Goal: Task Accomplishment & Management: Use online tool/utility

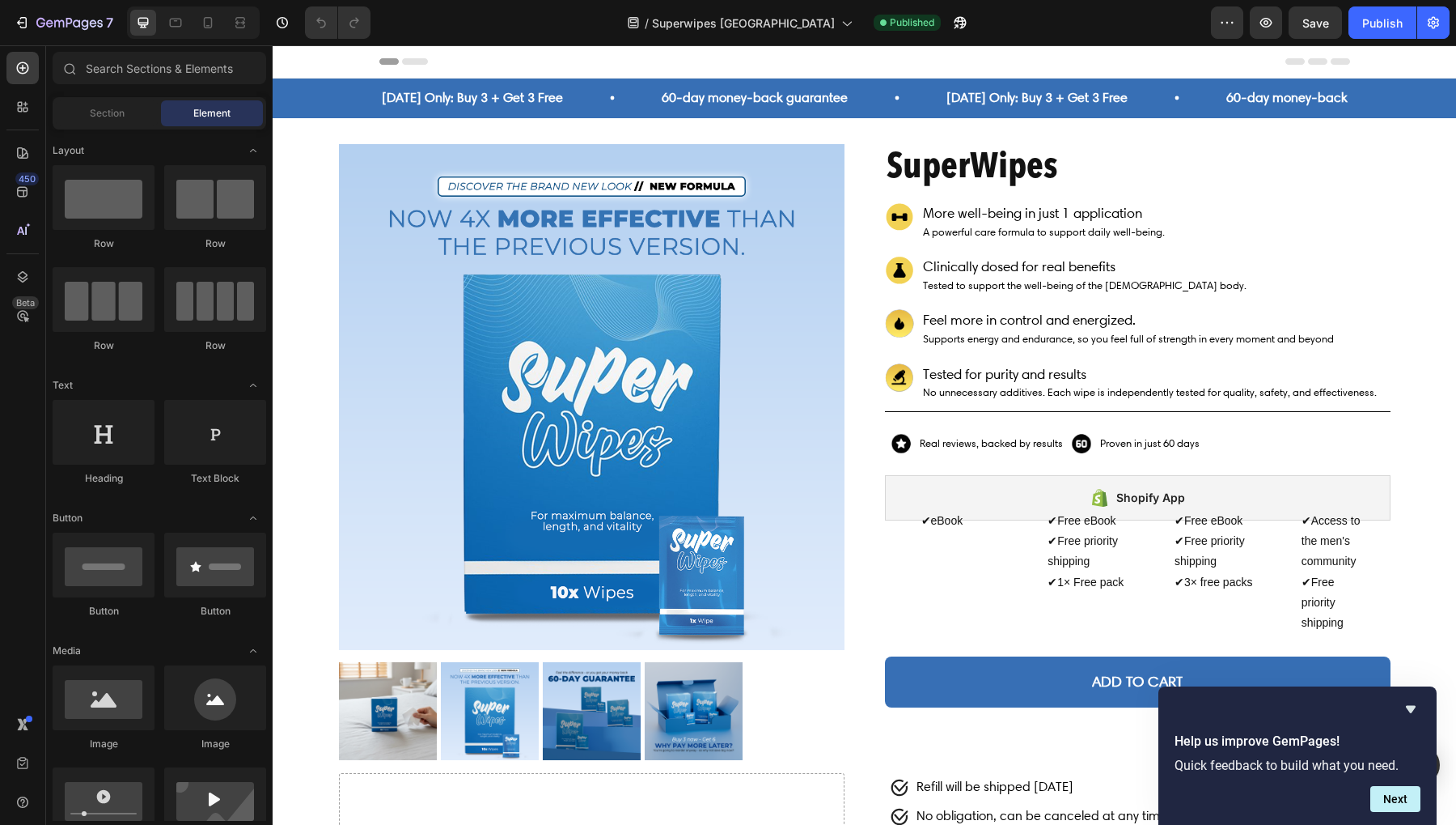
click at [212, 37] on div at bounding box center [193, 22] width 132 height 32
drag, startPoint x: 205, startPoint y: 25, endPoint x: 450, endPoint y: 43, distance: 245.7
click at [204, 25] on icon at bounding box center [208, 23] width 16 height 16
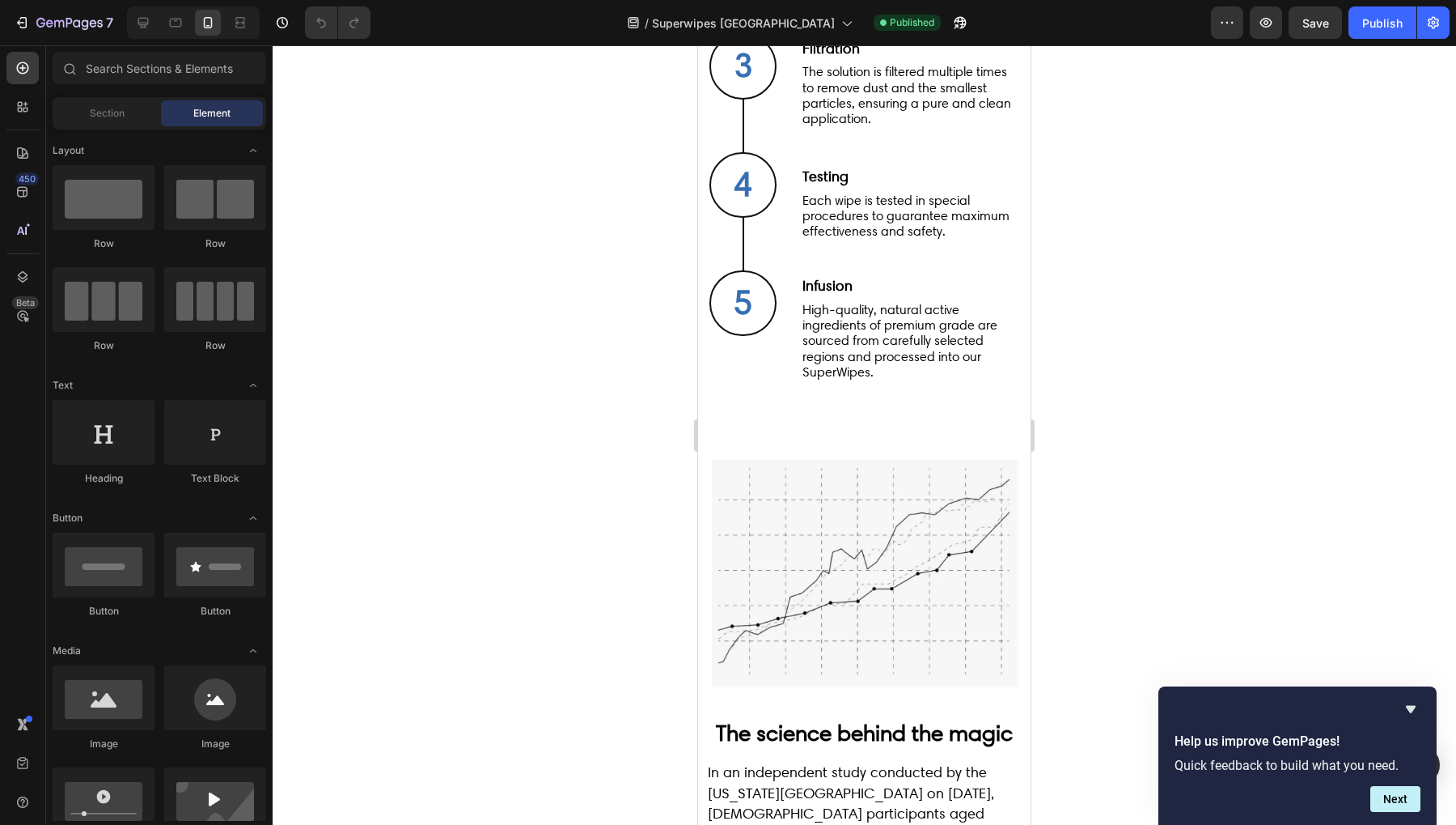
scroll to position [4232, 0]
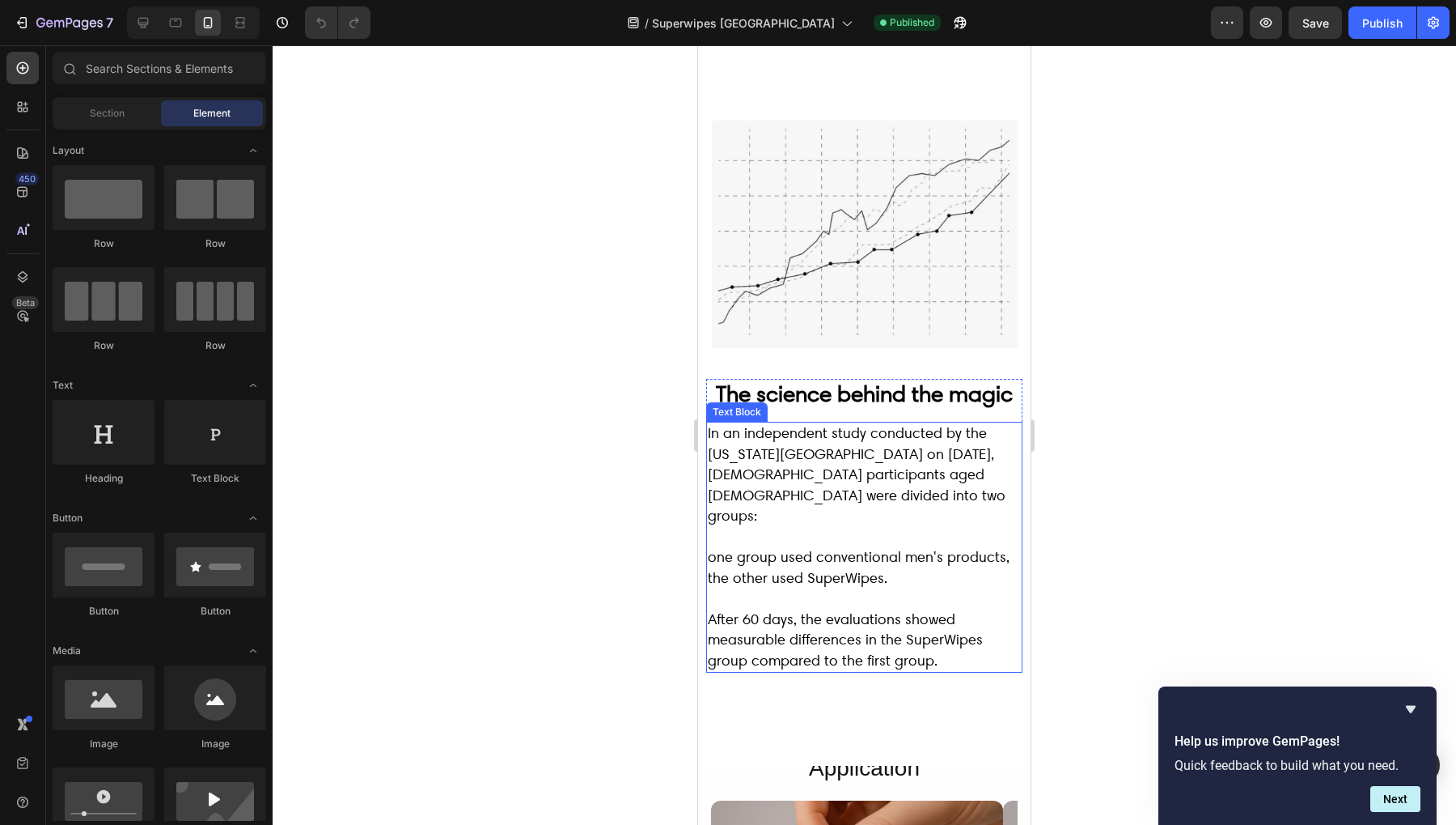
click at [902, 283] on img at bounding box center [863, 232] width 316 height 236
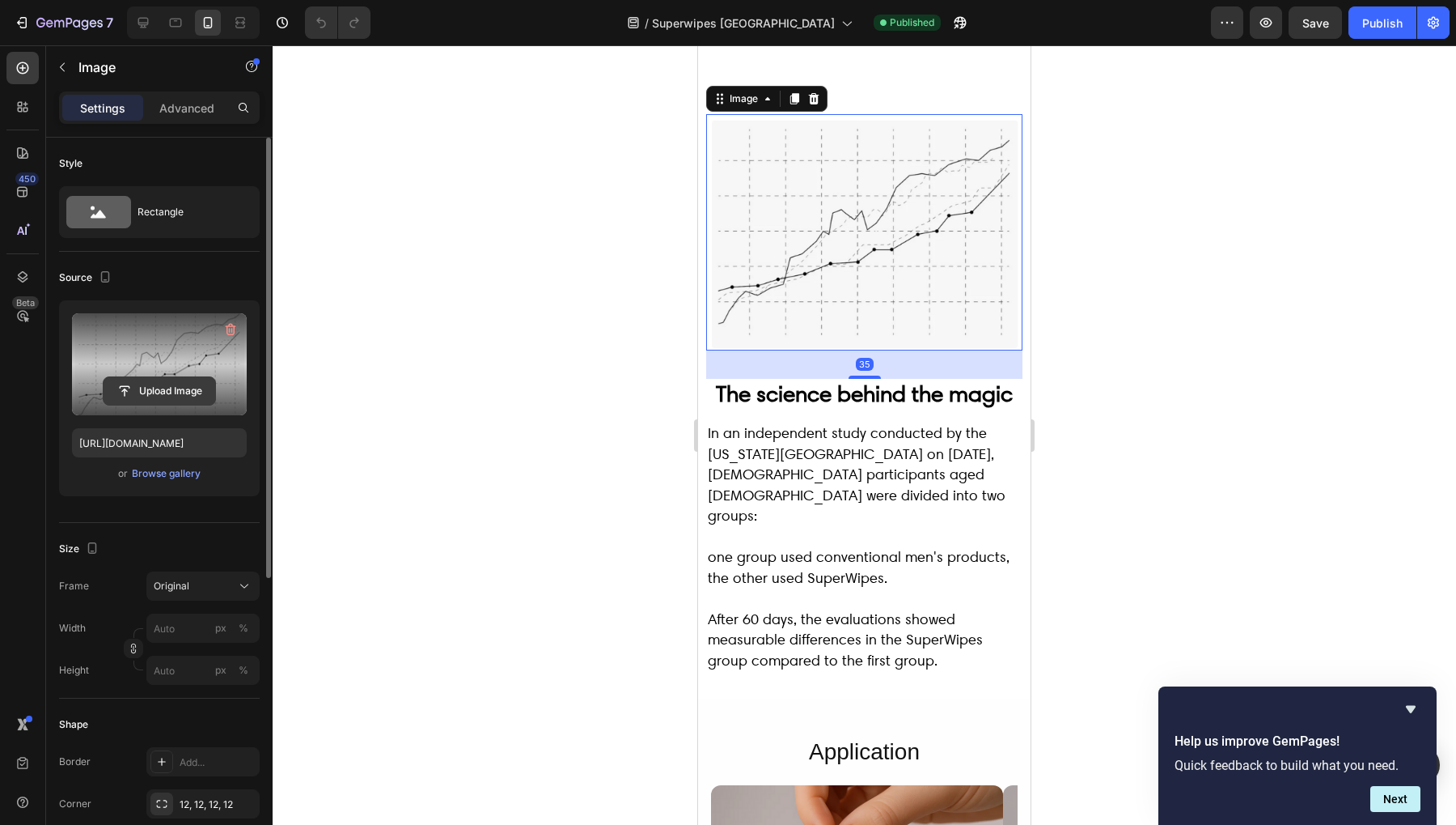
click at [170, 386] on input "file" at bounding box center [159, 392] width 112 height 28
type input "[URL][DOMAIN_NAME]"
click at [555, 369] on div at bounding box center [864, 434] width 1184 height 779
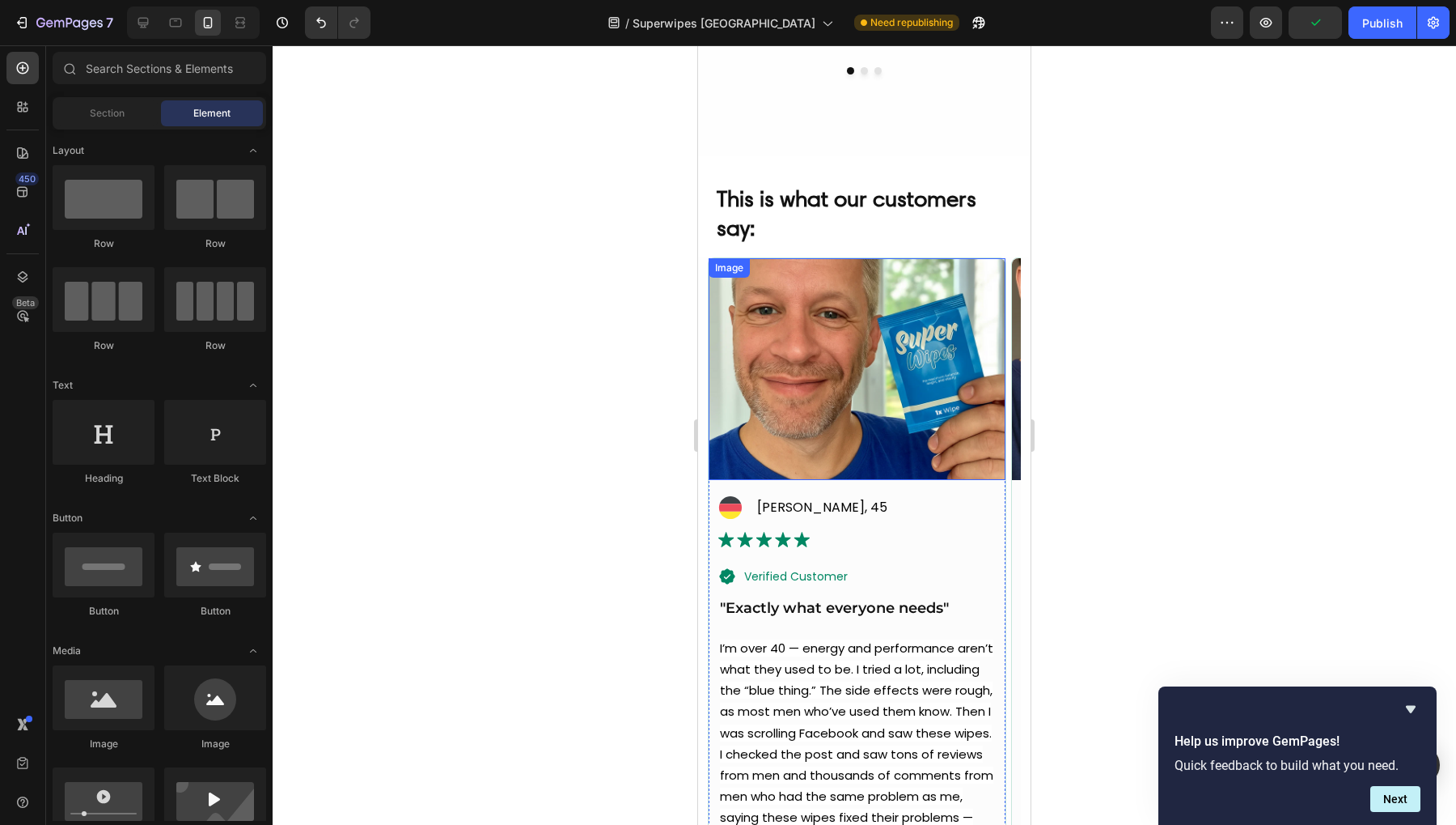
scroll to position [5446, 0]
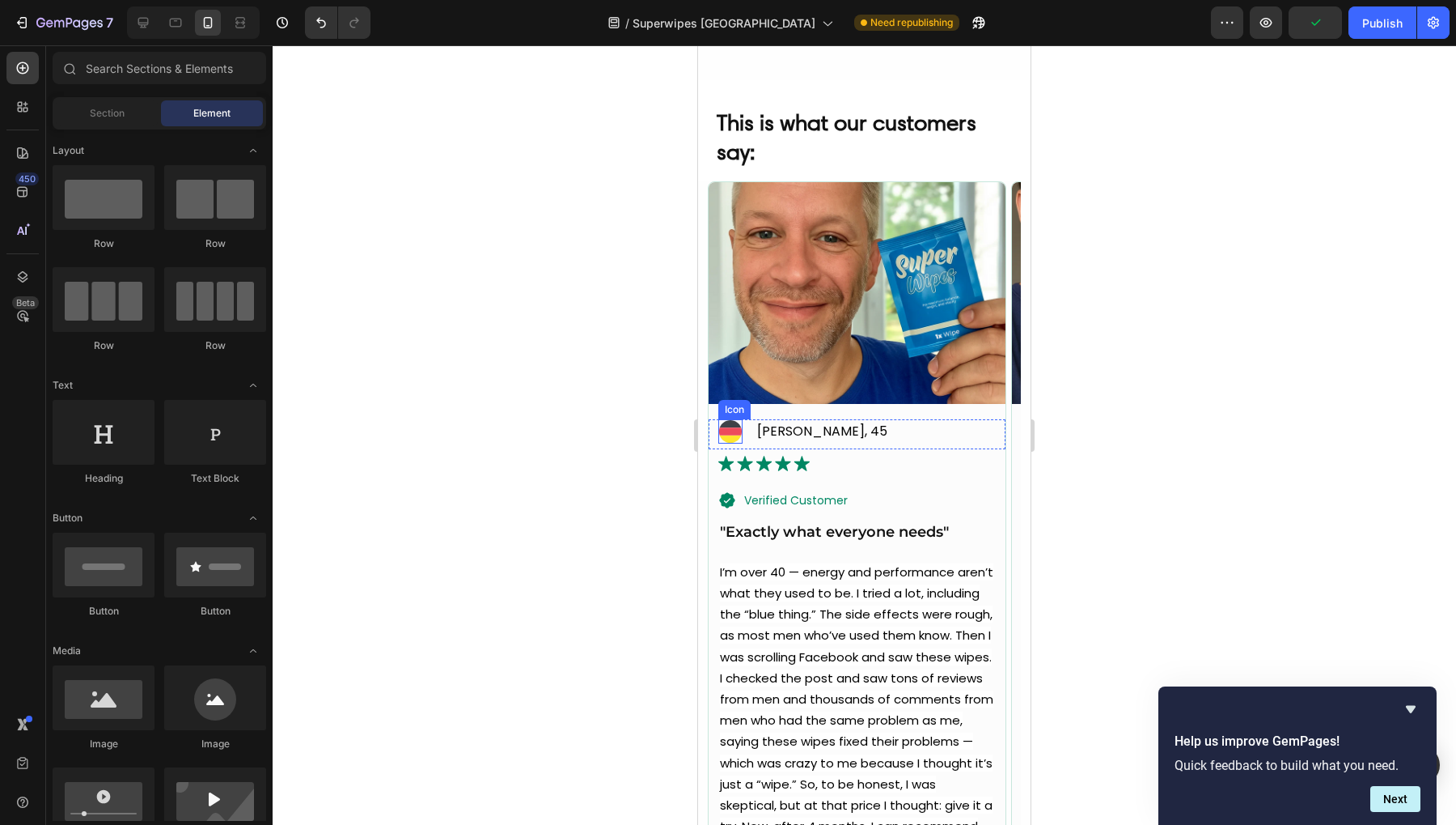
click at [725, 429] on icon at bounding box center [730, 431] width 23 height 7
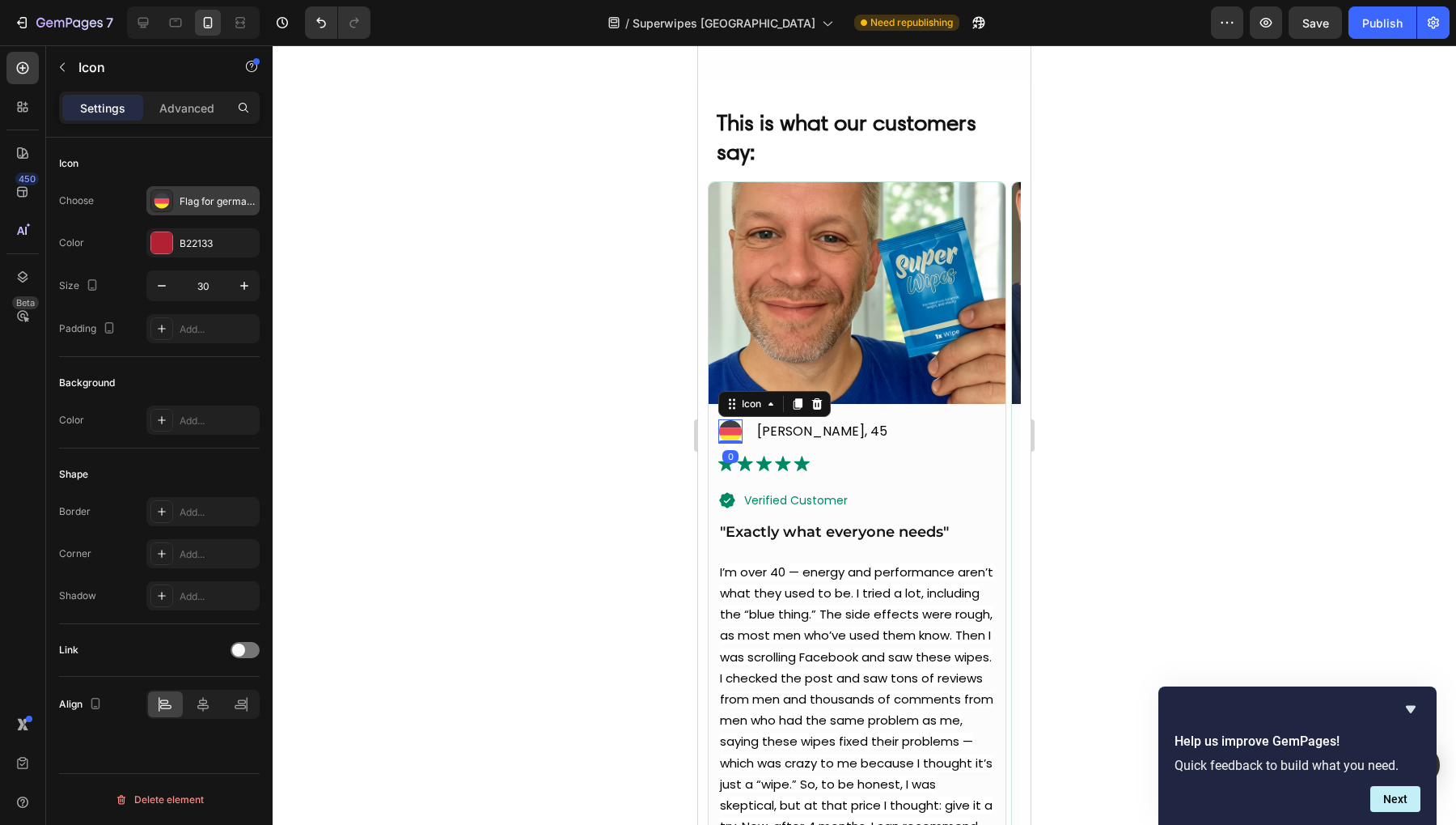
click at [222, 206] on div "Flag for germany svgrepo com" at bounding box center [217, 201] width 76 height 15
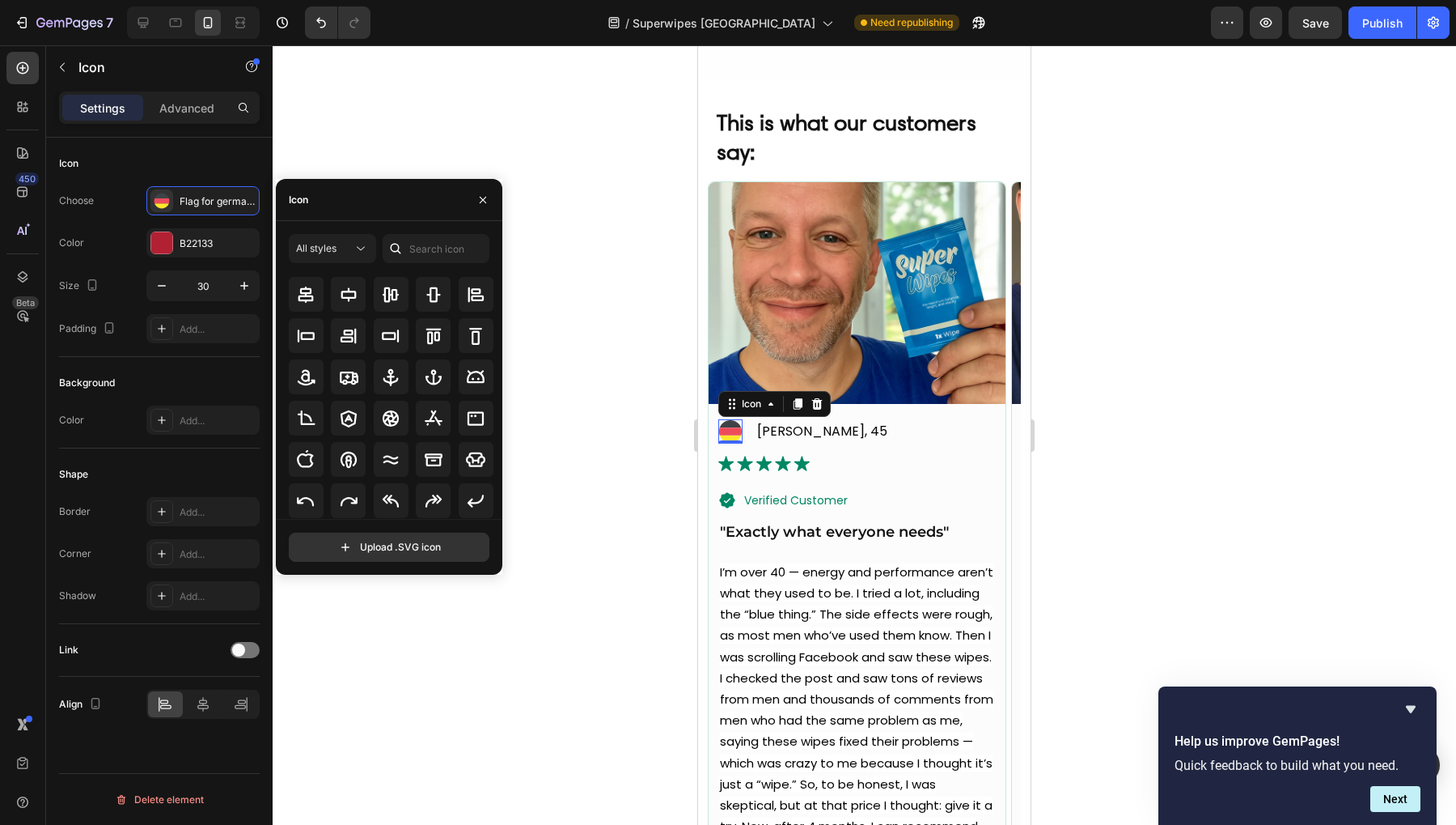
scroll to position [178, 0]
click at [430, 554] on input "file" at bounding box center [389, 547] width 199 height 28
type input "C:\fakepath\united-states-of-[GEOGRAPHIC_DATA]-united-states-svgrepo-com.svg"
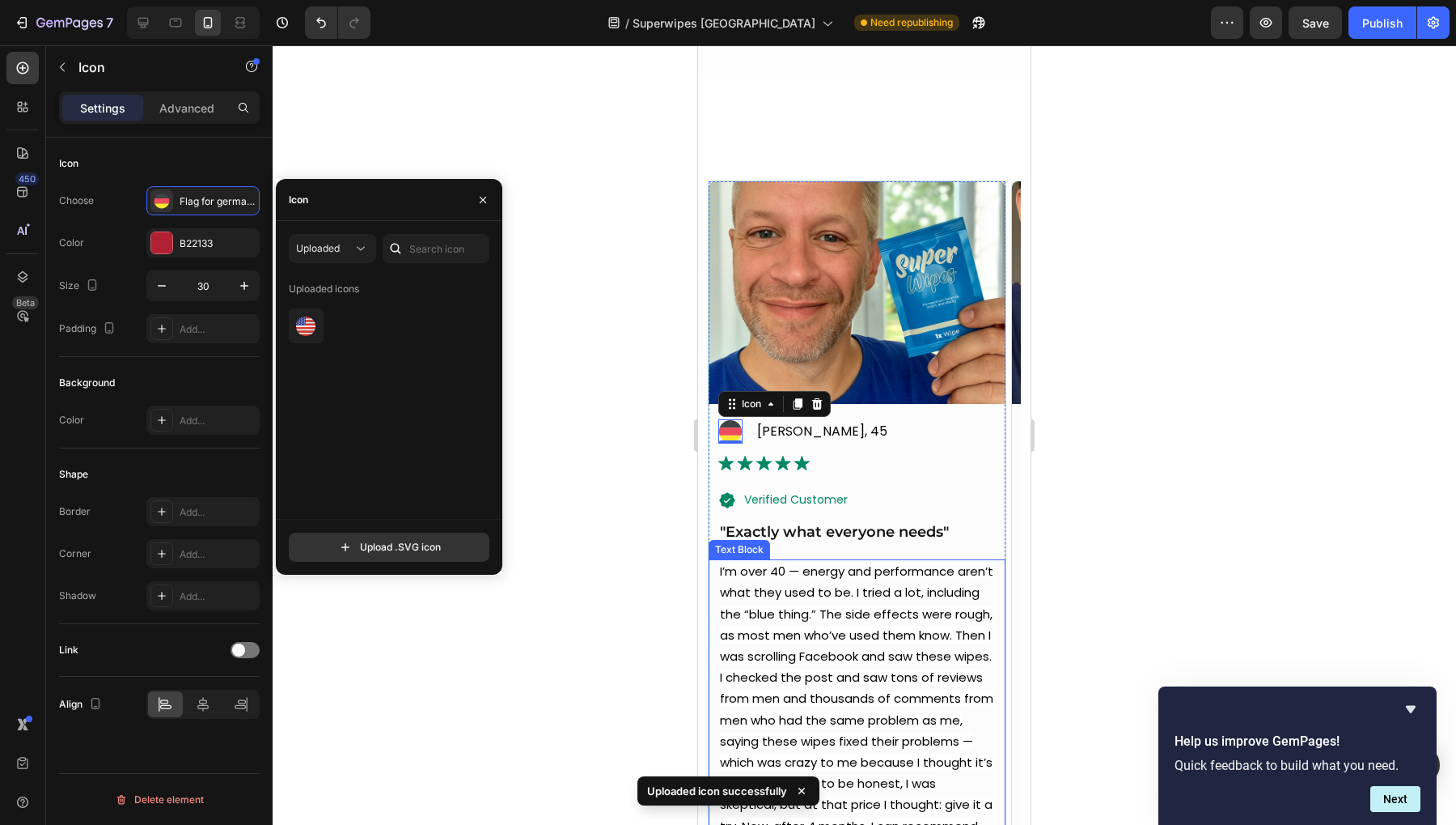
scroll to position [5749, 0]
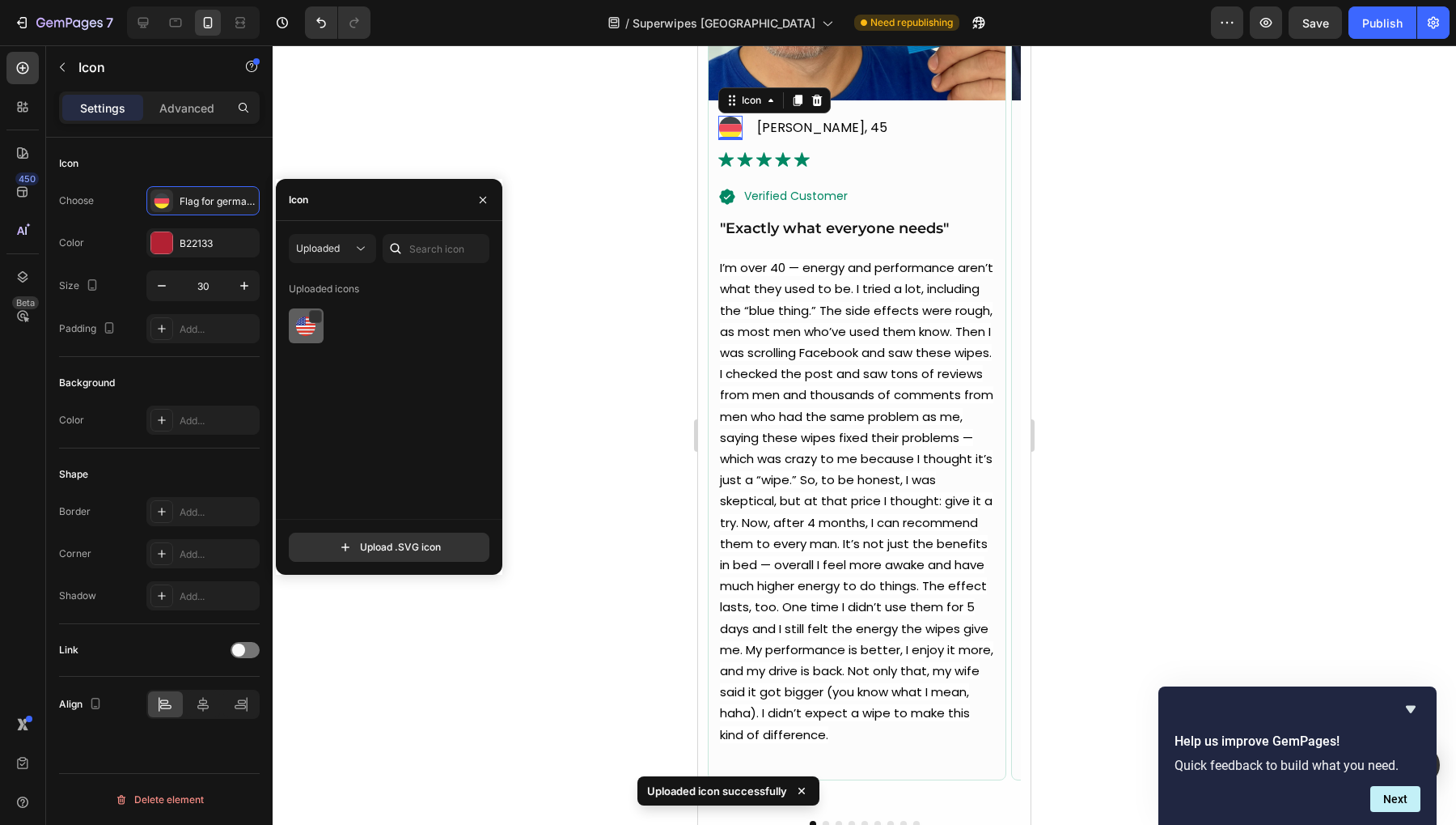
click at [313, 332] on img at bounding box center [305, 326] width 19 height 19
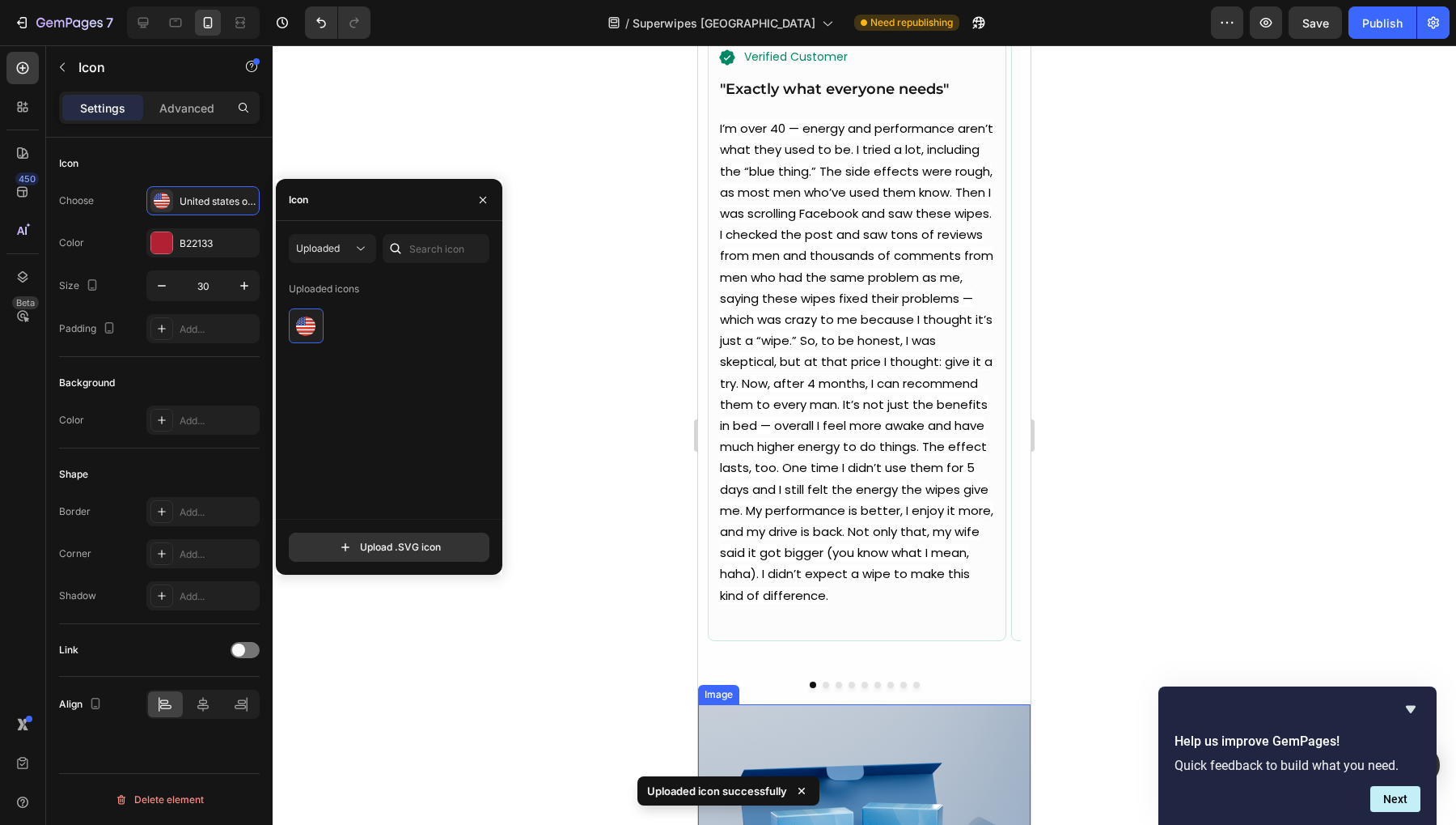
scroll to position [5951, 0]
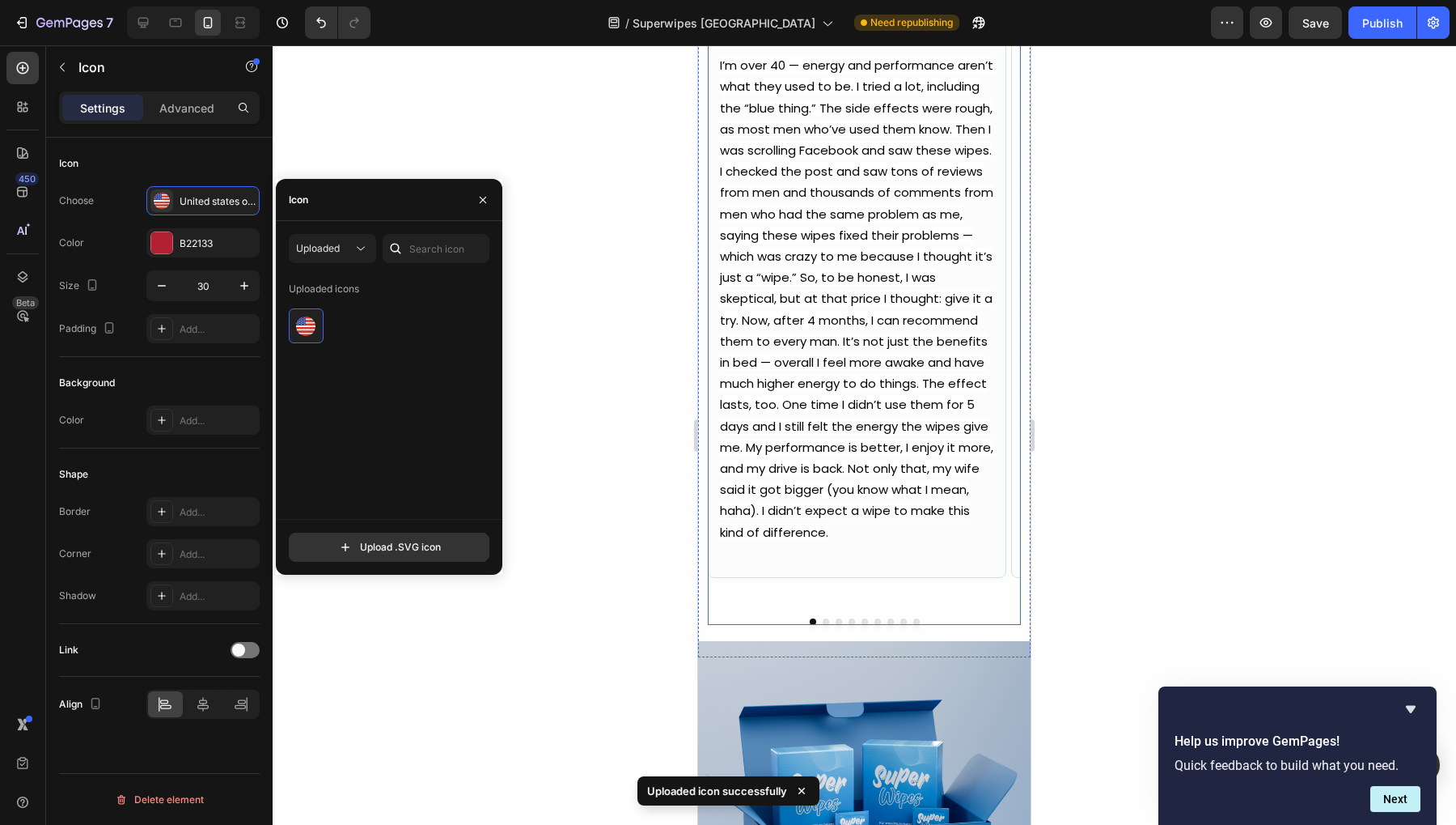
click at [823, 619] on button "Dot" at bounding box center [826, 622] width 6 height 6
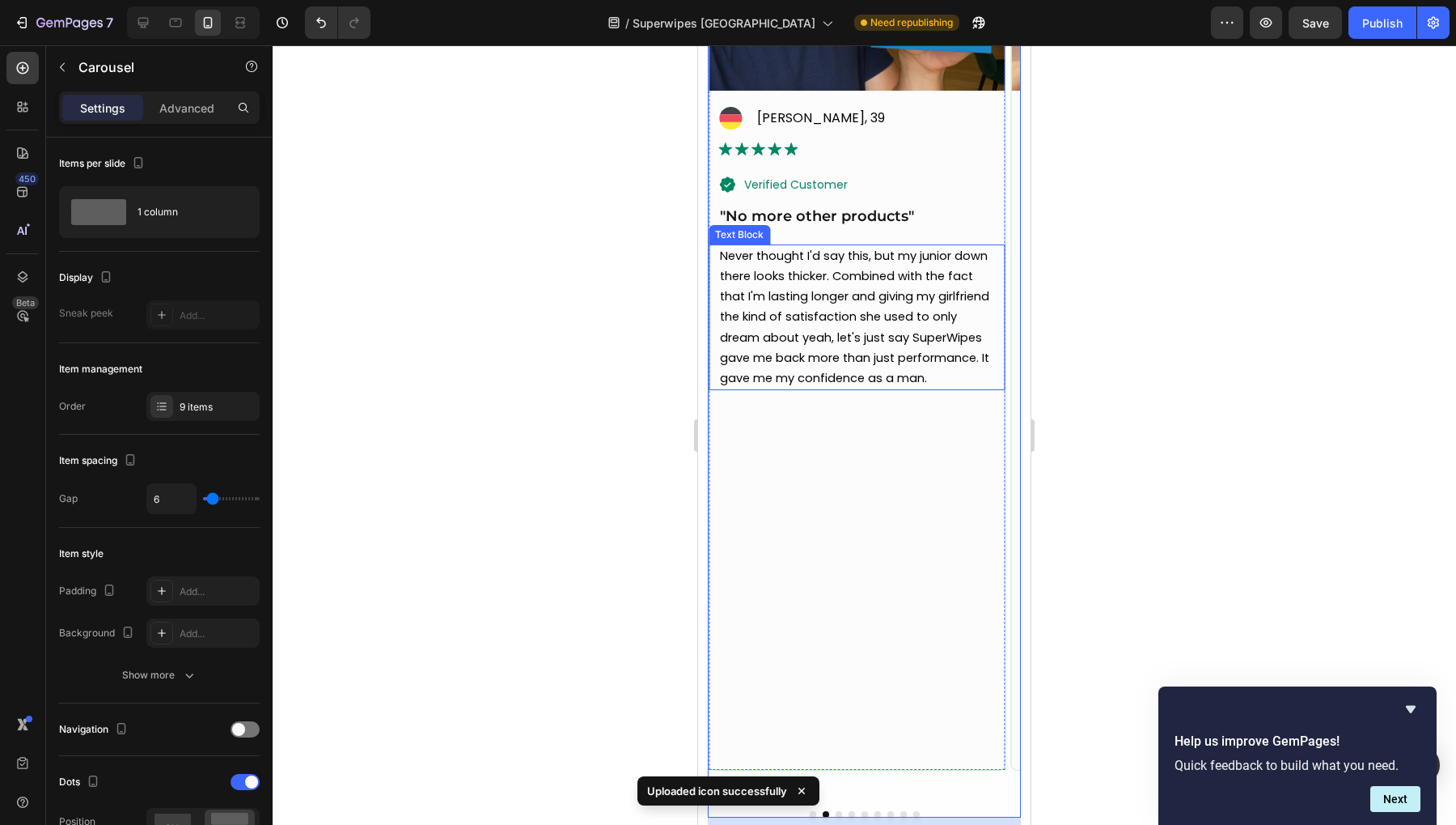
scroll to position [5547, 0]
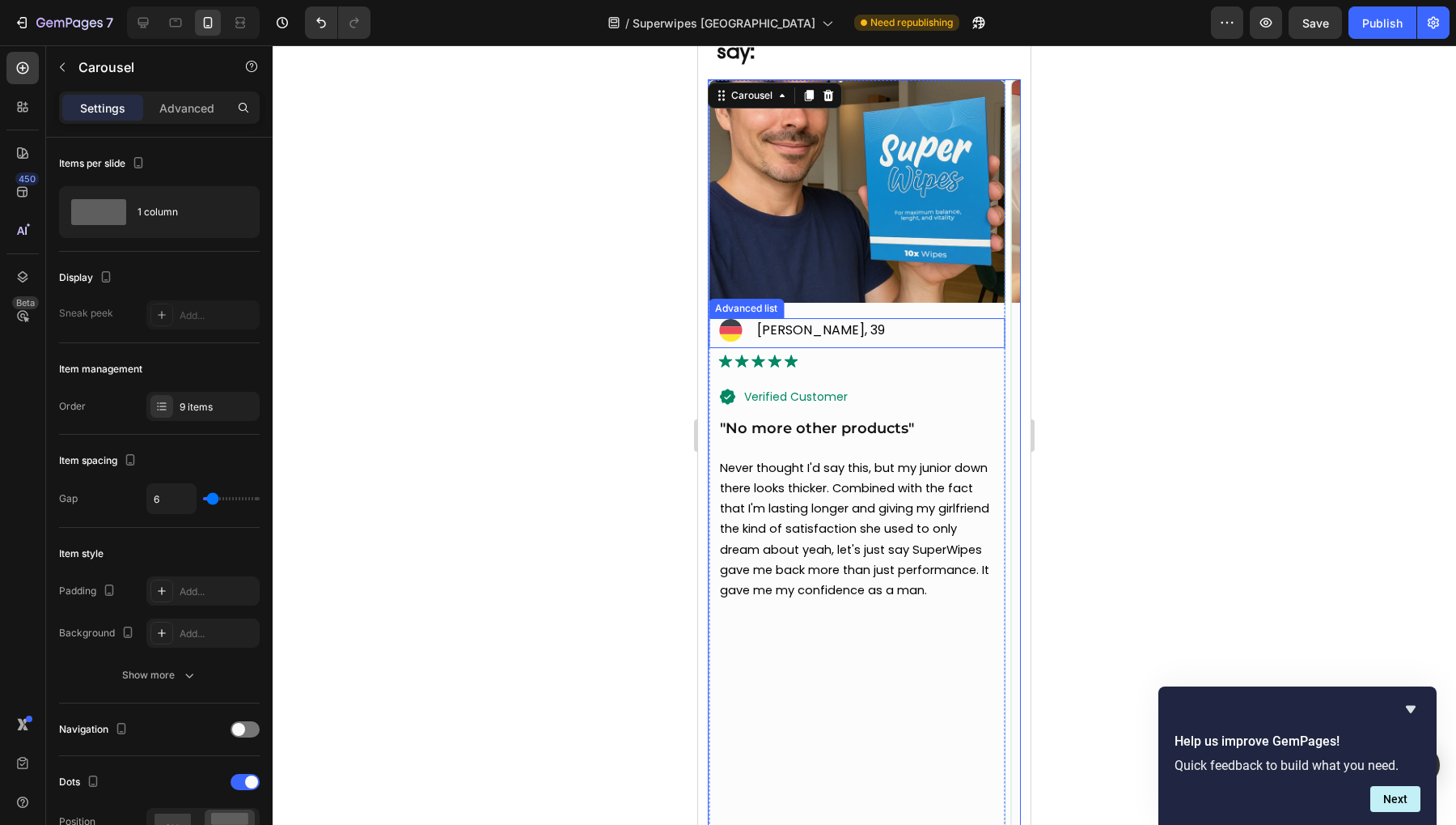
click at [748, 340] on li "Icon [PERSON_NAME], 39 Text Block" at bounding box center [802, 330] width 168 height 24
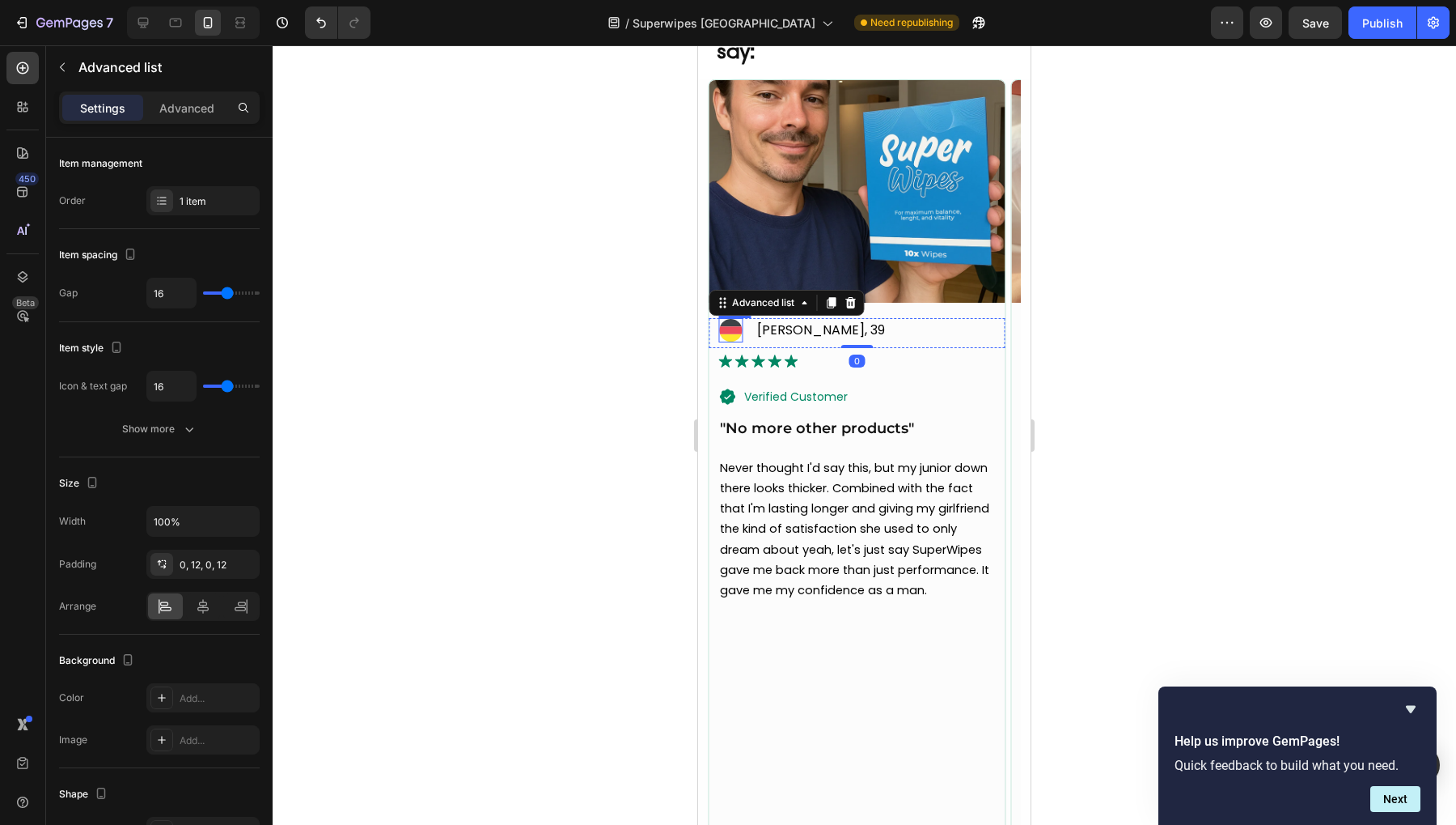
click at [737, 332] on icon at bounding box center [730, 329] width 23 height 7
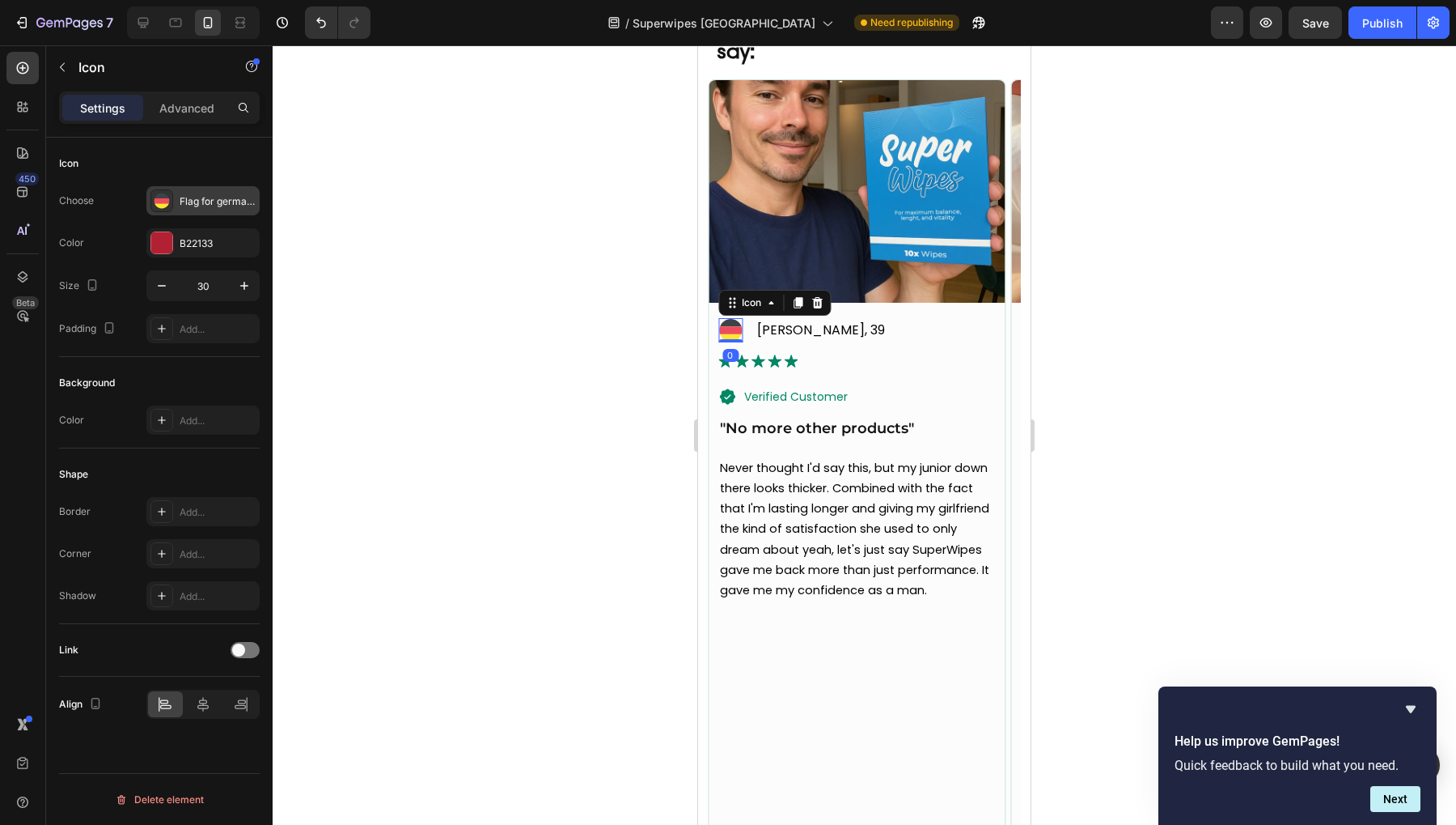
click at [187, 190] on div "Flag for germany svgrepo com" at bounding box center [203, 200] width 114 height 29
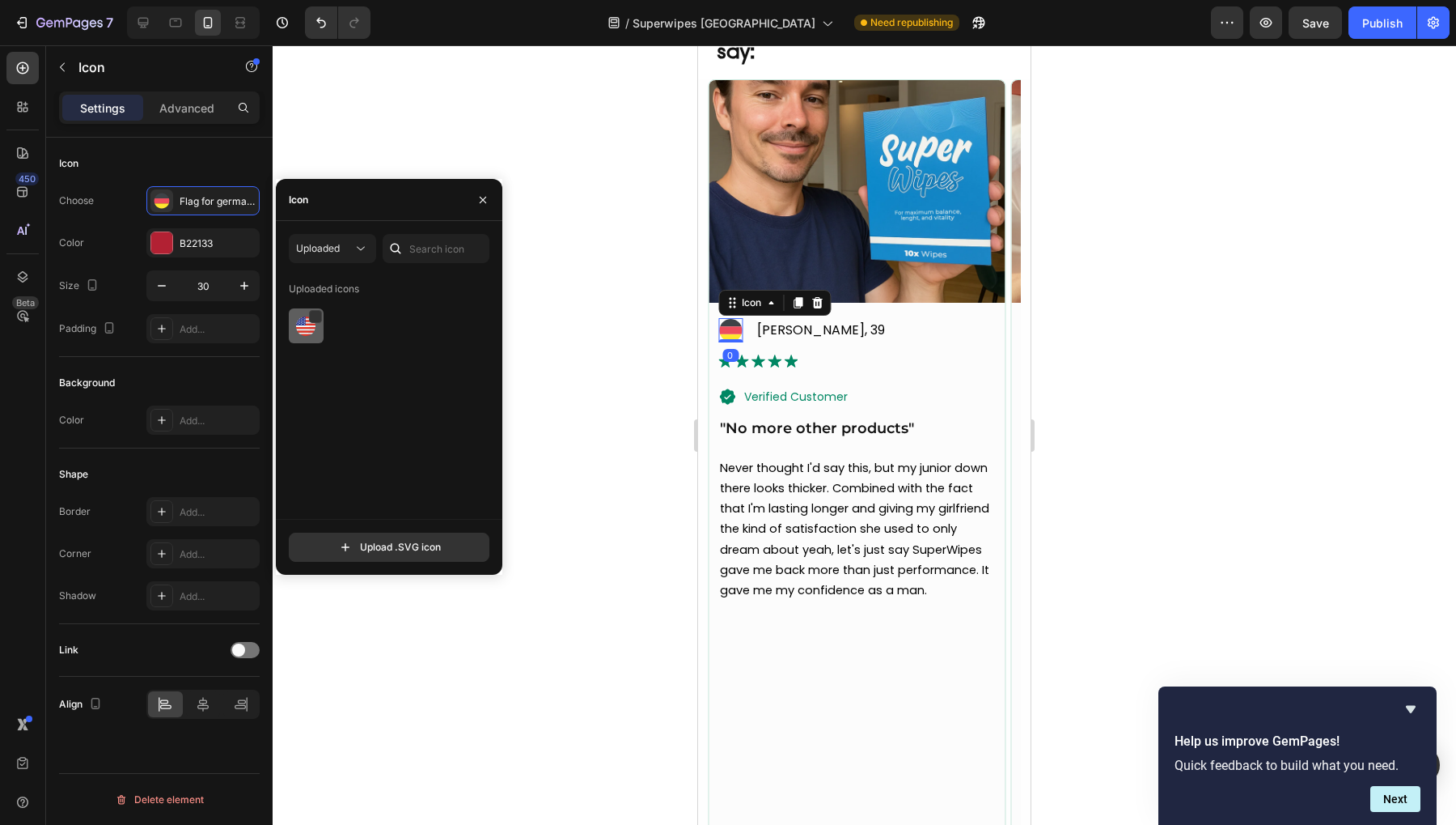
click at [313, 333] on img at bounding box center [305, 326] width 19 height 19
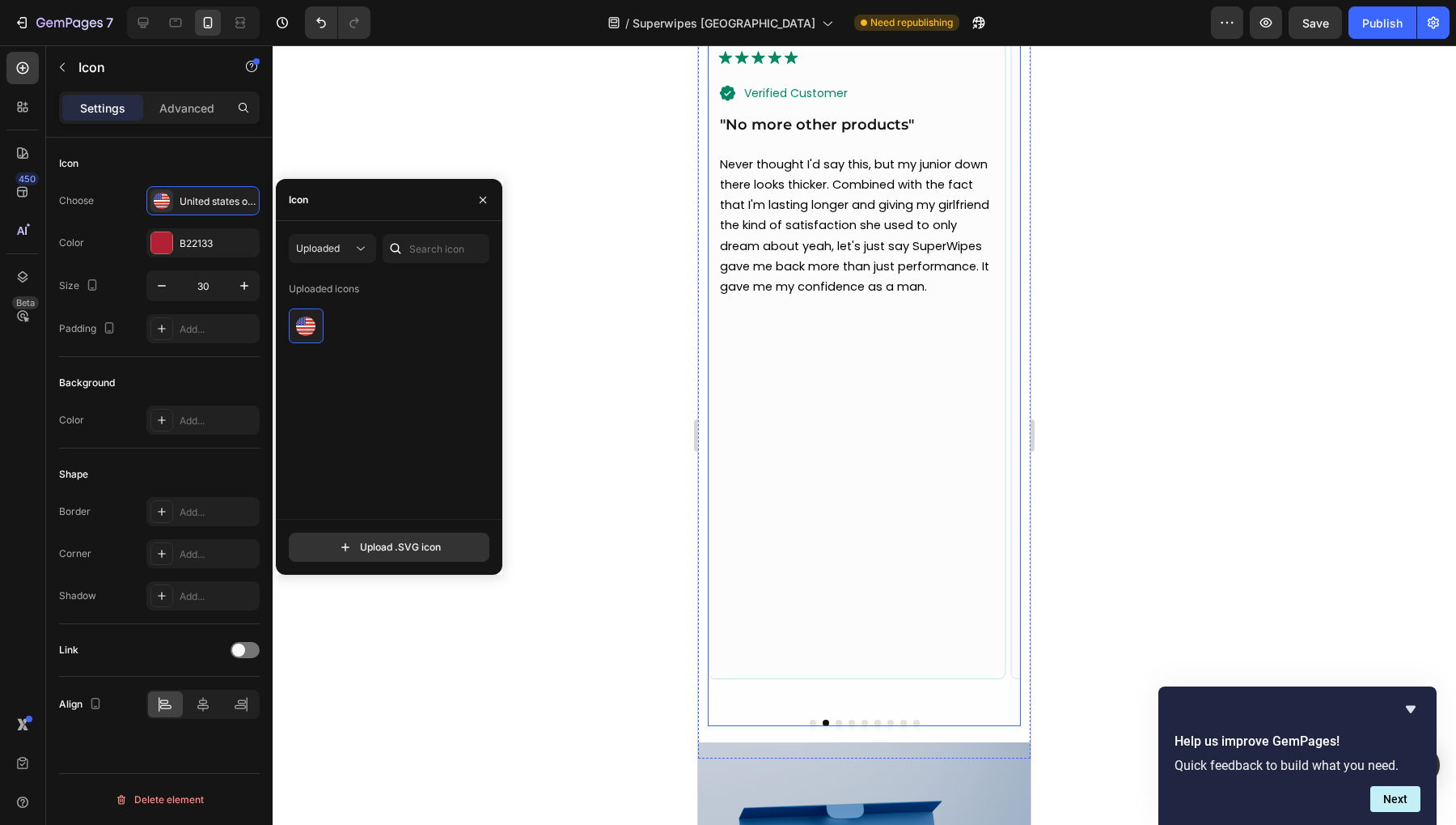
click at [826, 708] on div "Image Icon [PERSON_NAME], 45 Text Block Advanced list Image Text Block Row Icon…" at bounding box center [864, 267] width 313 height 982
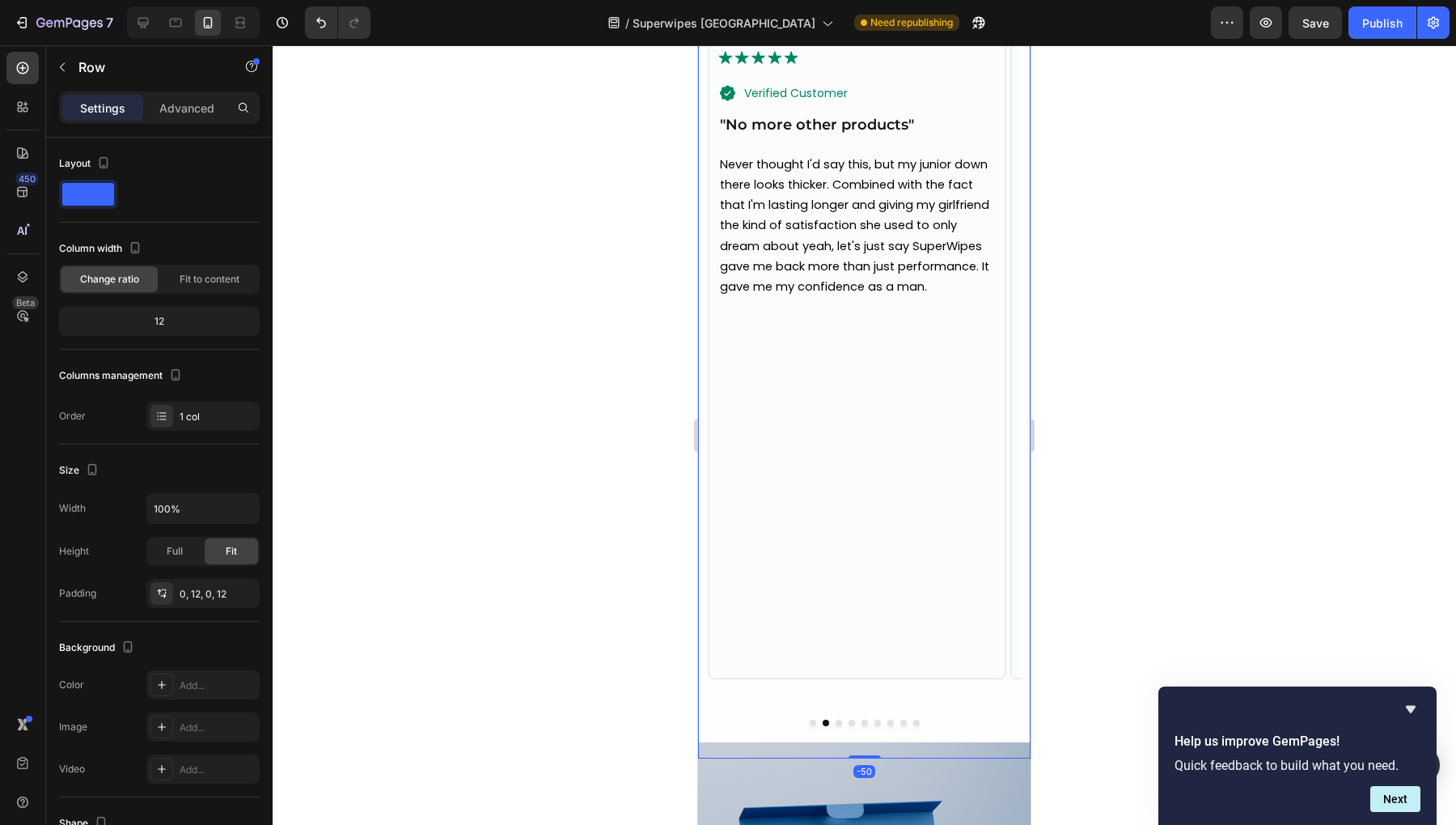
click at [831, 705] on div "Image Icon [PERSON_NAME], 45 Text Block Advanced list Image Text Block Row Icon…" at bounding box center [864, 267] width 313 height 982
click at [836, 719] on button "Dot" at bounding box center [839, 722] width 6 height 6
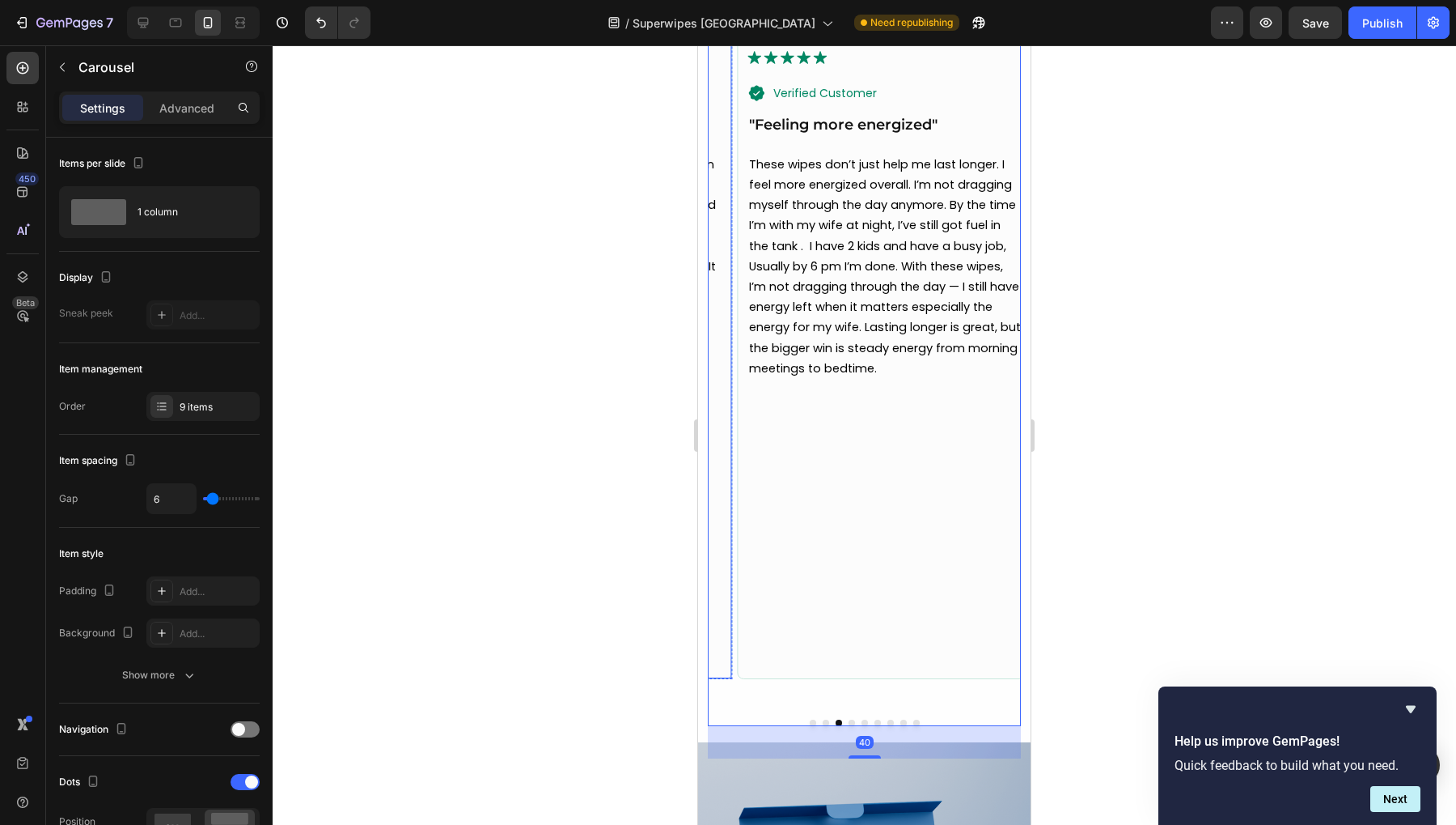
scroll to position [5648, 0]
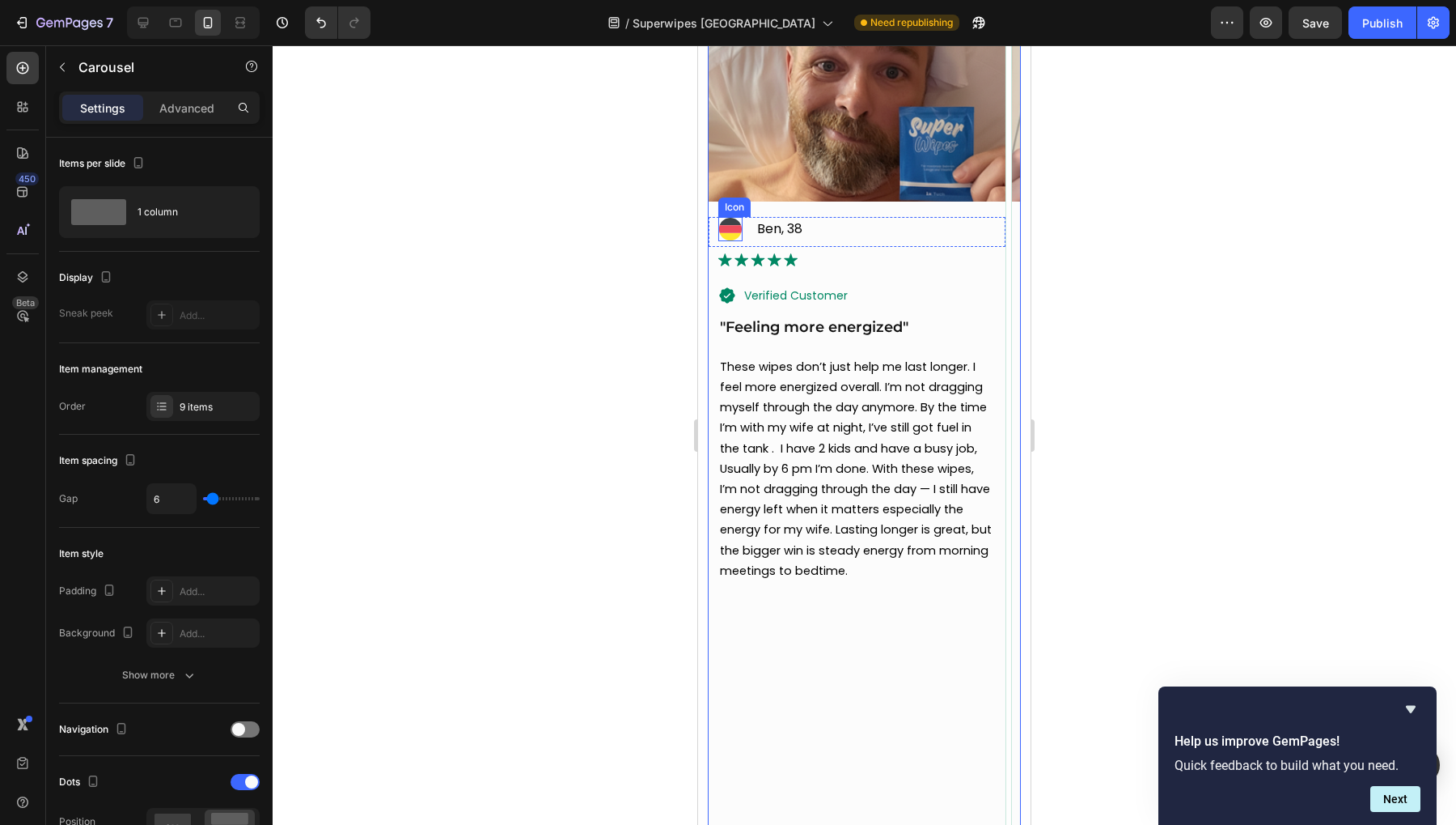
click at [735, 219] on icon at bounding box center [731, 221] width 22 height 7
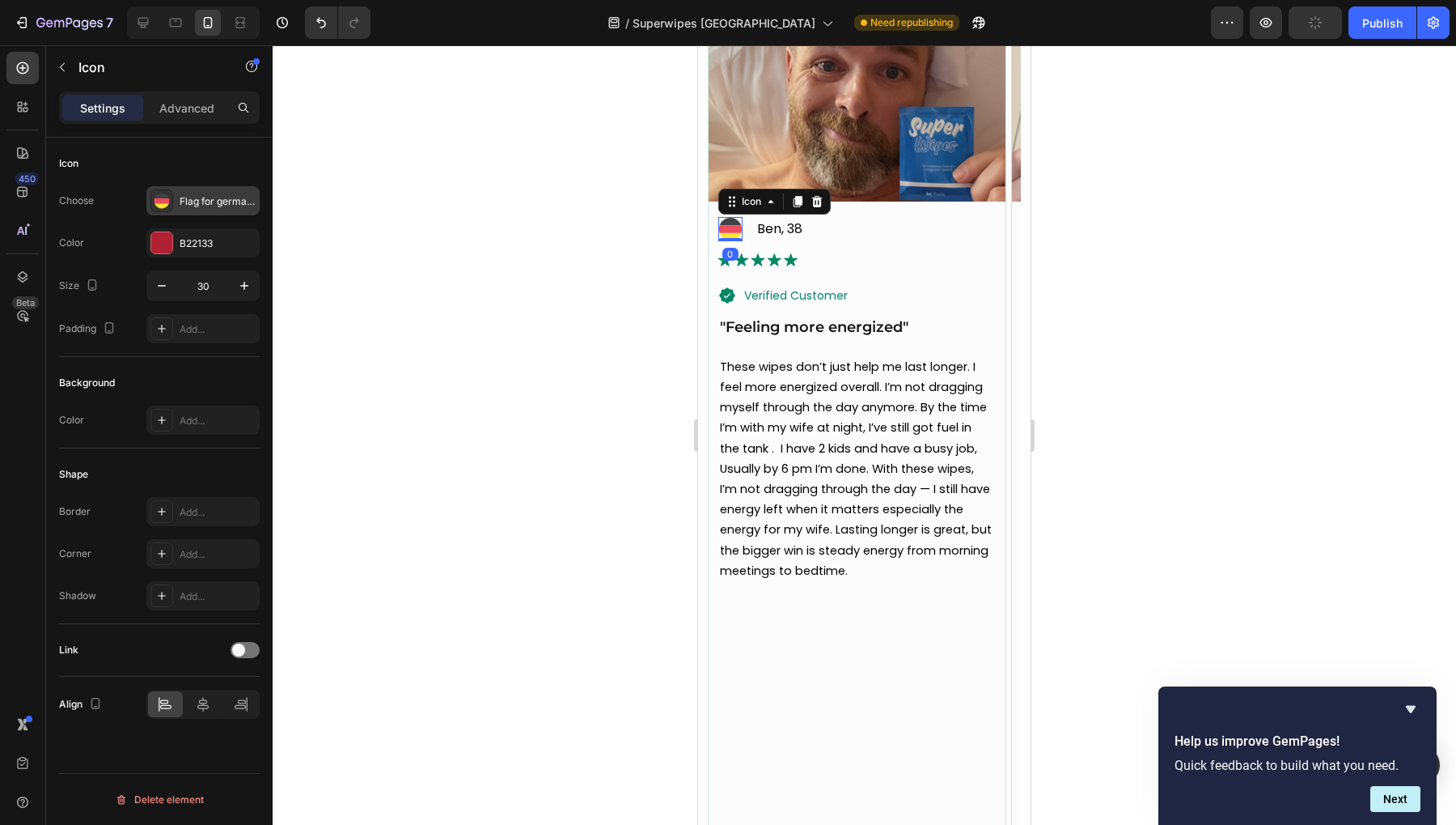
click at [182, 190] on div "Flag for germany svgrepo com" at bounding box center [203, 200] width 114 height 29
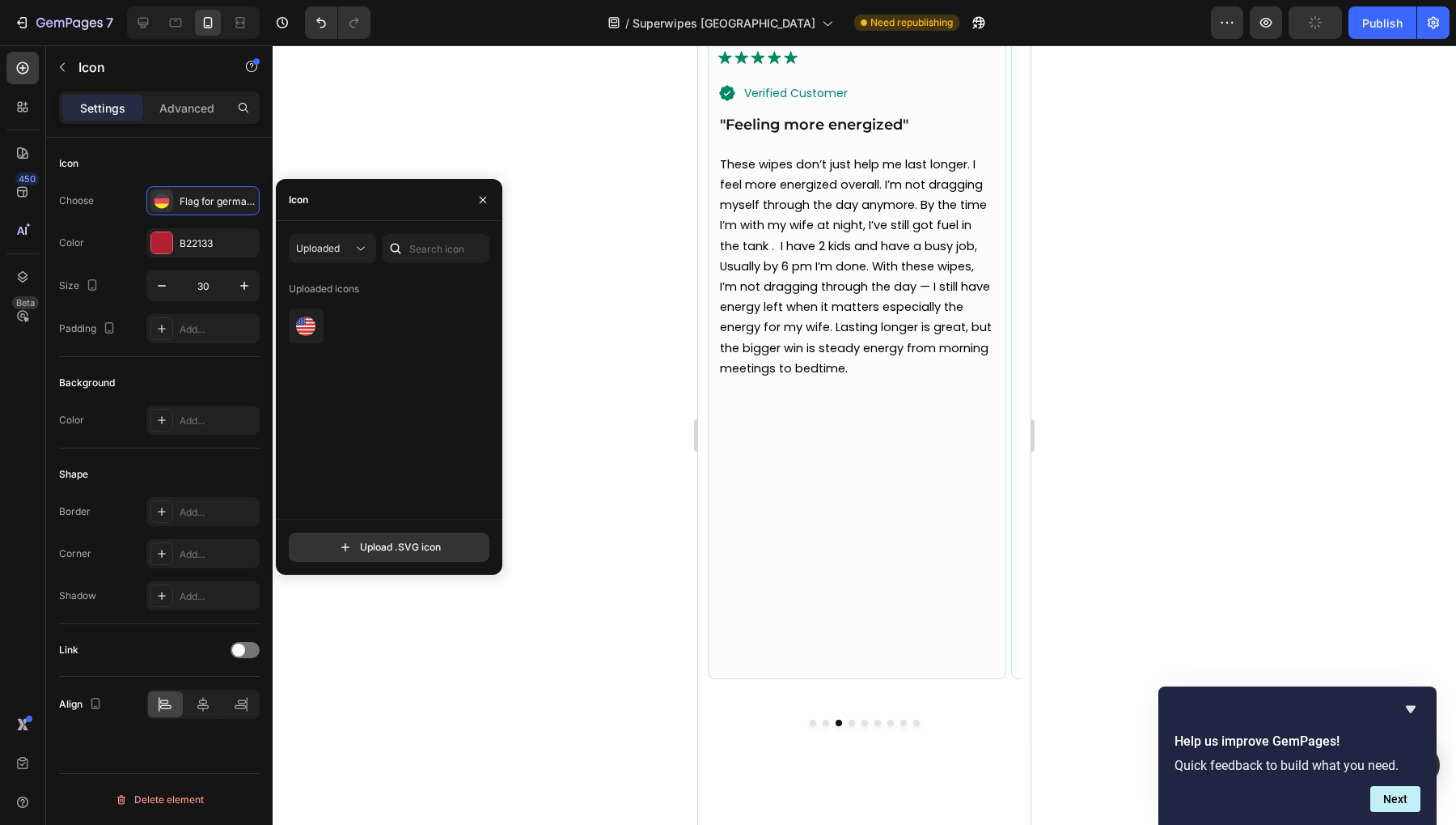
scroll to position [5547, 0]
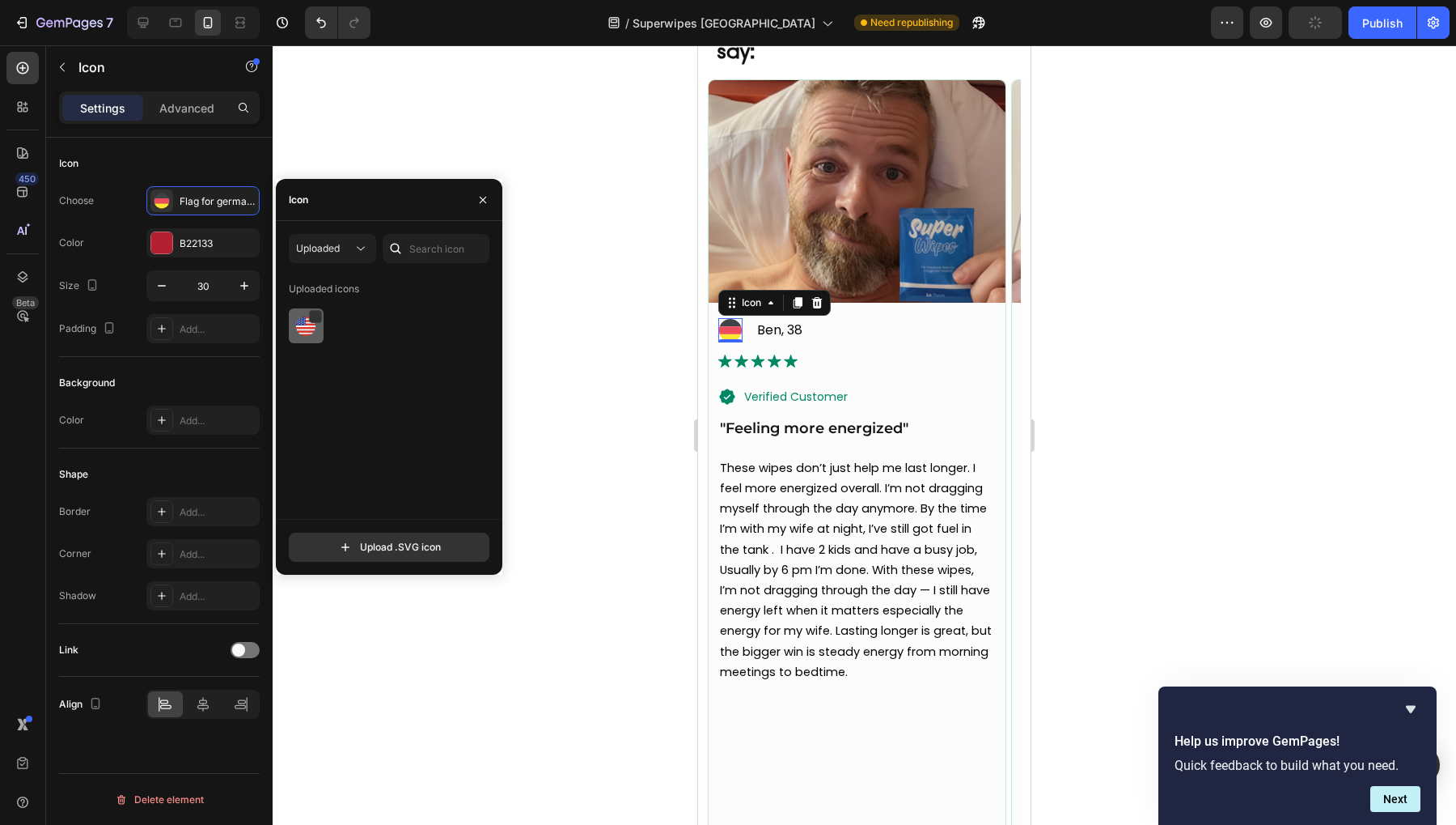
click at [312, 333] on img at bounding box center [305, 326] width 19 height 19
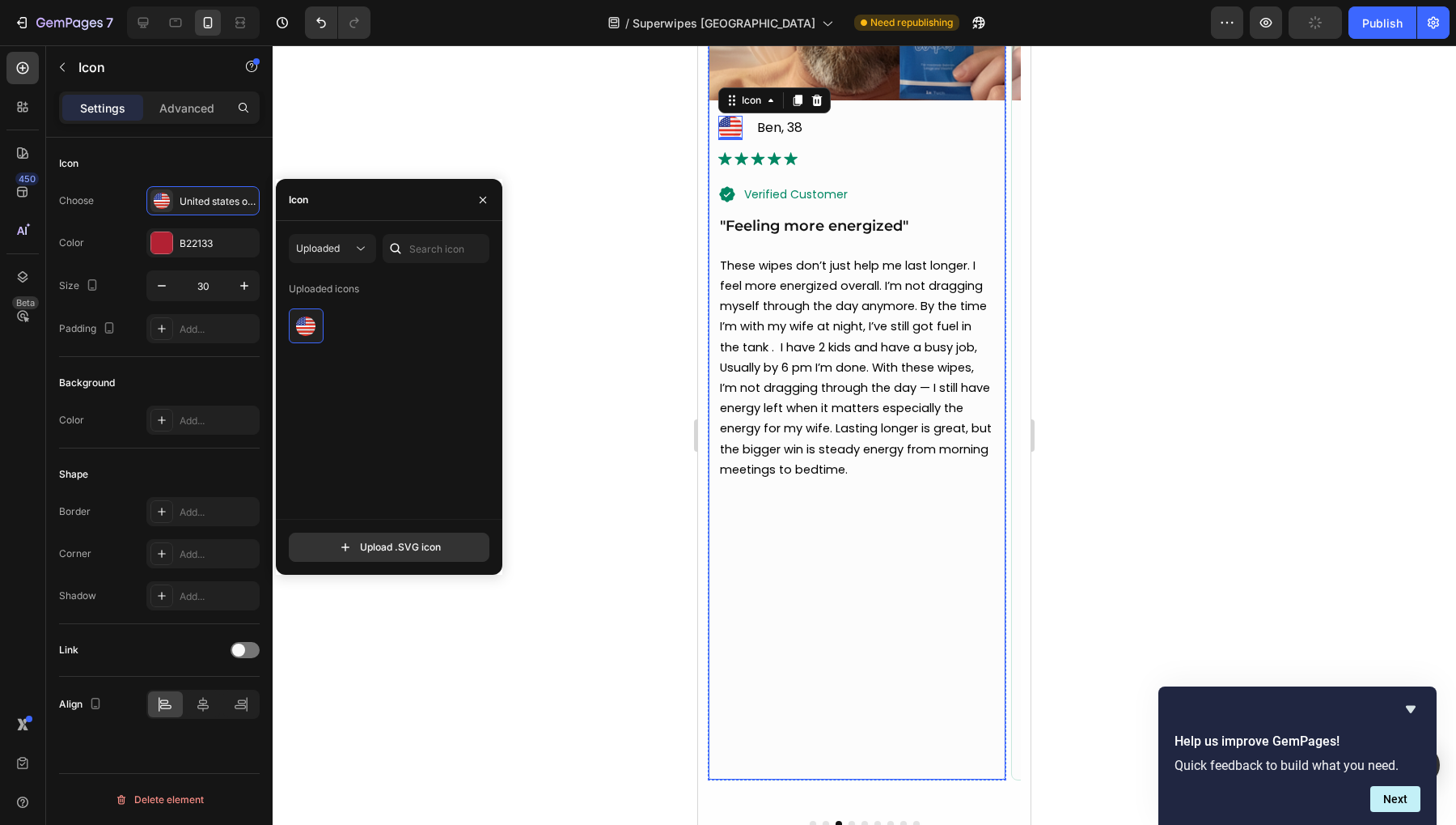
scroll to position [5951, 0]
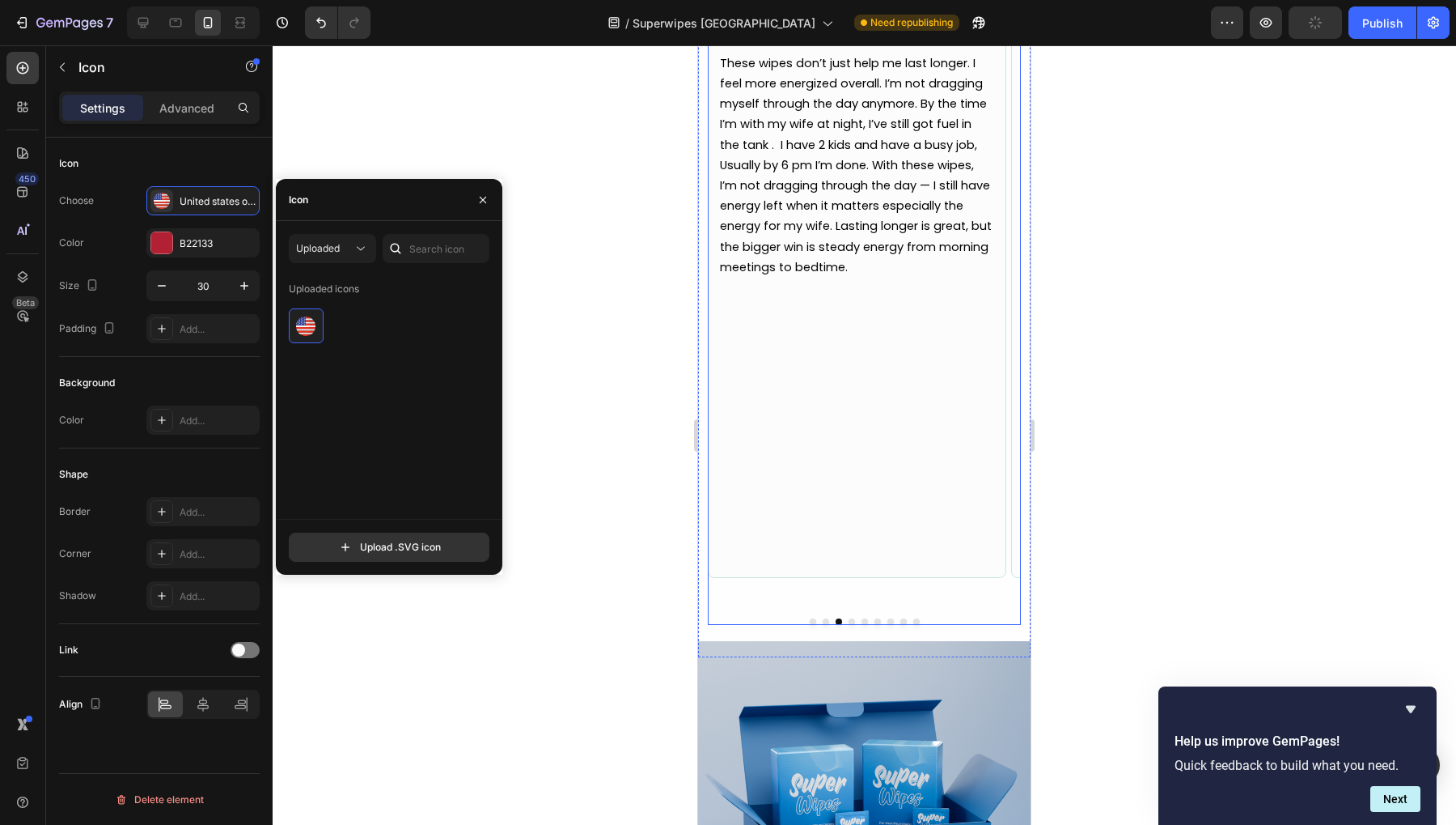
click at [848, 619] on div at bounding box center [864, 622] width 313 height 6
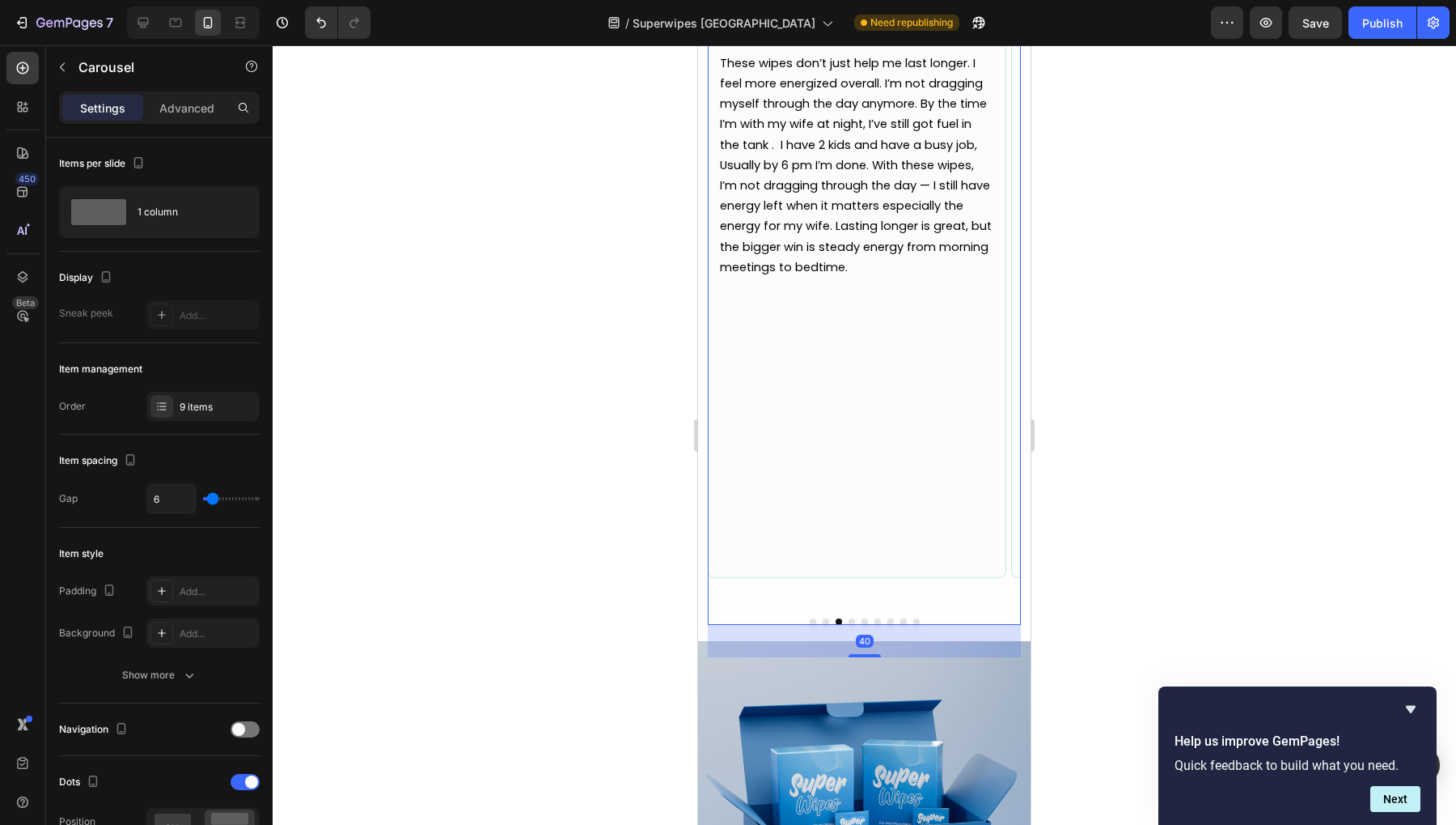
click at [849, 619] on button "Dot" at bounding box center [851, 622] width 6 height 6
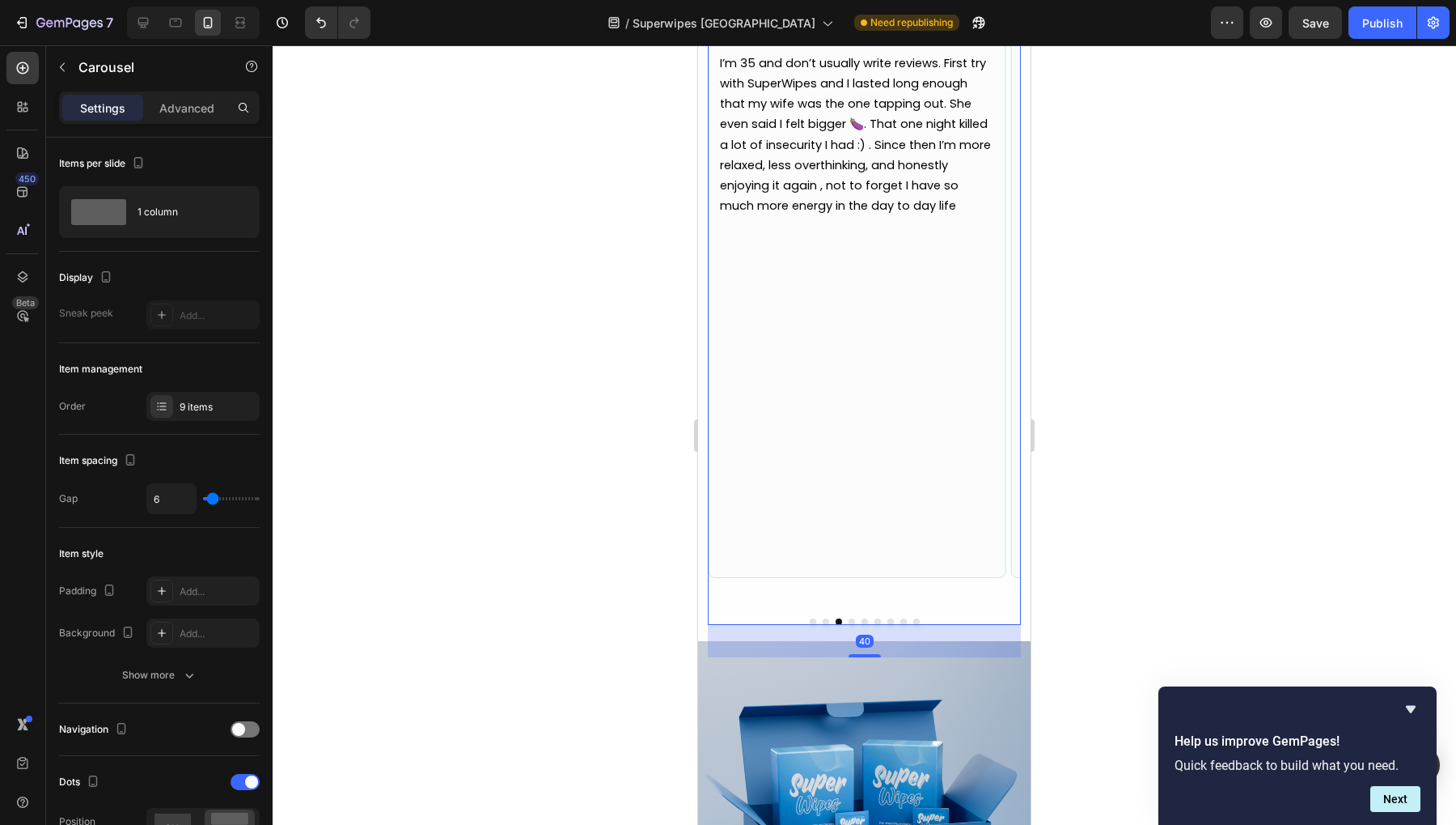
scroll to position [5648, 0]
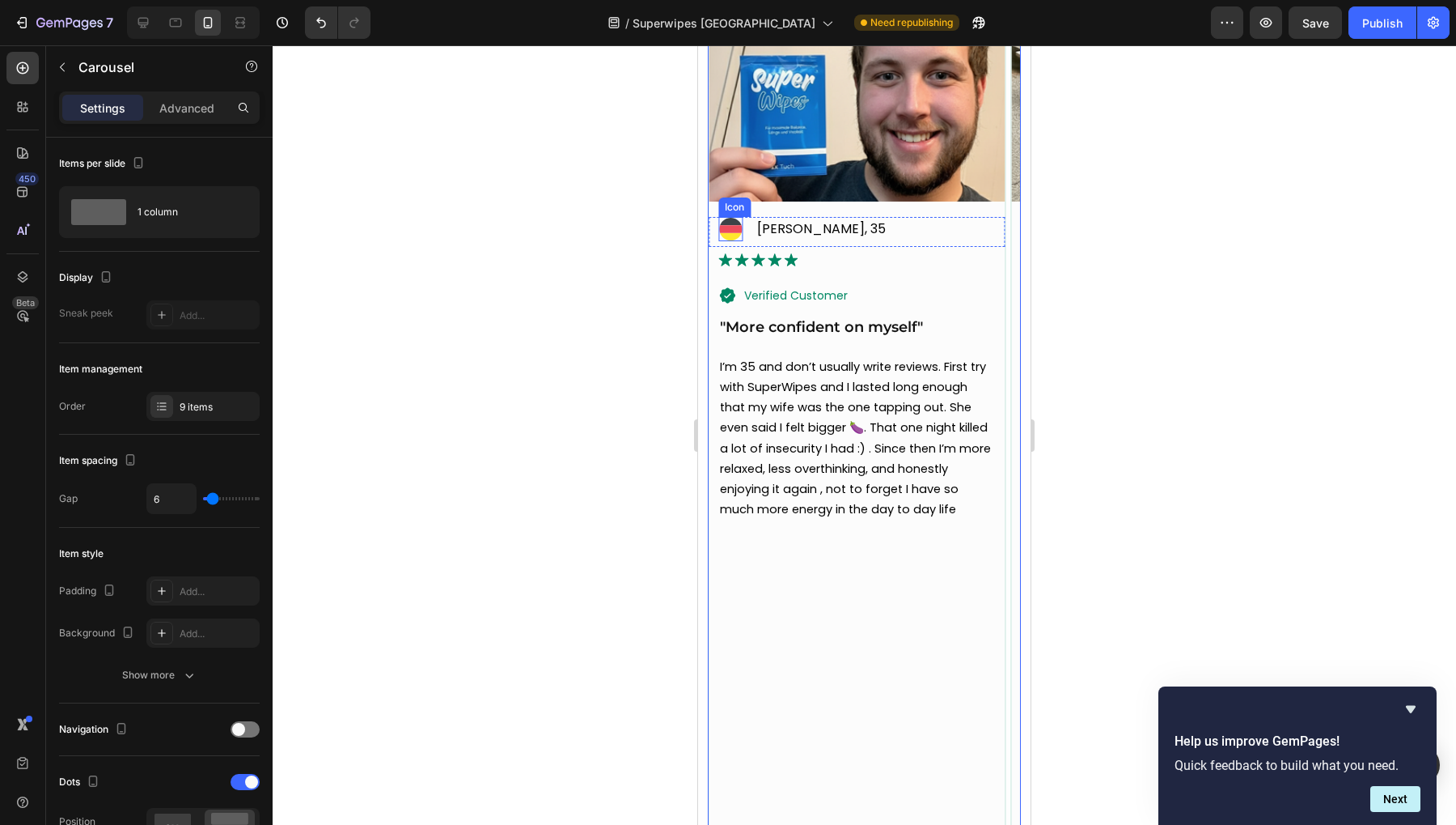
click at [733, 232] on icon at bounding box center [731, 235] width 22 height 7
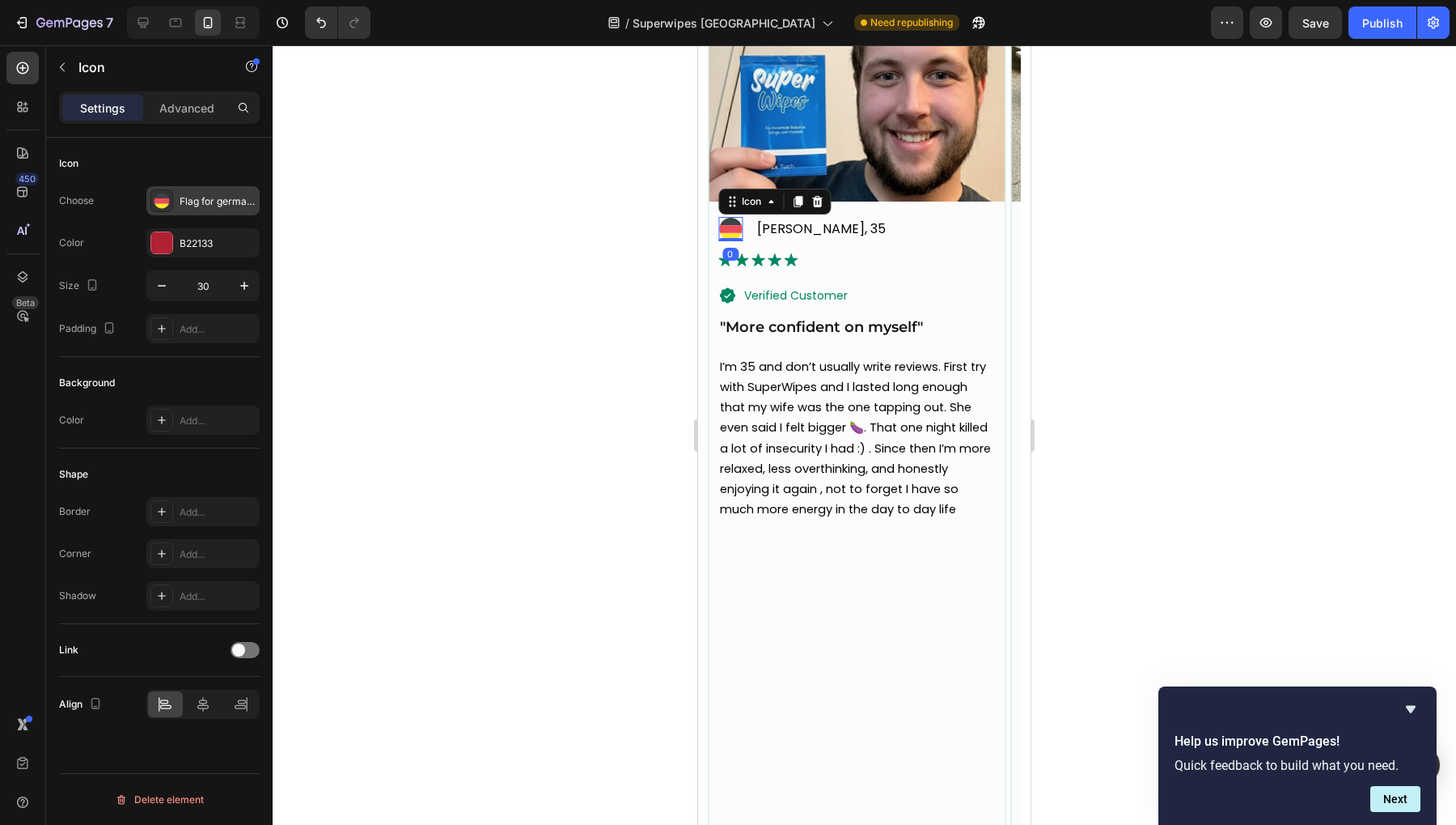
click at [191, 202] on div "Flag for germany svgrepo com" at bounding box center [217, 201] width 76 height 15
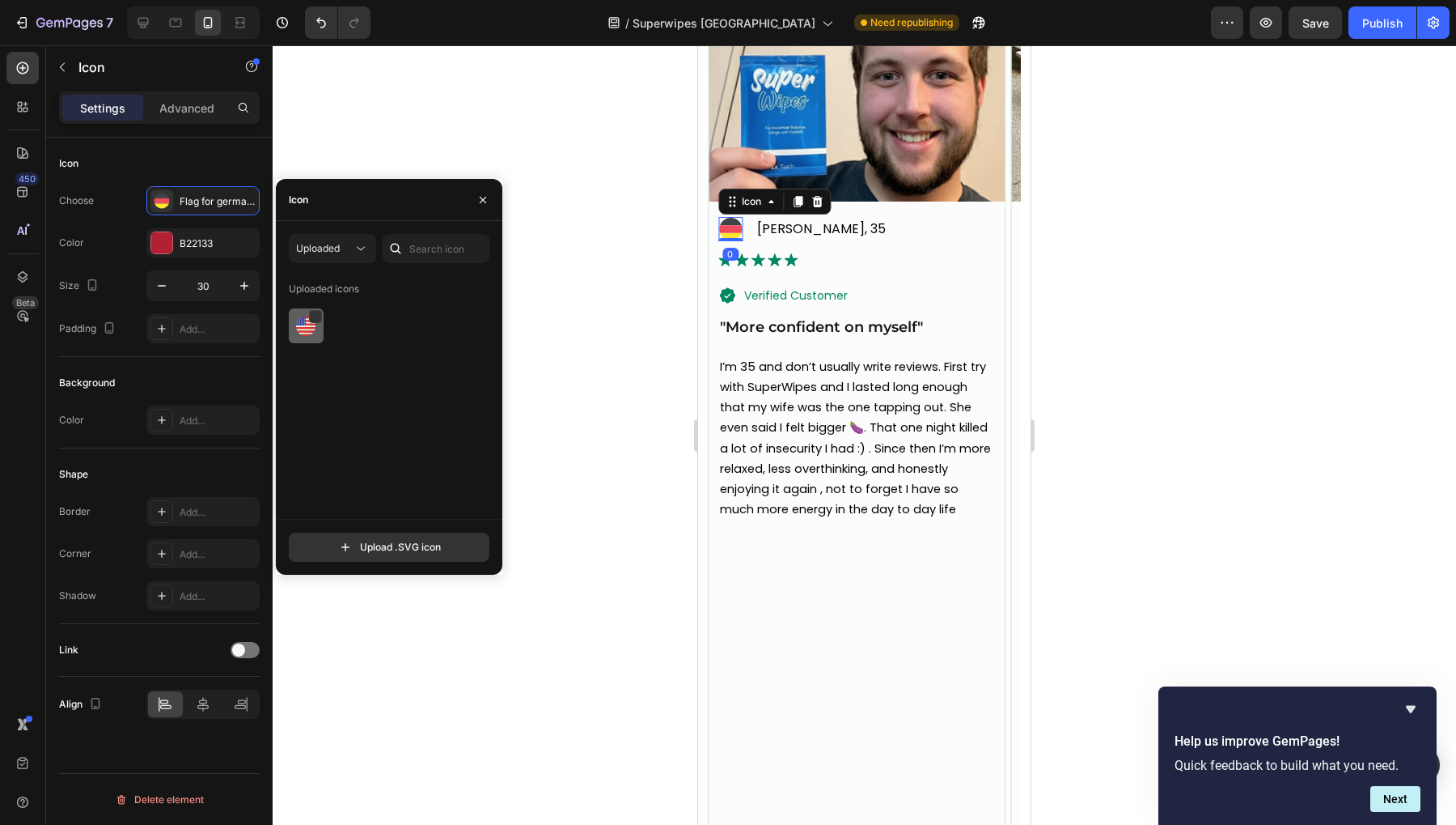
click at [304, 319] on img at bounding box center [305, 326] width 19 height 19
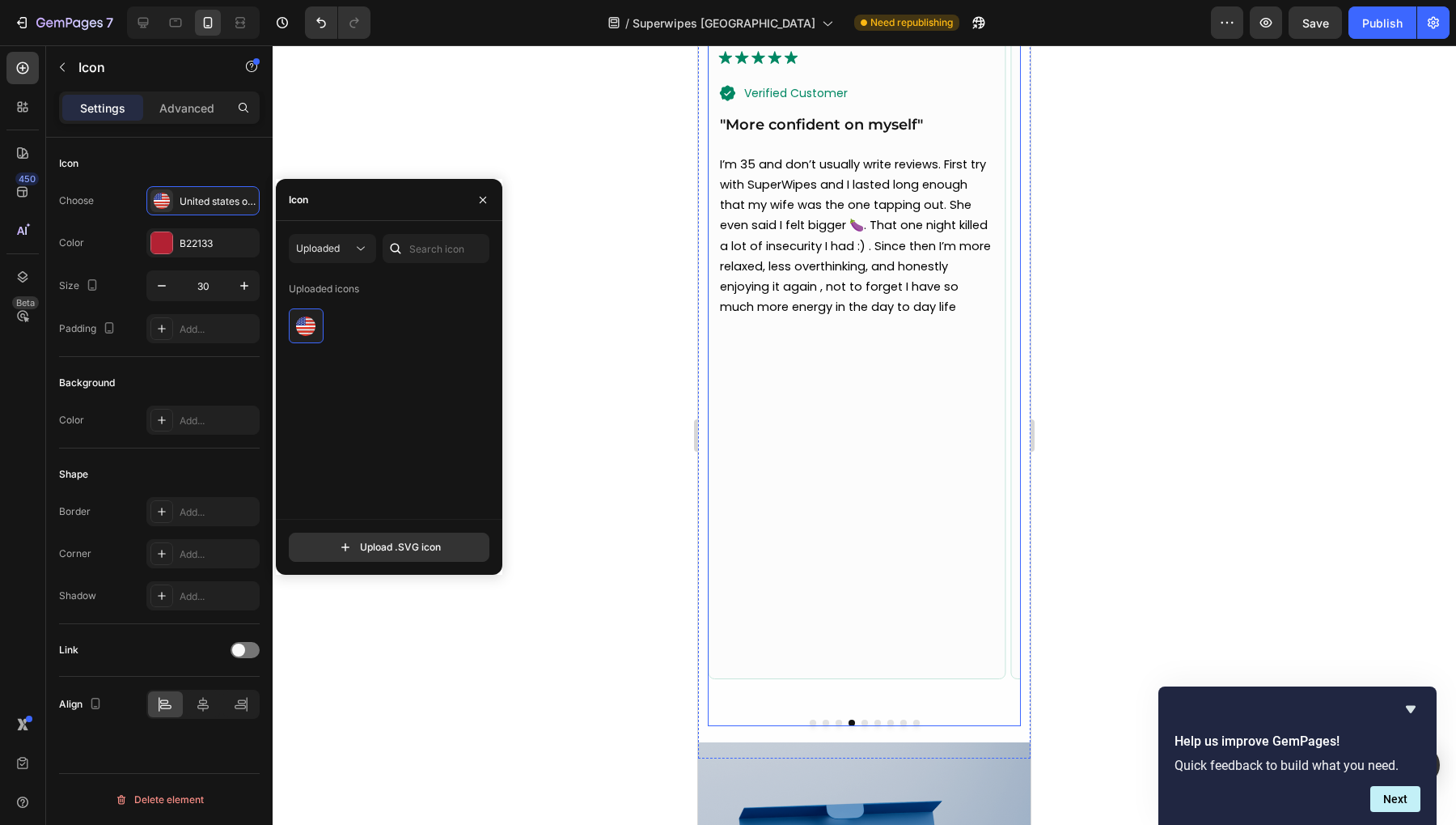
click at [861, 719] on button "Dot" at bounding box center [864, 722] width 6 height 6
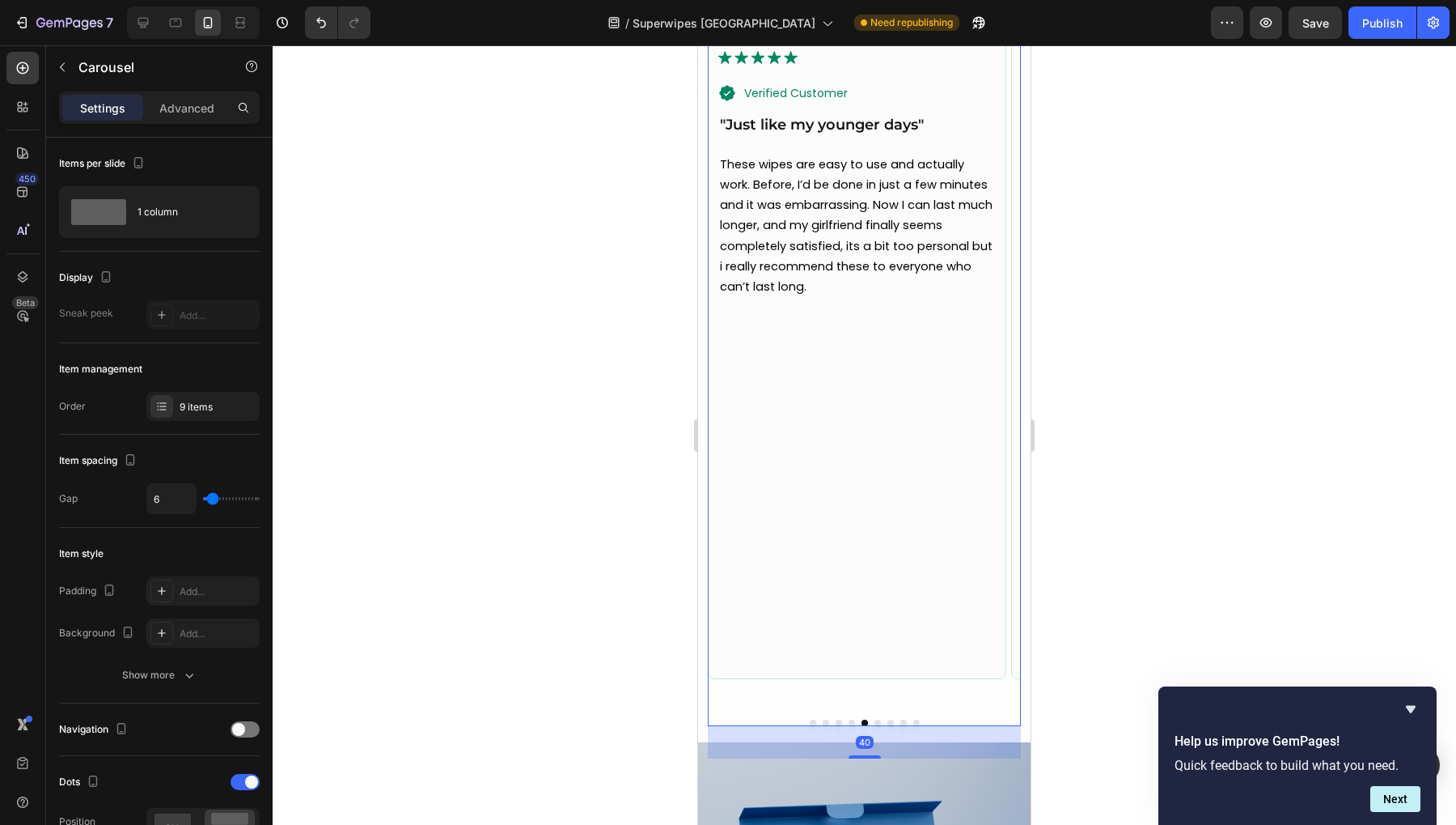
scroll to position [5648, 0]
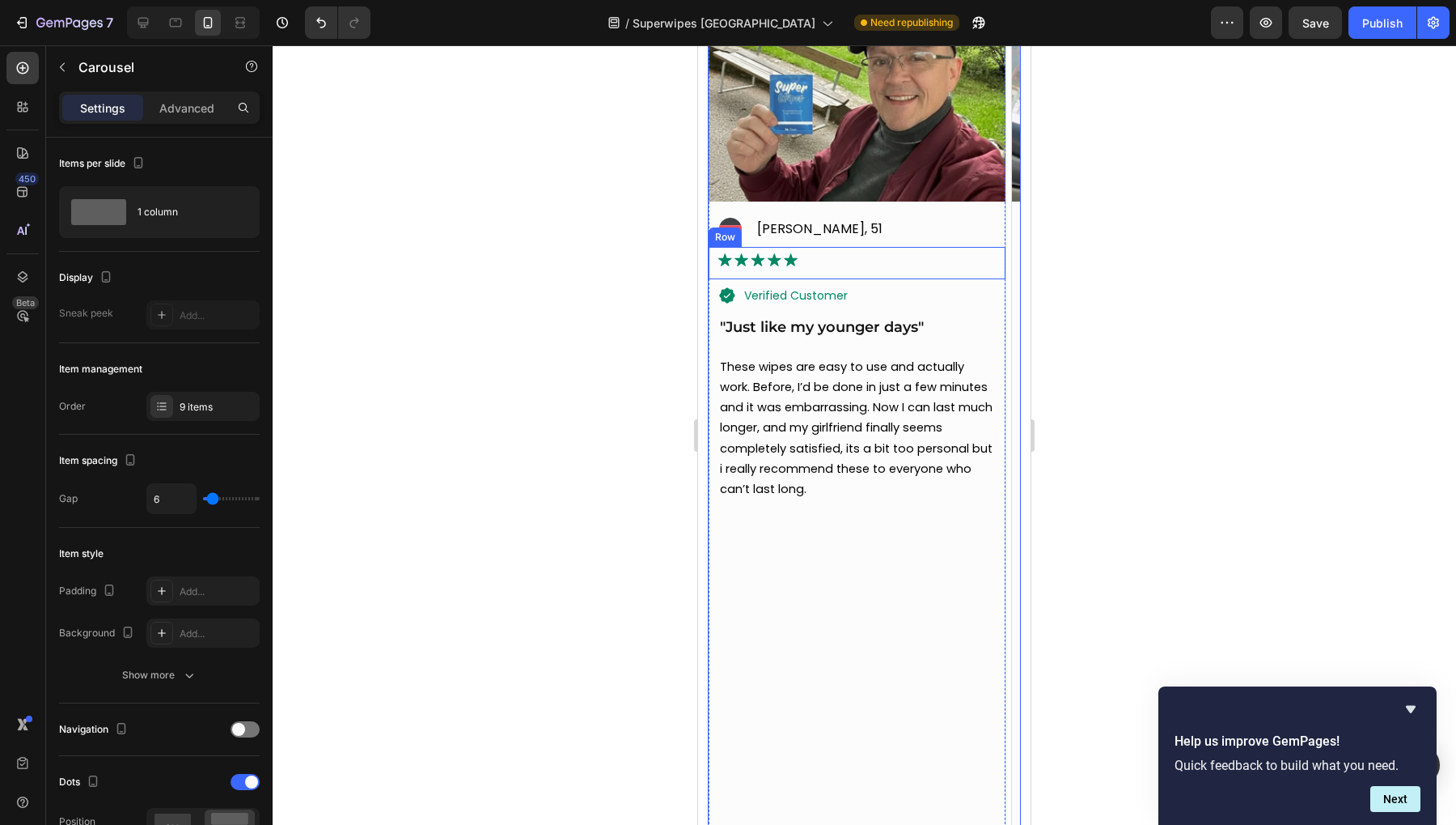
click at [732, 239] on div "Row" at bounding box center [725, 237] width 27 height 15
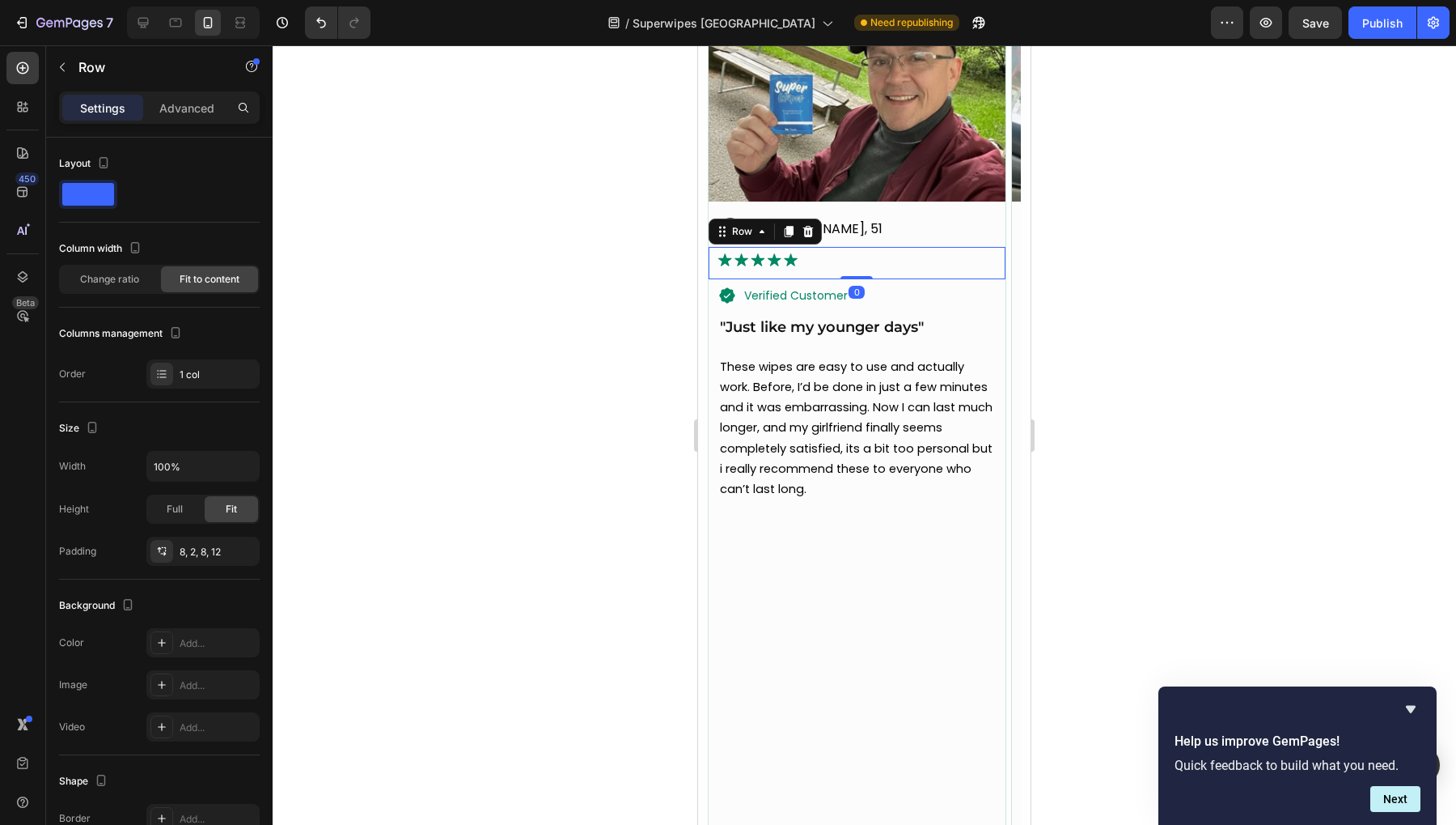
click at [657, 202] on div at bounding box center [864, 434] width 1184 height 779
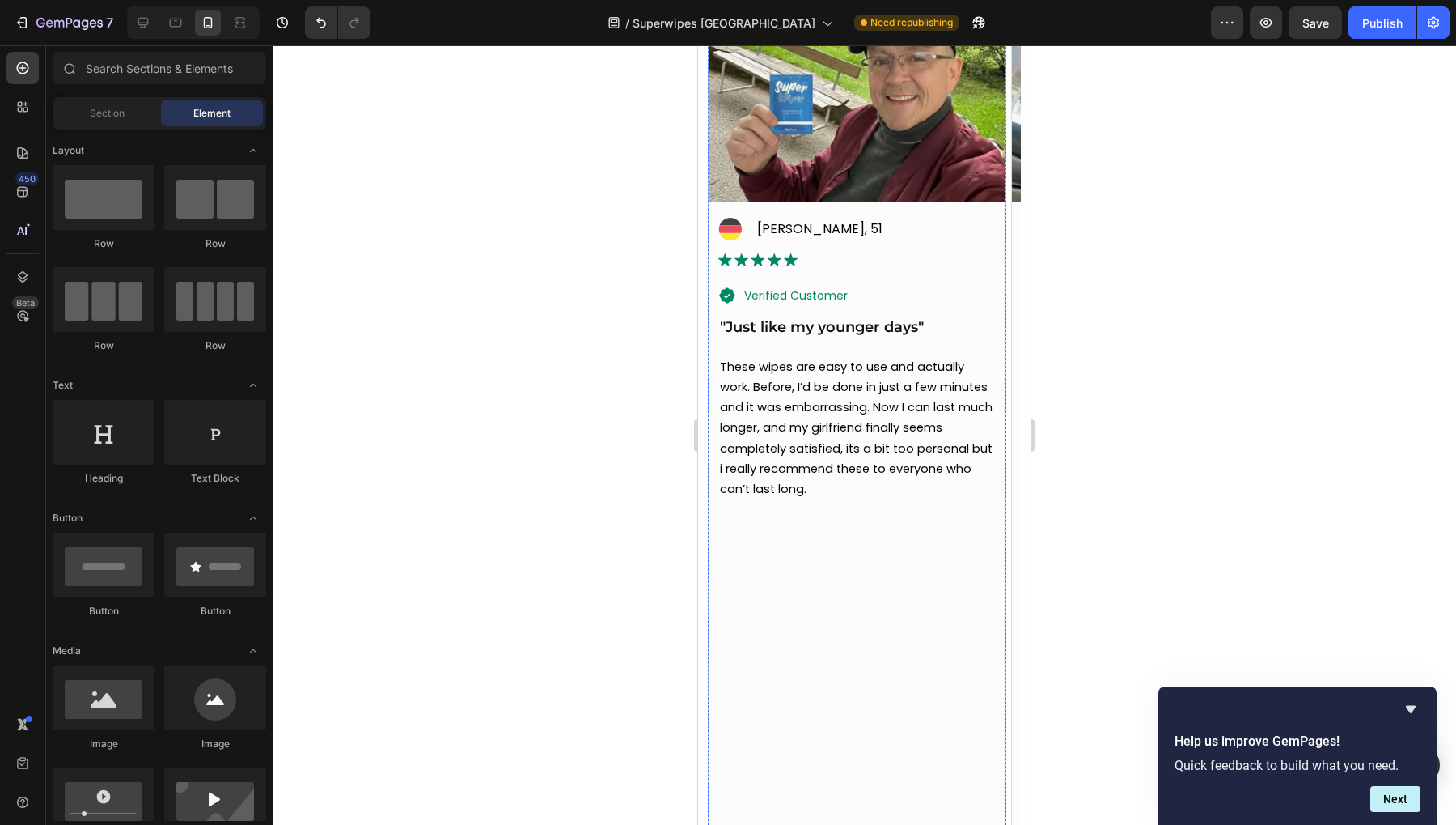
click at [726, 223] on icon at bounding box center [731, 221] width 22 height 7
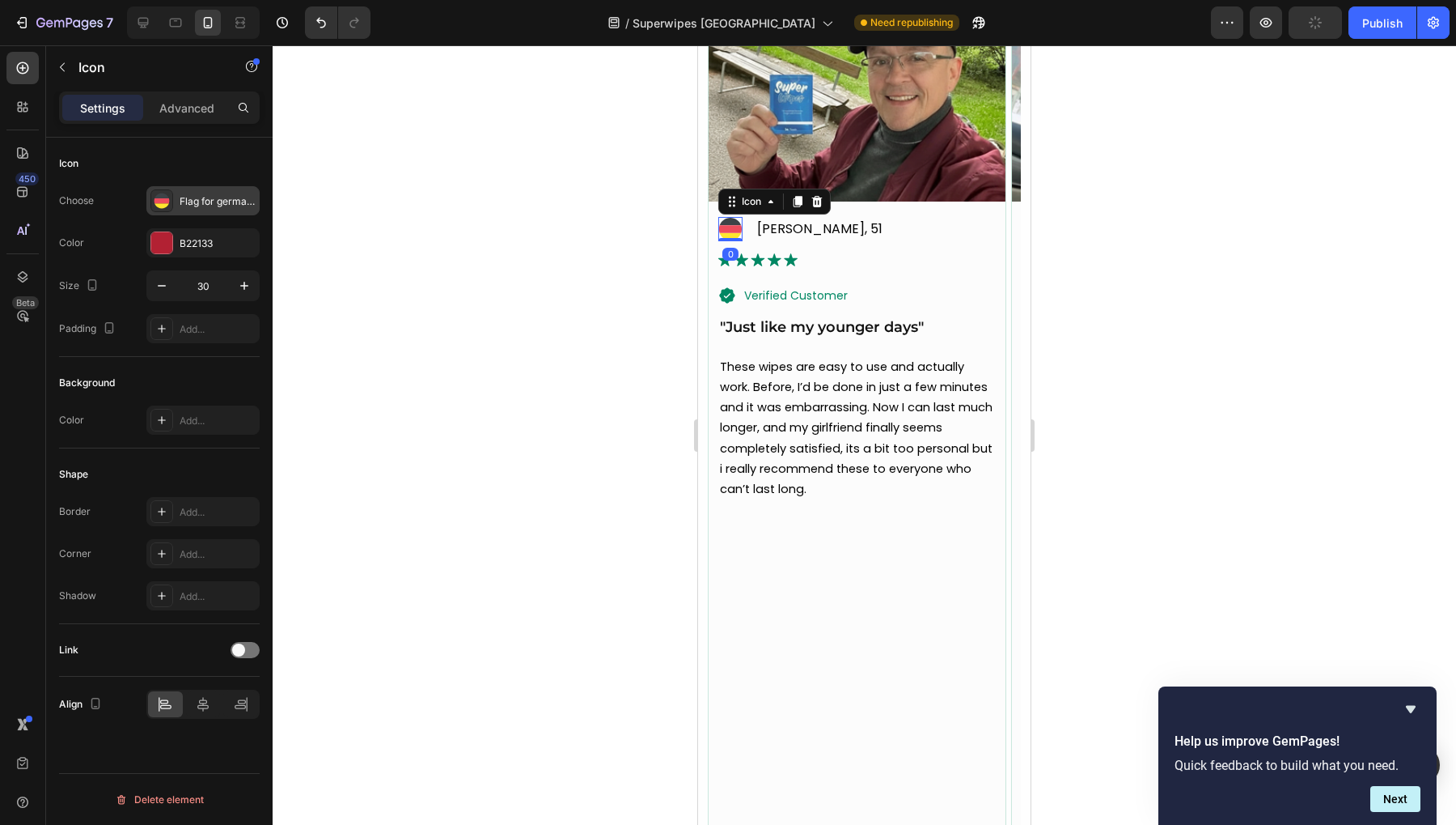
click at [188, 194] on div "Flag for germany svgrepo com" at bounding box center [217, 201] width 76 height 15
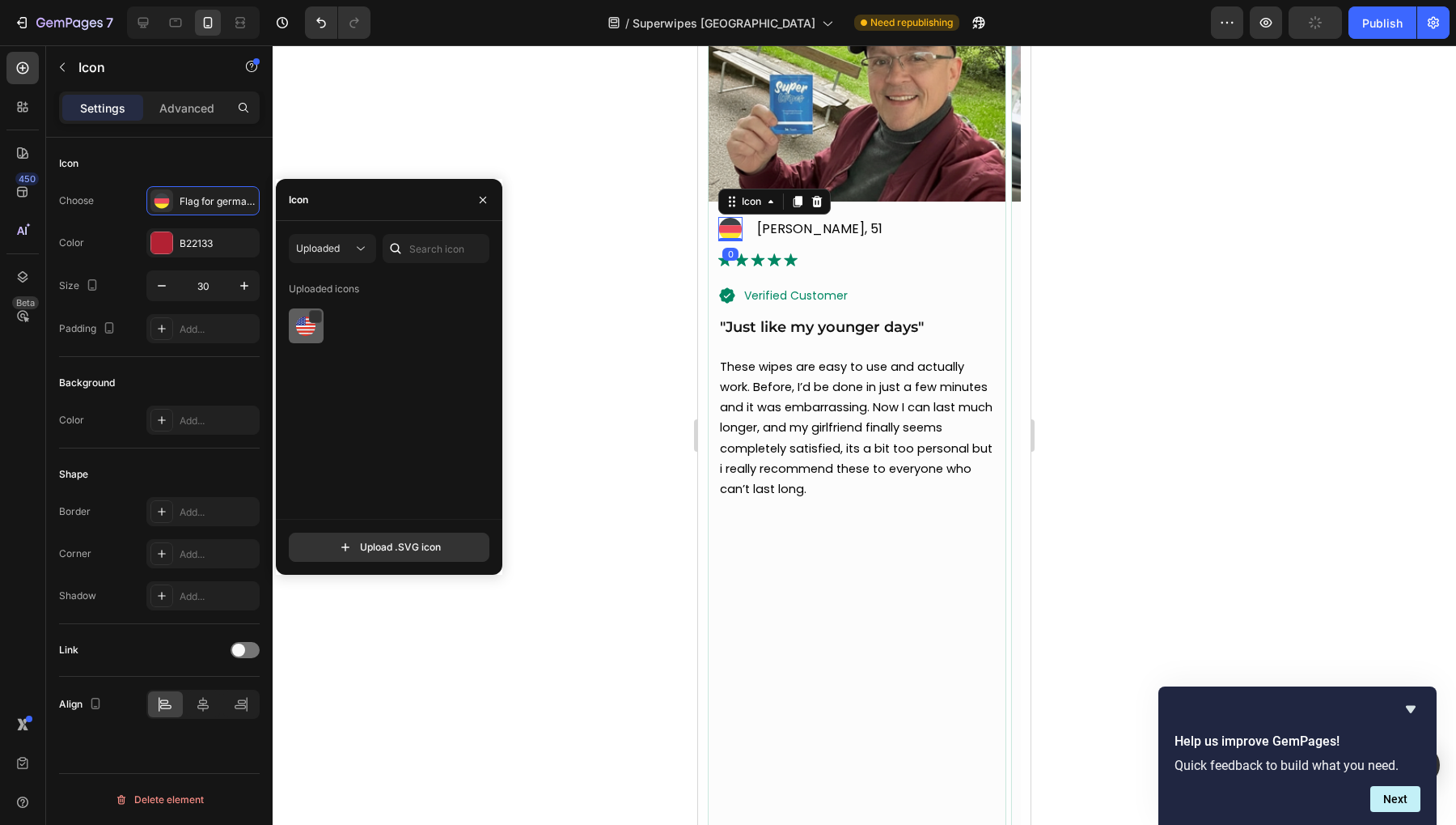
click at [308, 325] on img at bounding box center [305, 326] width 19 height 19
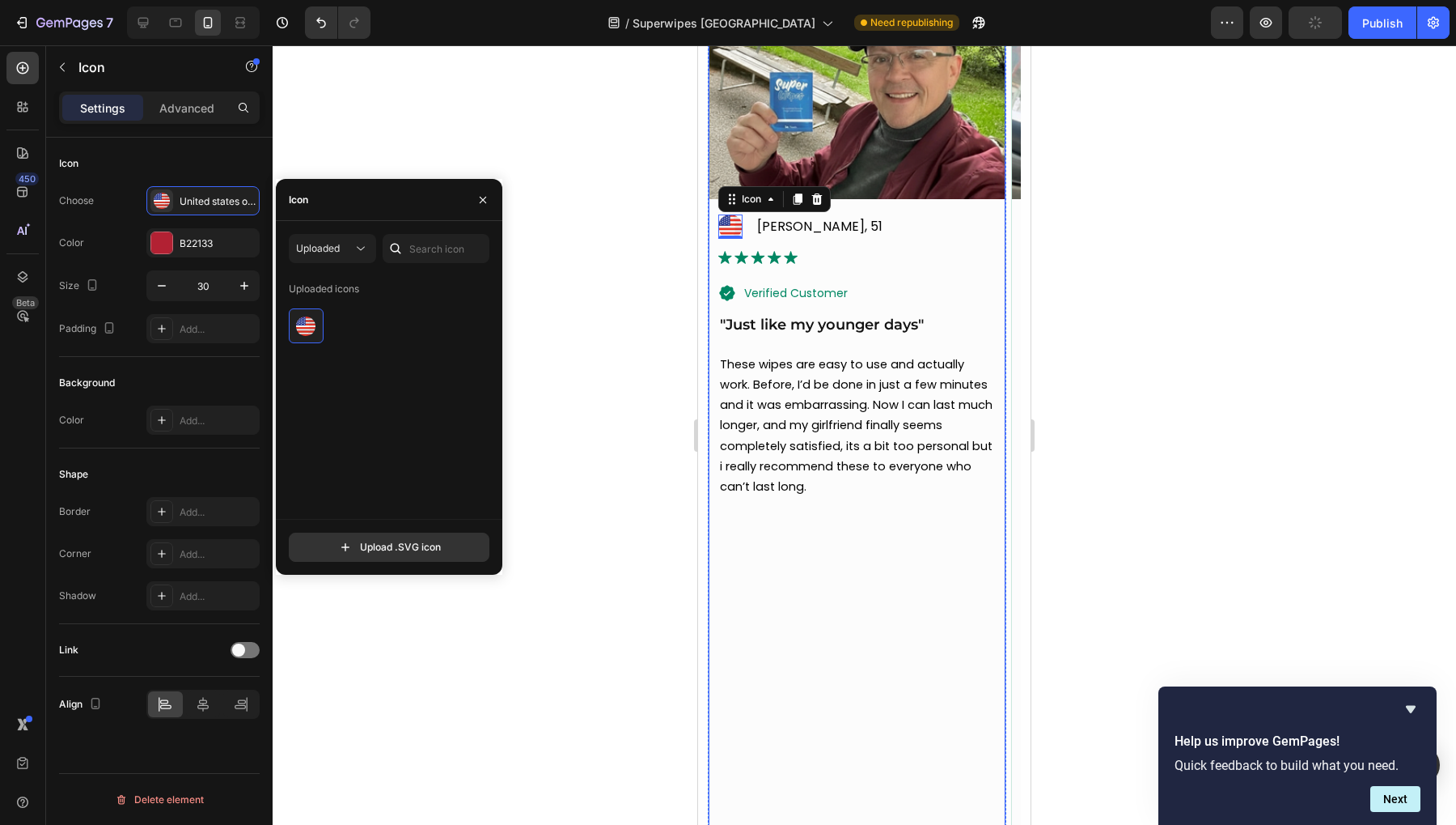
scroll to position [5851, 0]
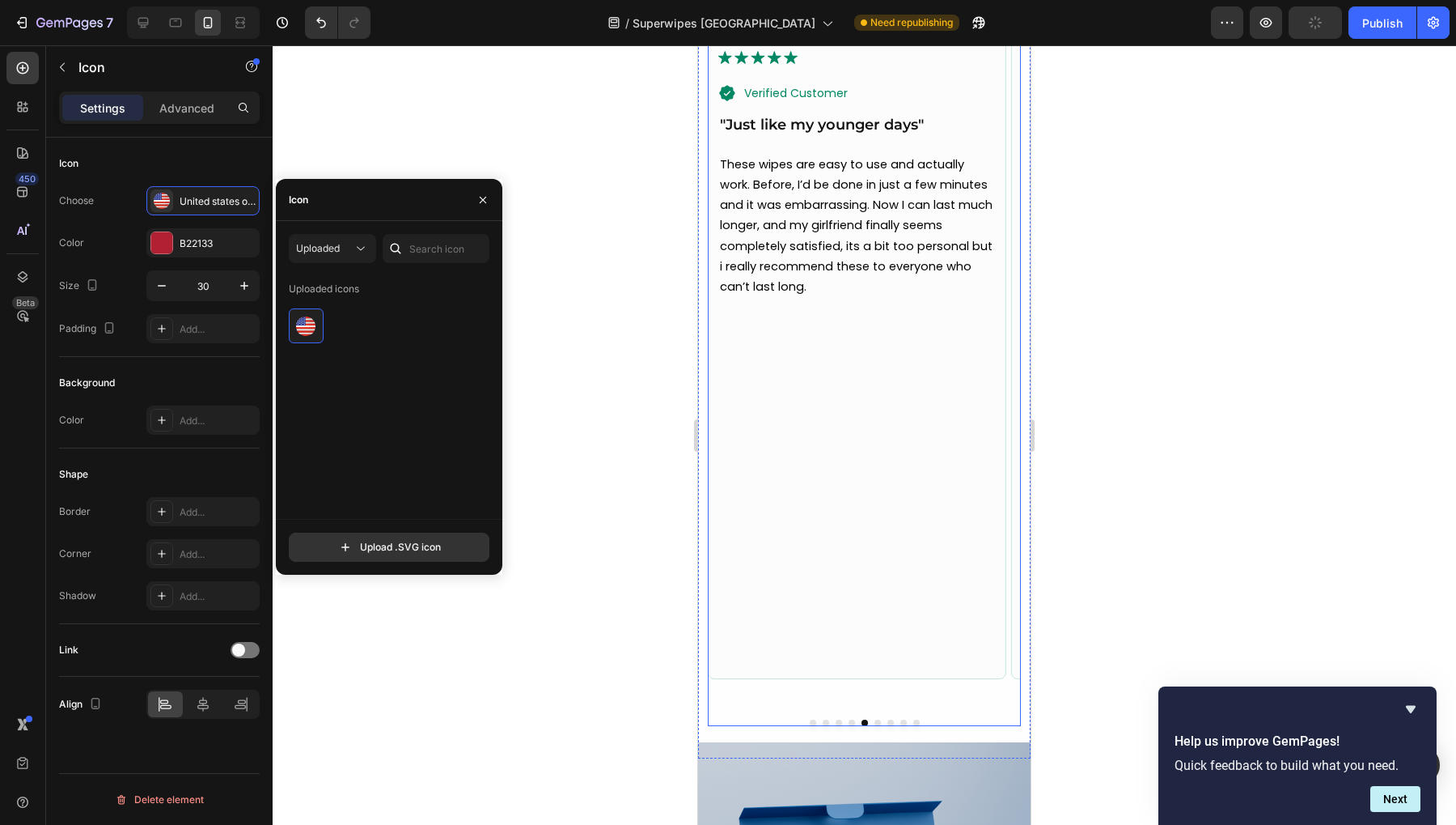
click at [864, 719] on div at bounding box center [864, 722] width 313 height 6
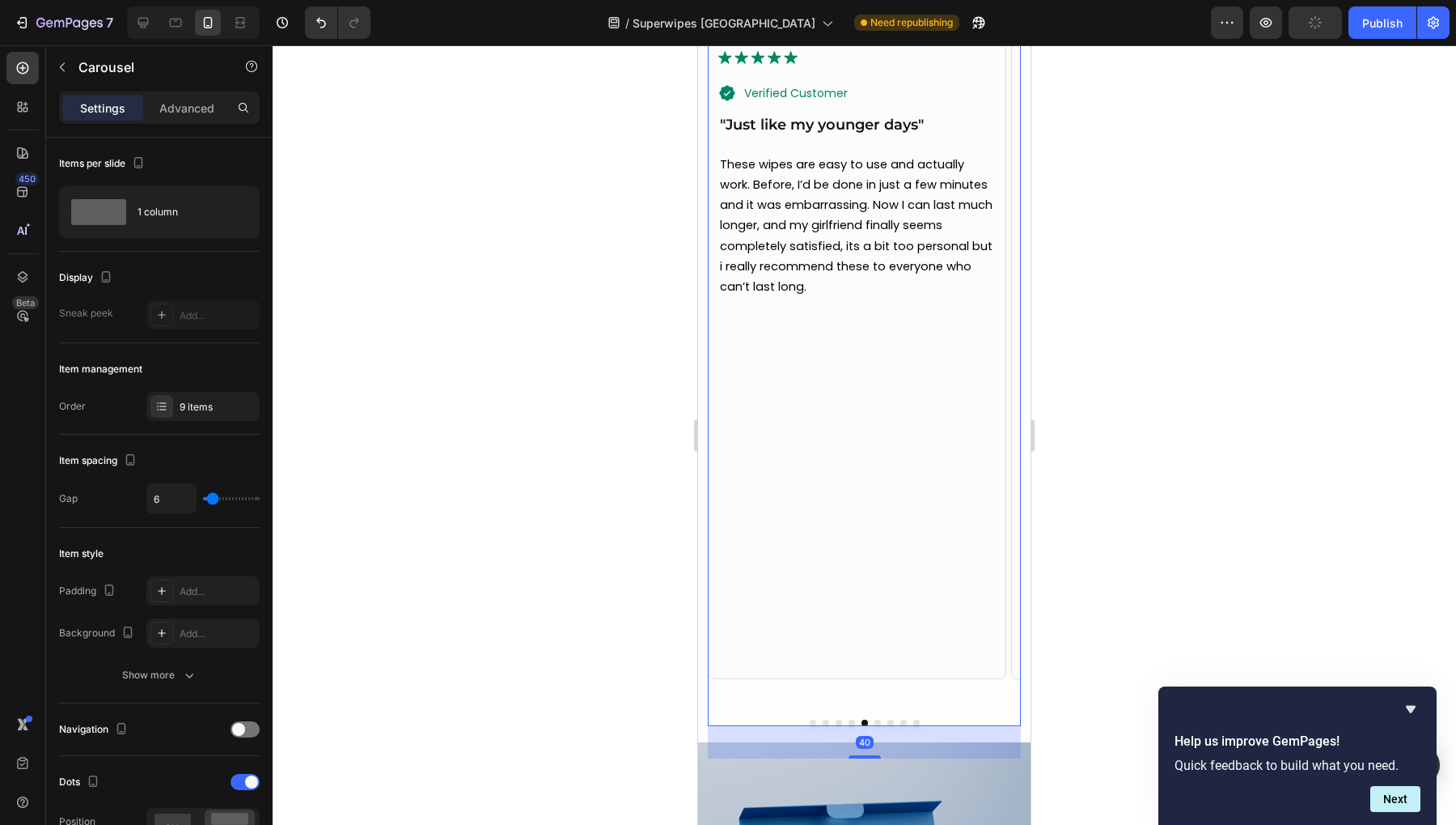
click at [864, 719] on div at bounding box center [864, 722] width 313 height 6
click at [873, 719] on div at bounding box center [864, 722] width 313 height 6
click at [864, 719] on div at bounding box center [864, 722] width 313 height 6
click at [874, 719] on button "Dot" at bounding box center [877, 722] width 6 height 6
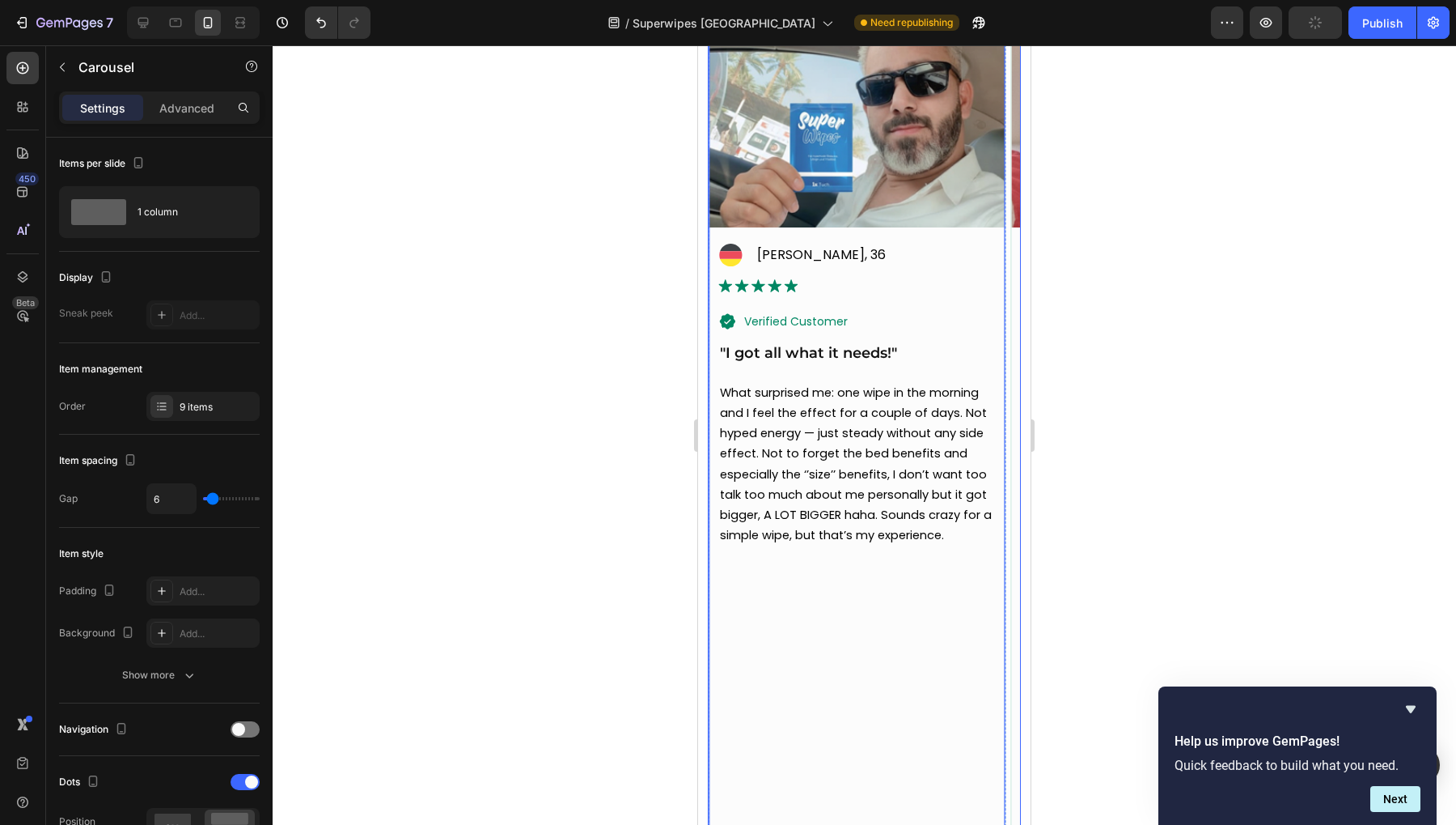
scroll to position [5547, 0]
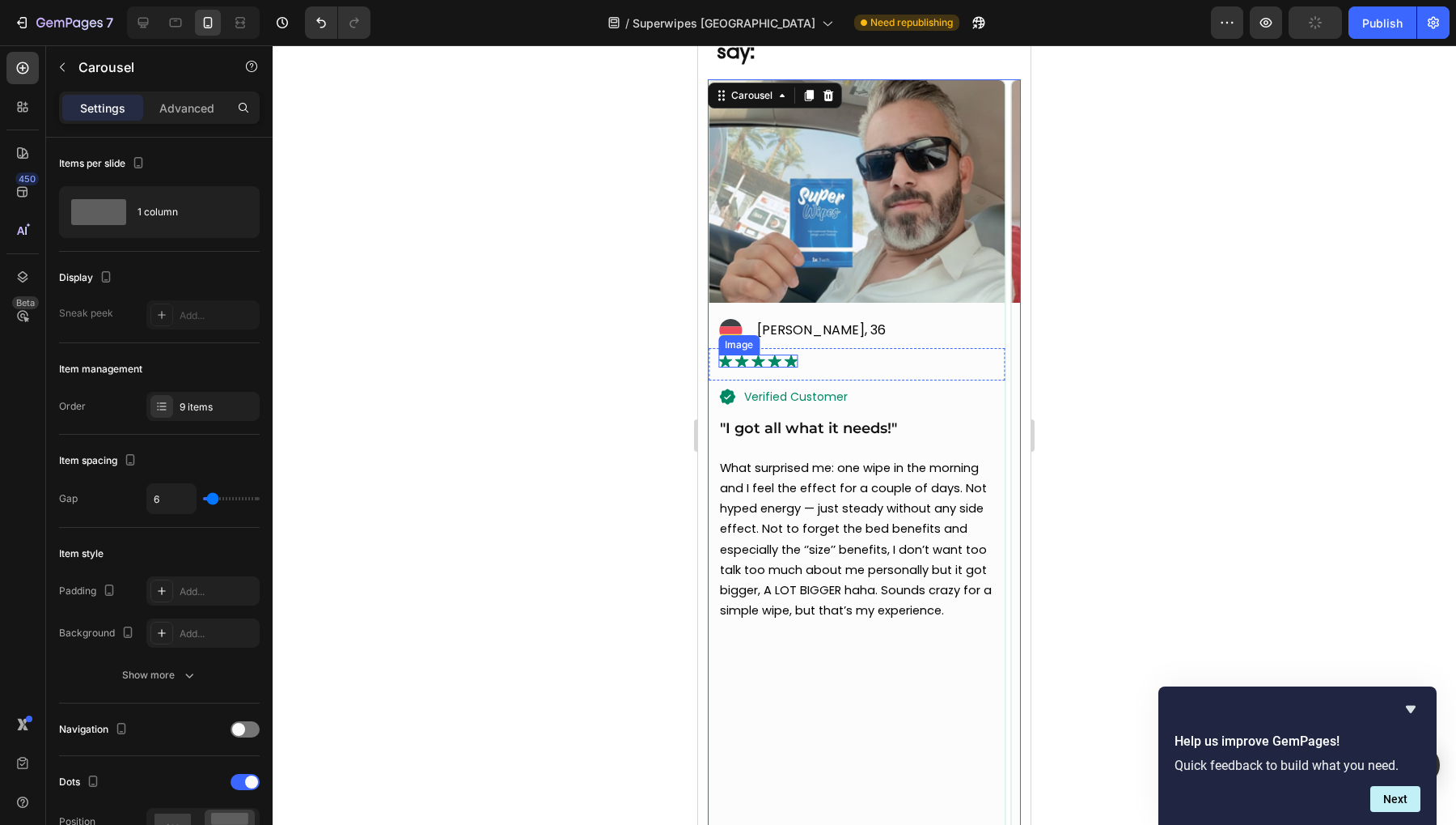
click at [735, 335] on div "Image" at bounding box center [738, 344] width 41 height 19
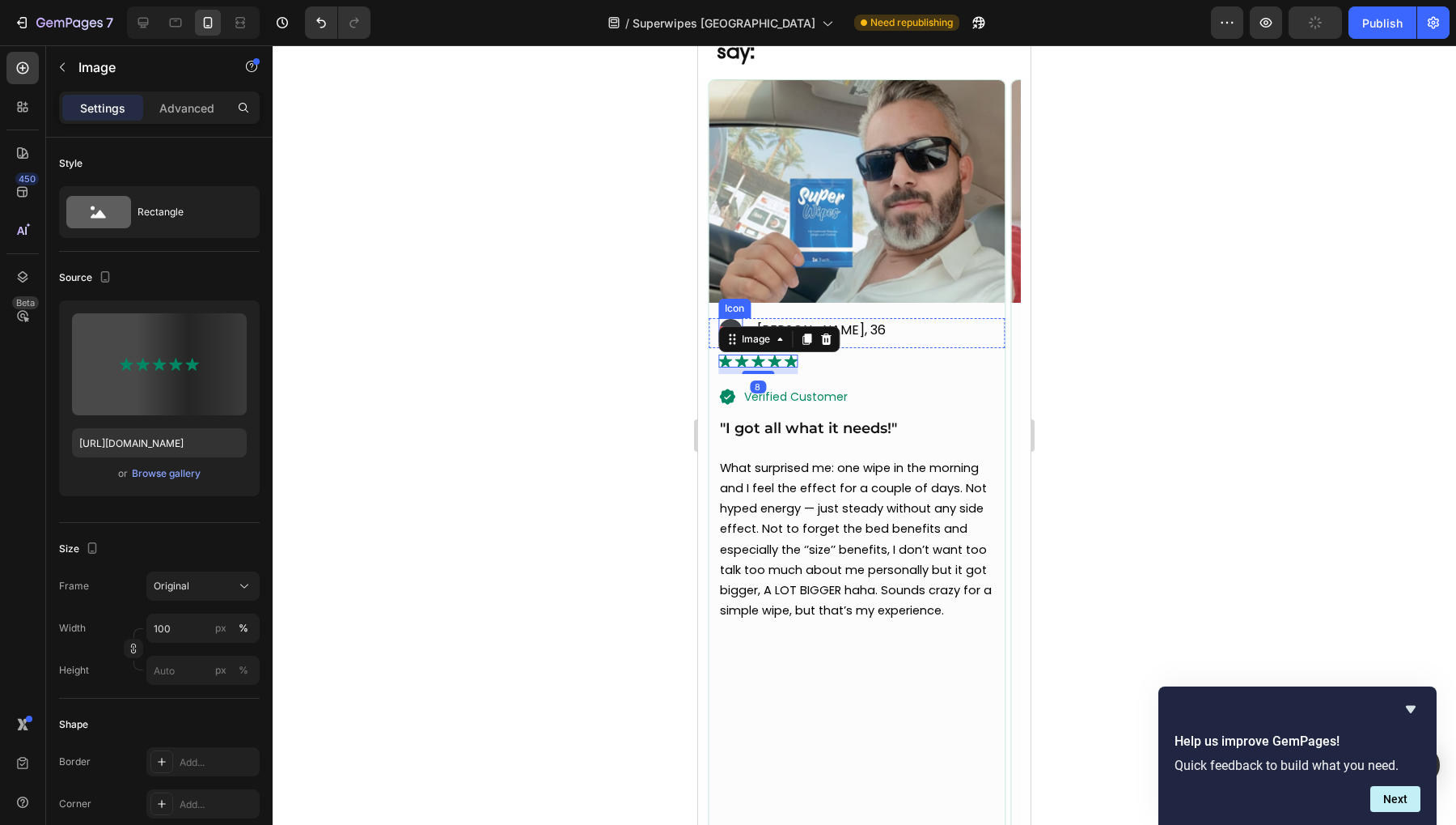
click at [725, 318] on icon at bounding box center [730, 330] width 24 height 24
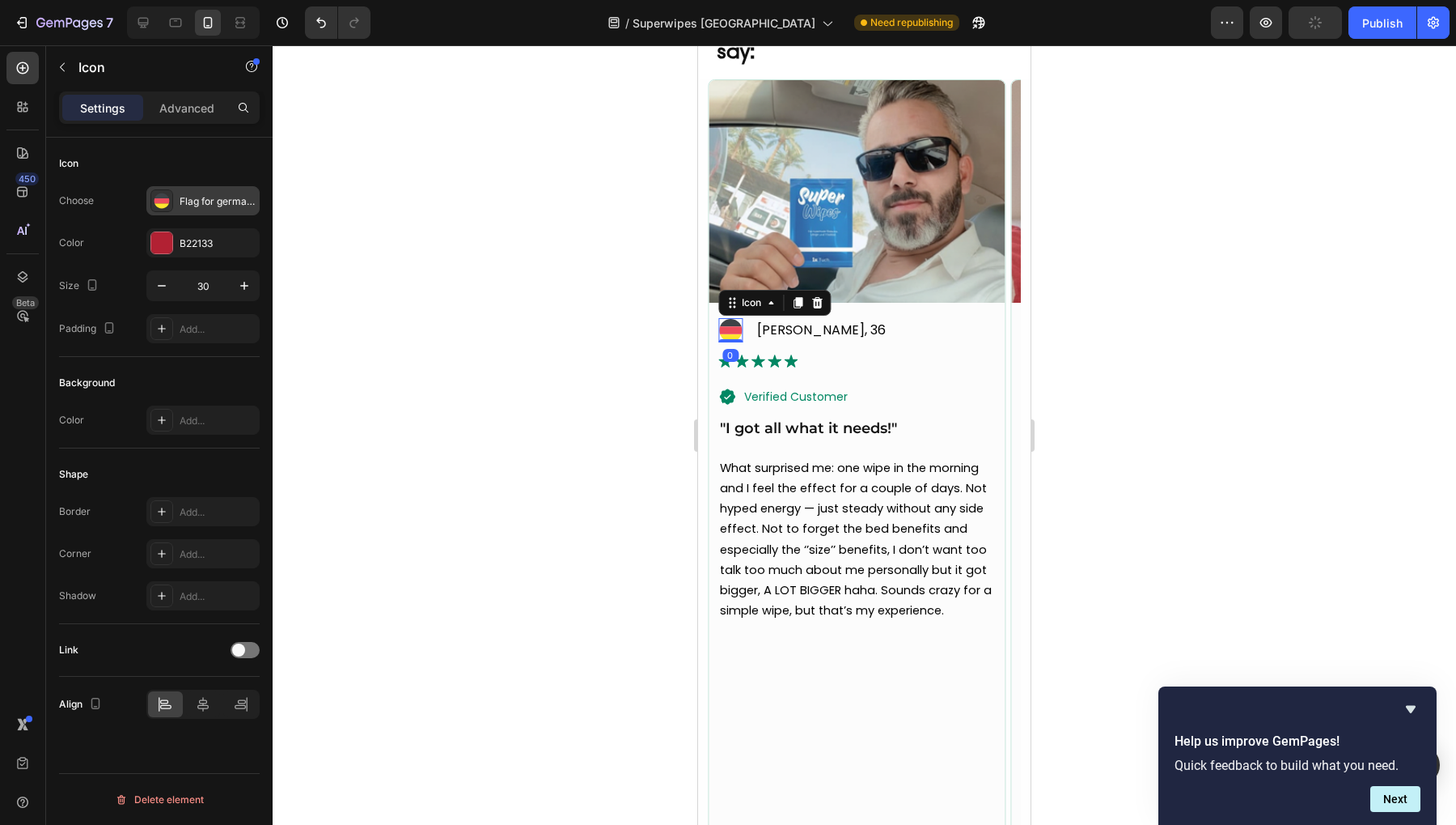
click at [162, 198] on icon at bounding box center [161, 200] width 15 height 5
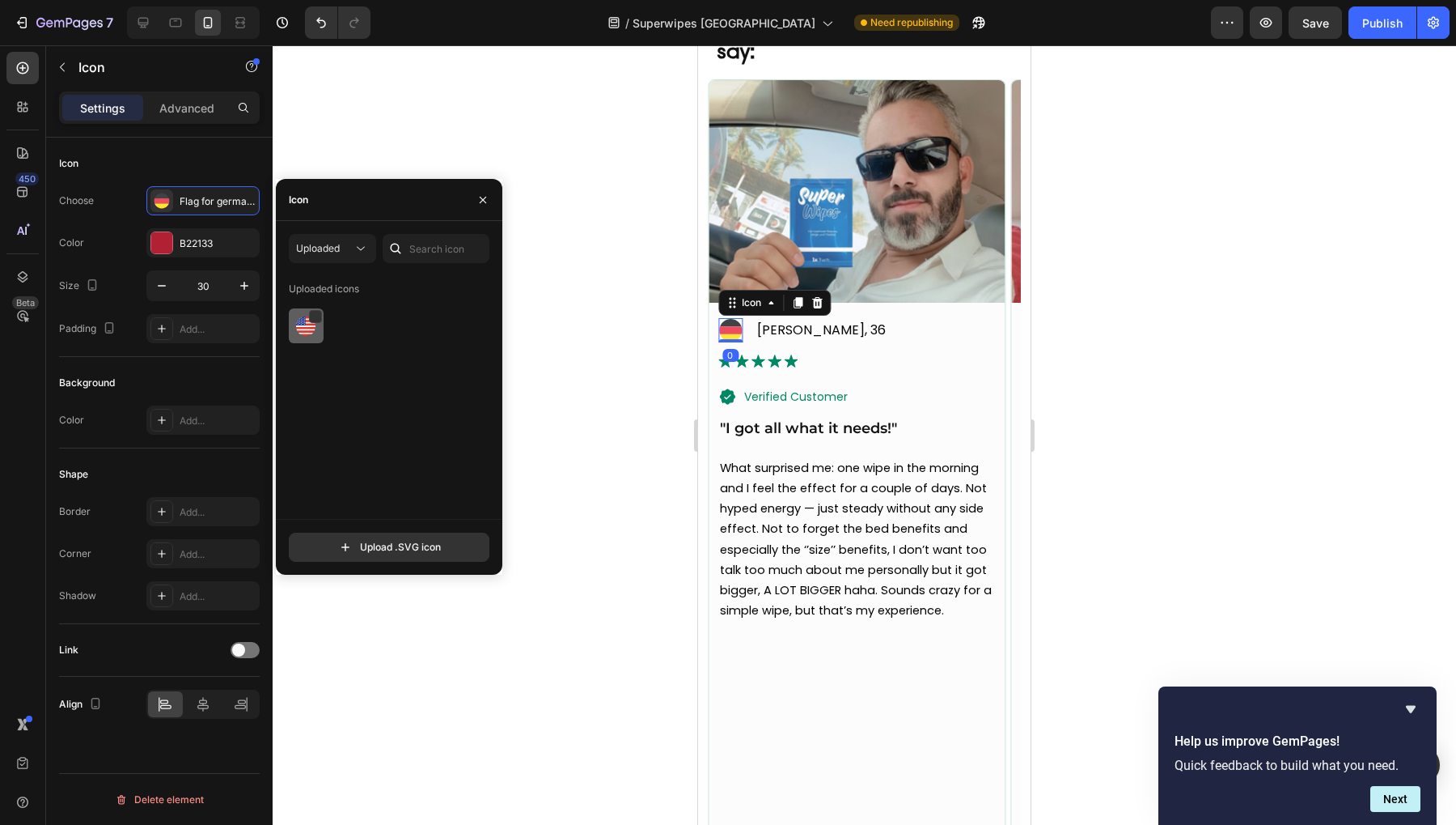
click at [299, 328] on img at bounding box center [305, 326] width 19 height 19
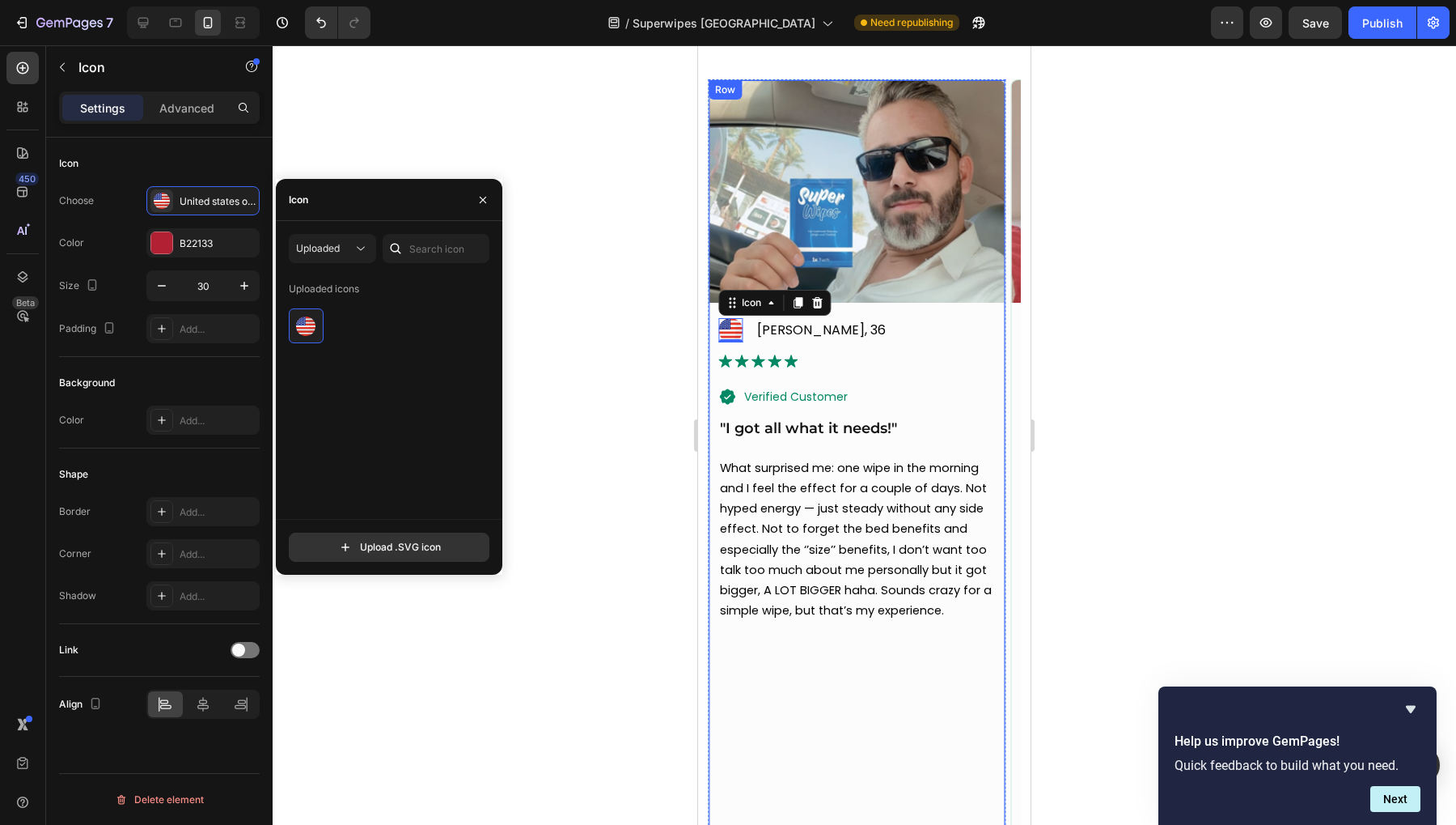
scroll to position [5851, 0]
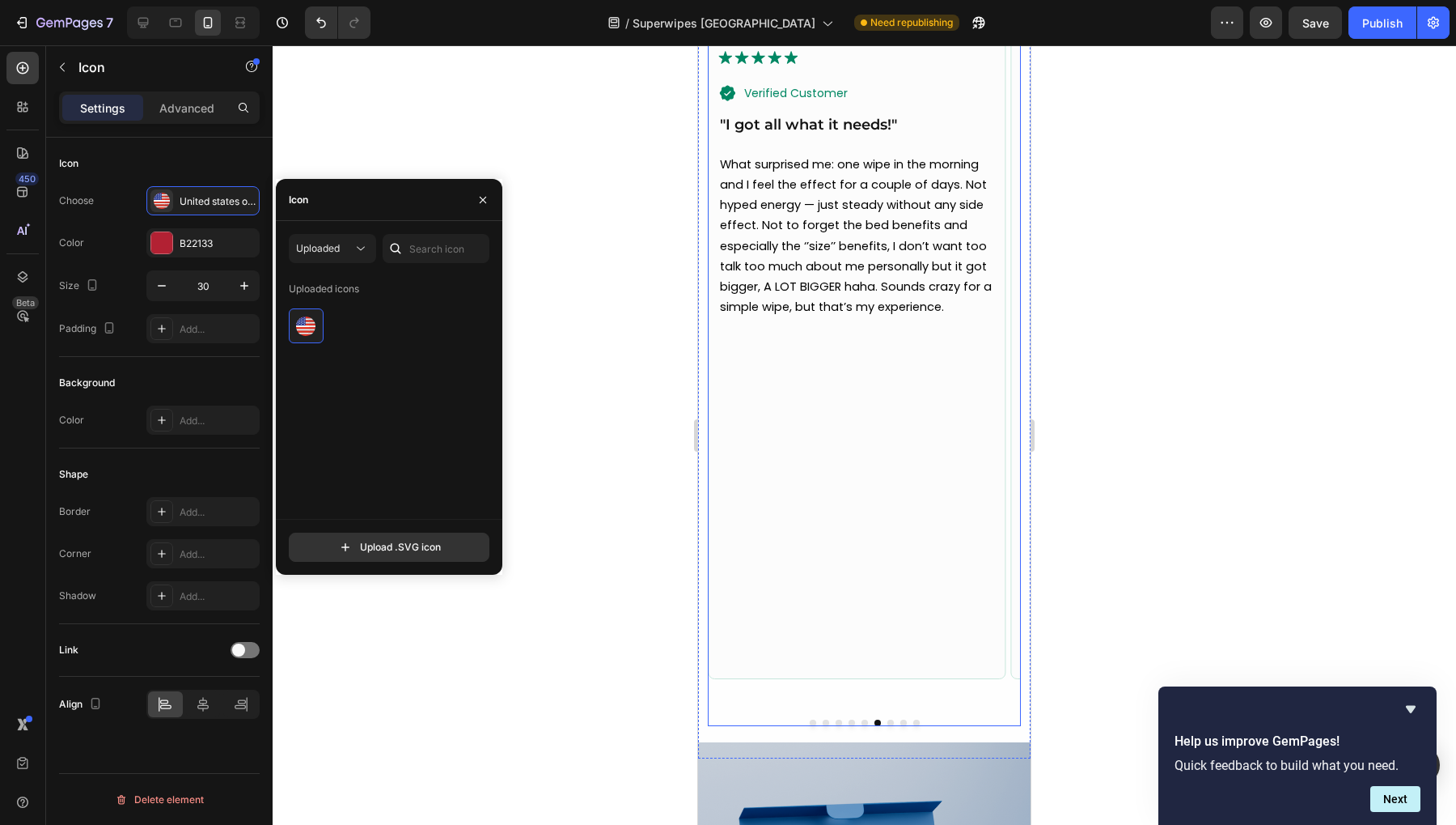
click at [887, 719] on button "Dot" at bounding box center [890, 722] width 6 height 6
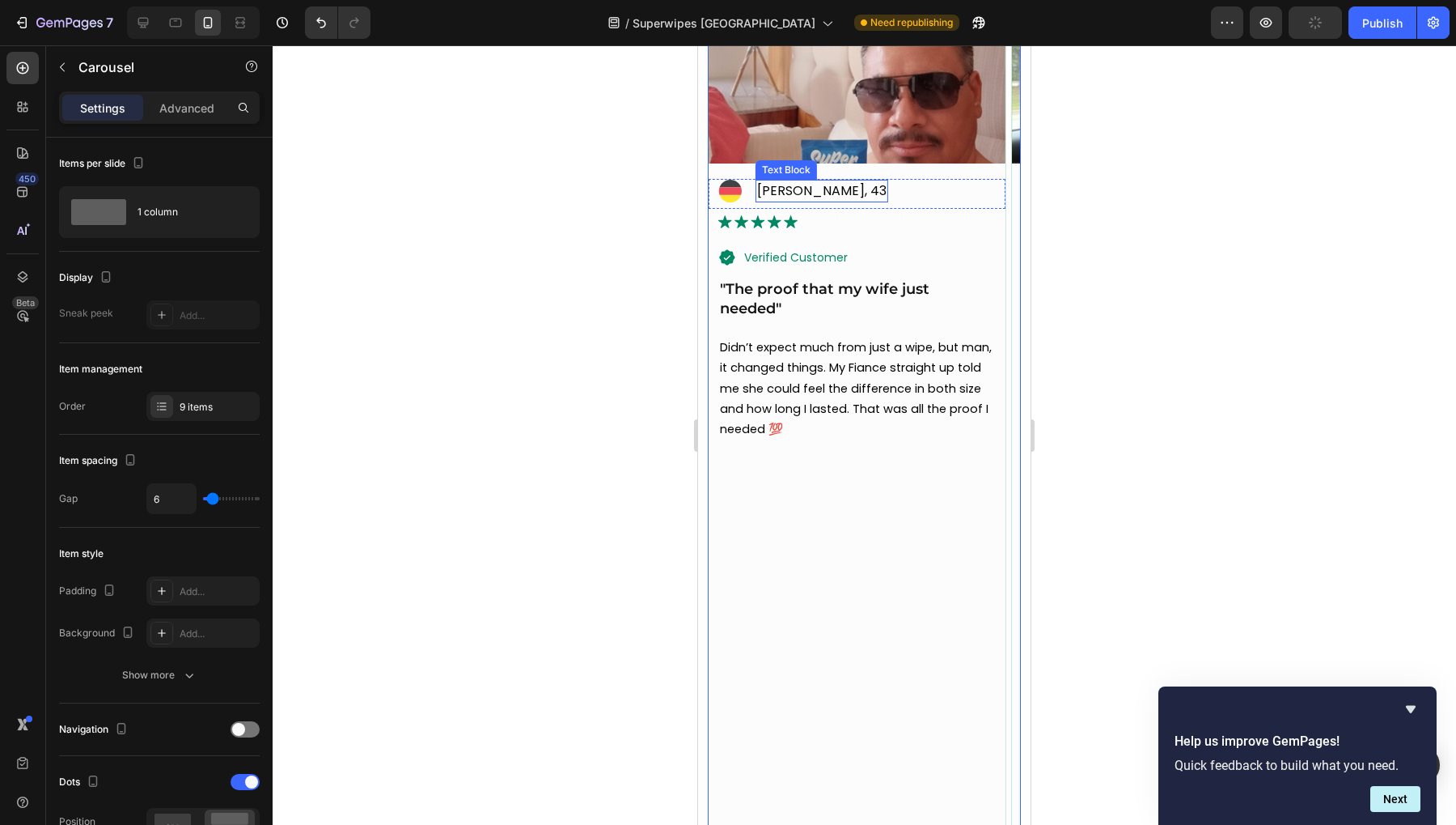
scroll to position [5547, 0]
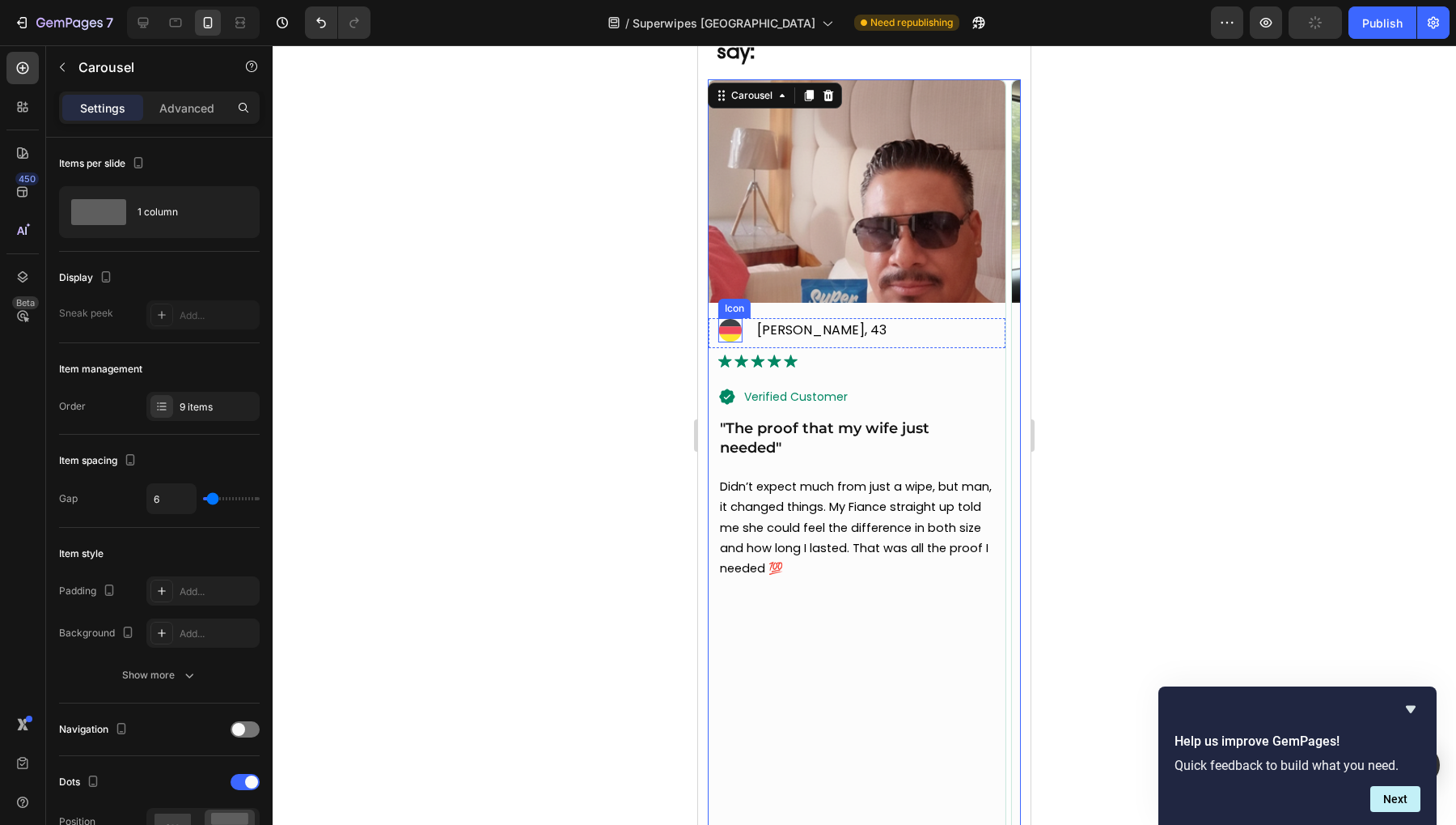
click at [724, 322] on icon at bounding box center [731, 322] width 22 height 7
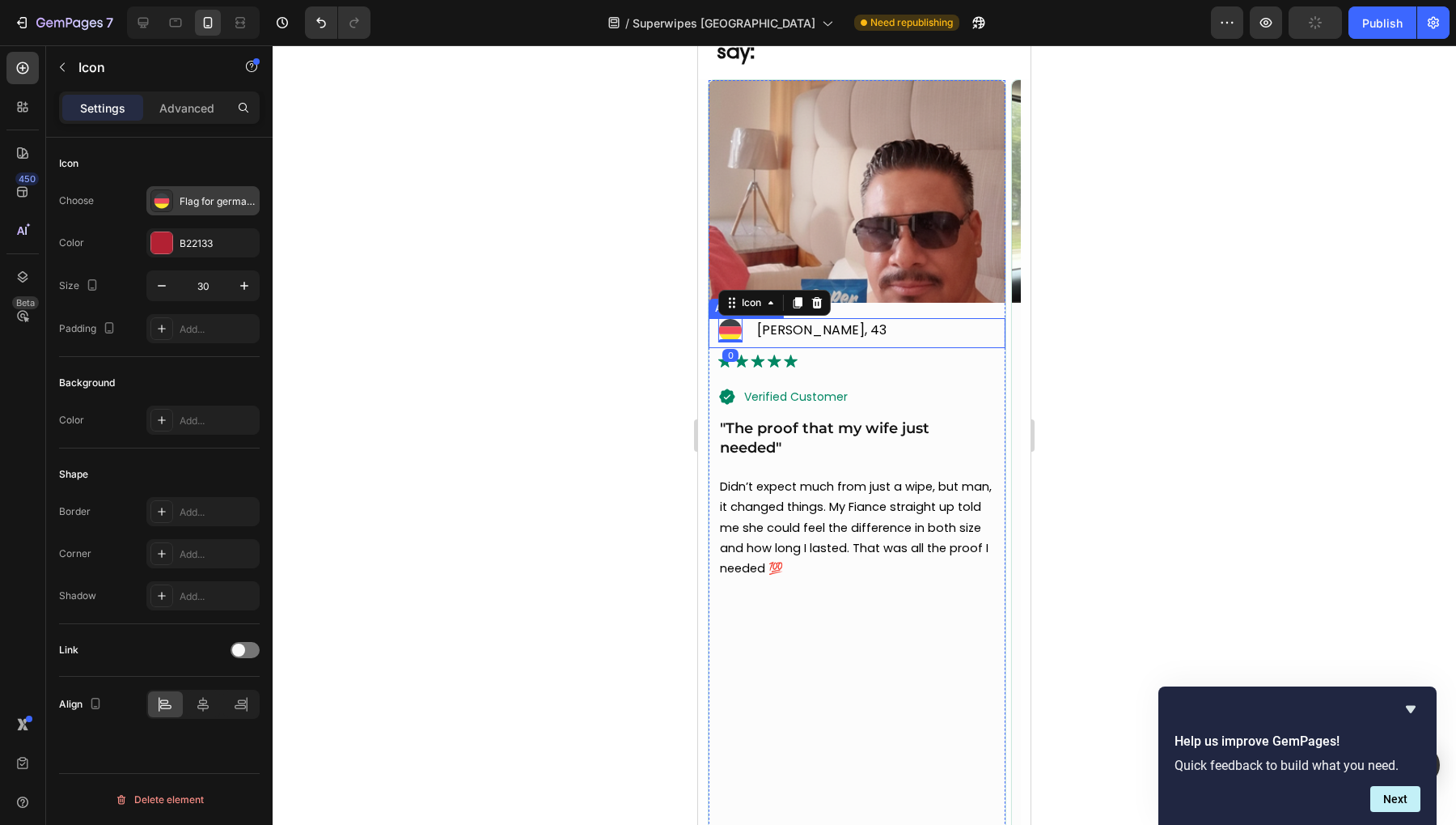
click at [192, 203] on div "Flag for germany svgrepo com" at bounding box center [217, 201] width 76 height 15
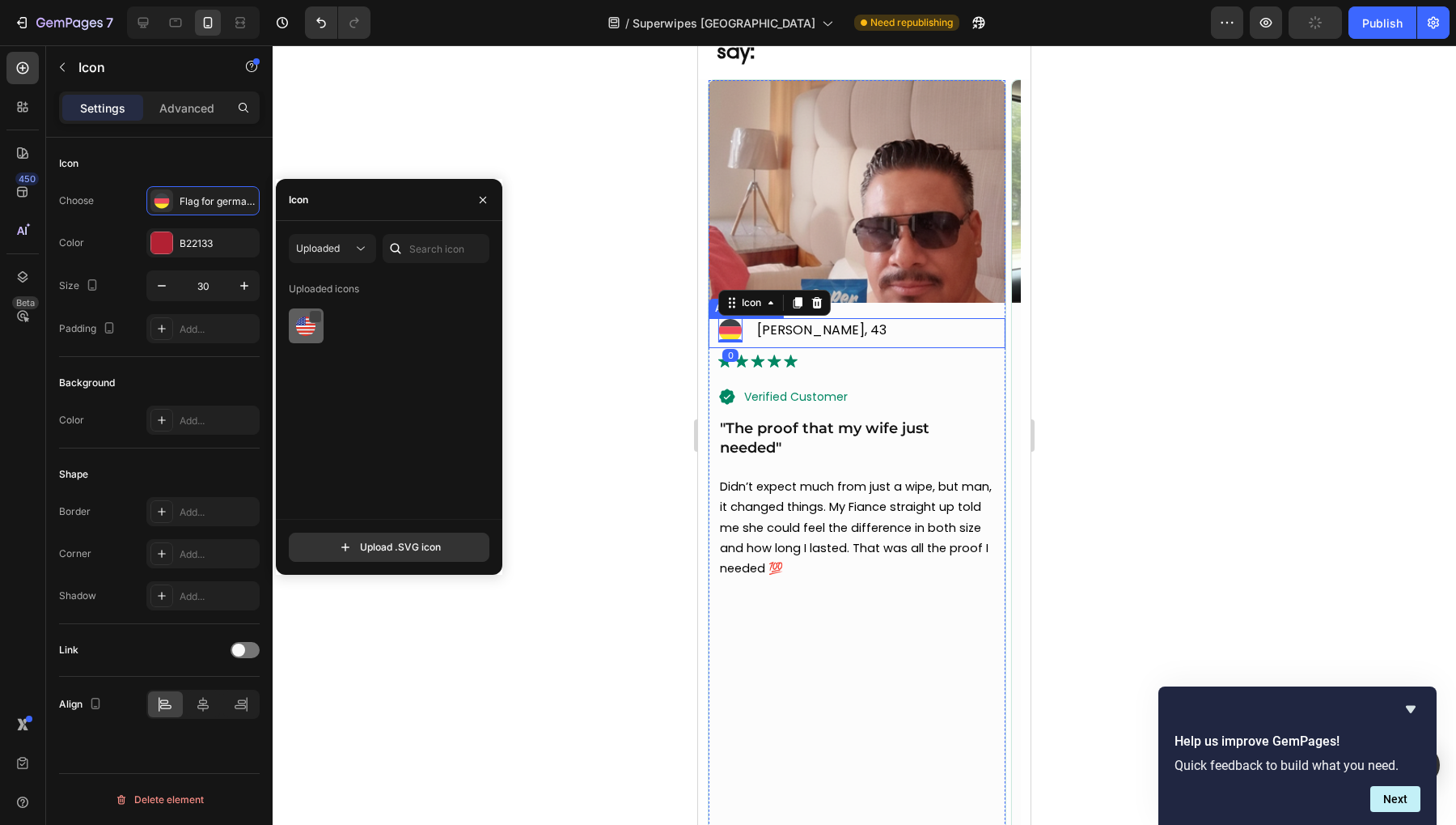
click at [313, 322] on div at bounding box center [315, 316] width 13 height 13
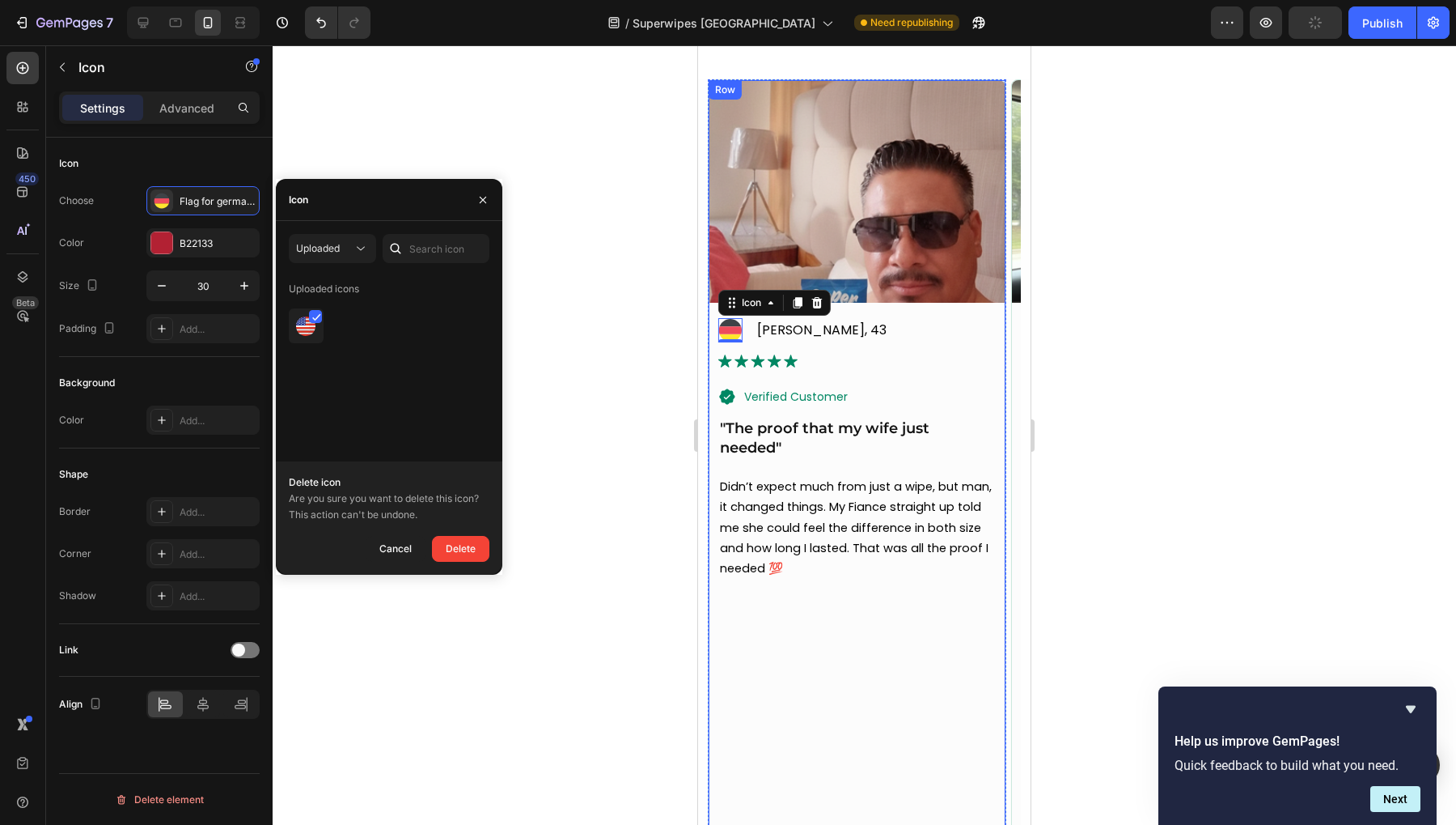
scroll to position [5851, 0]
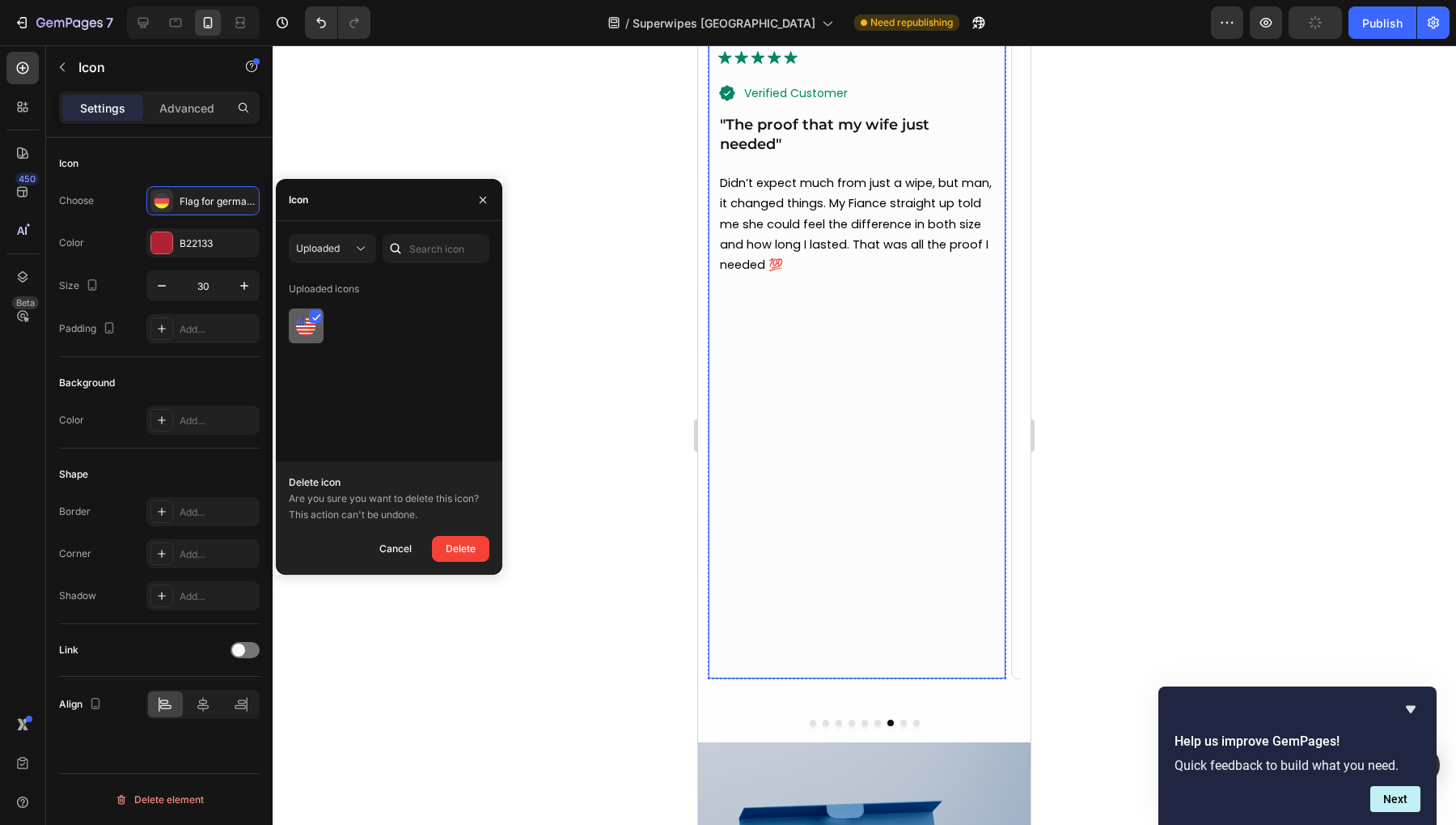
click at [305, 329] on img at bounding box center [305, 326] width 19 height 19
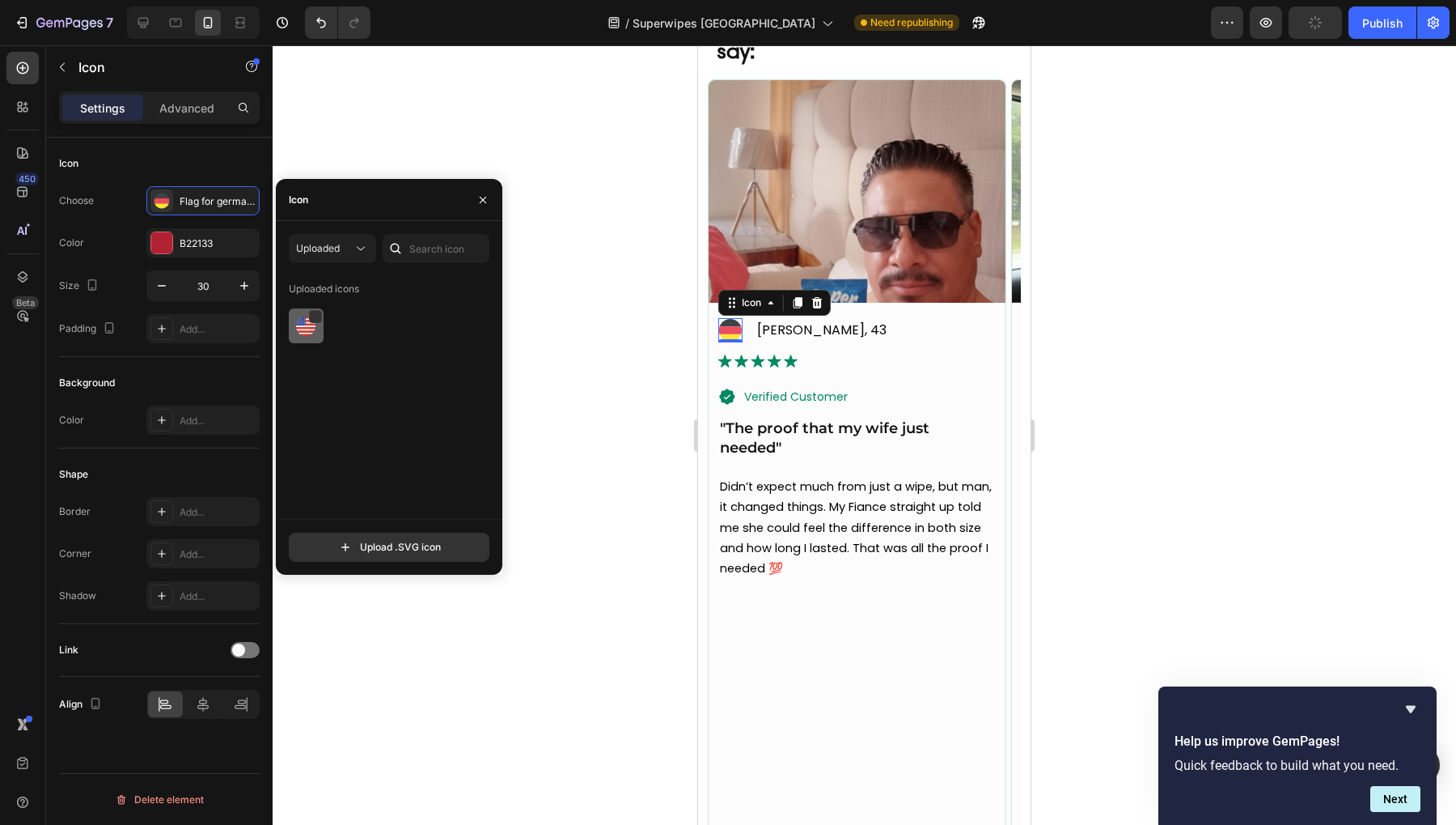
click at [309, 330] on img at bounding box center [305, 326] width 19 height 19
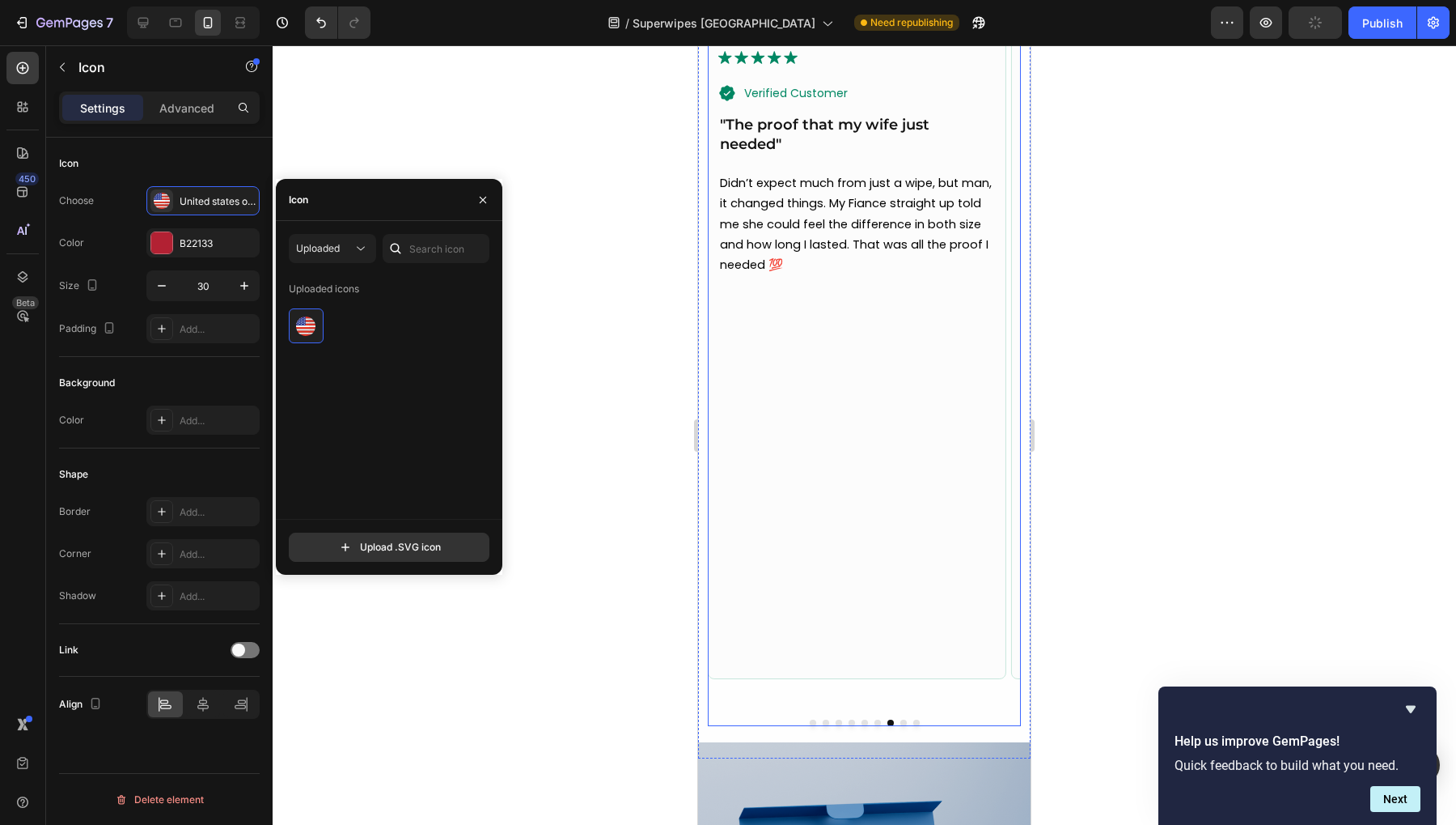
click at [894, 696] on div "Image Icon [PERSON_NAME], 45 Text Block Advanced list Image Text Block Row Icon…" at bounding box center [864, 251] width 313 height 951
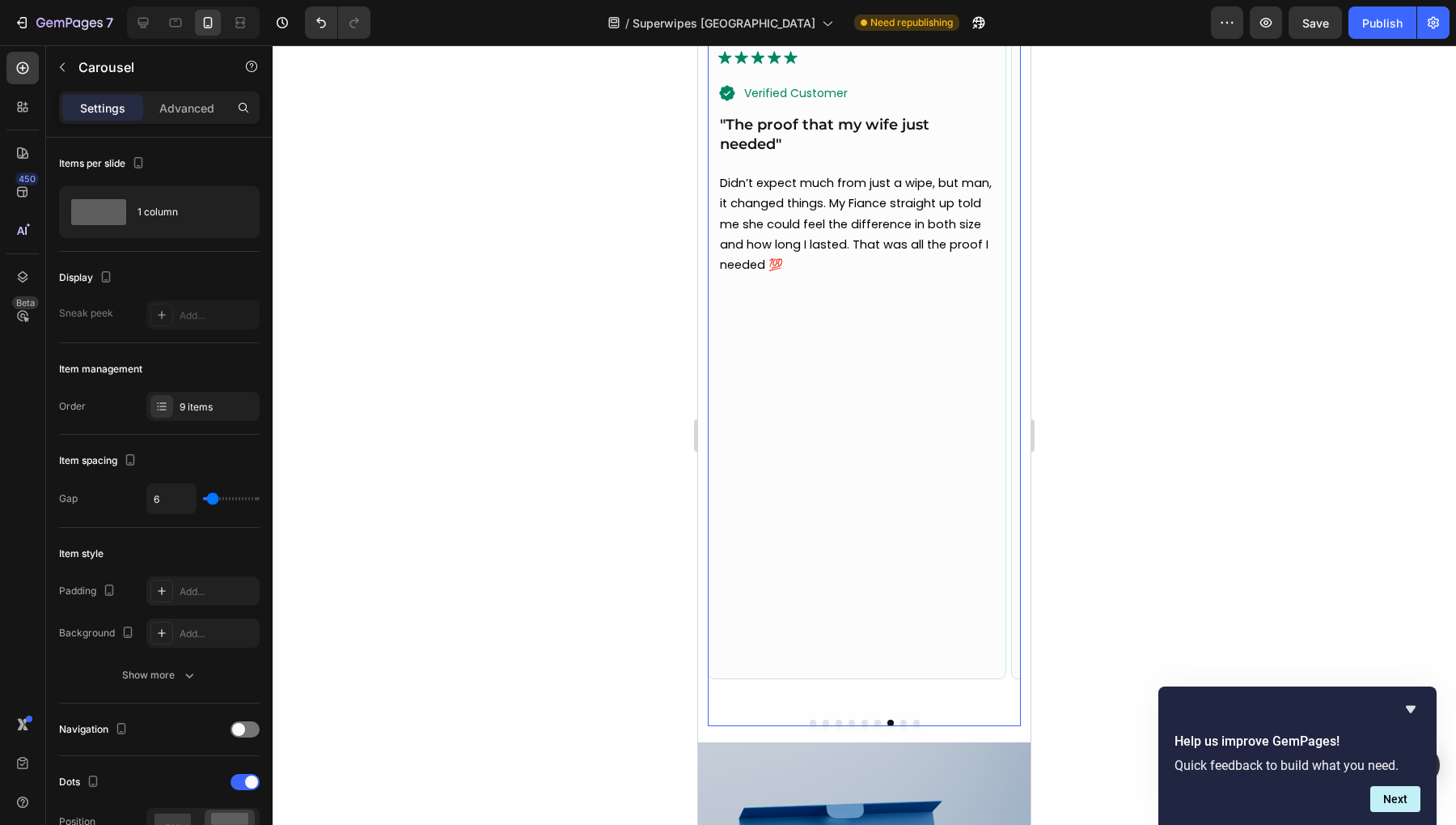
click at [900, 719] on button "Dot" at bounding box center [903, 722] width 6 height 6
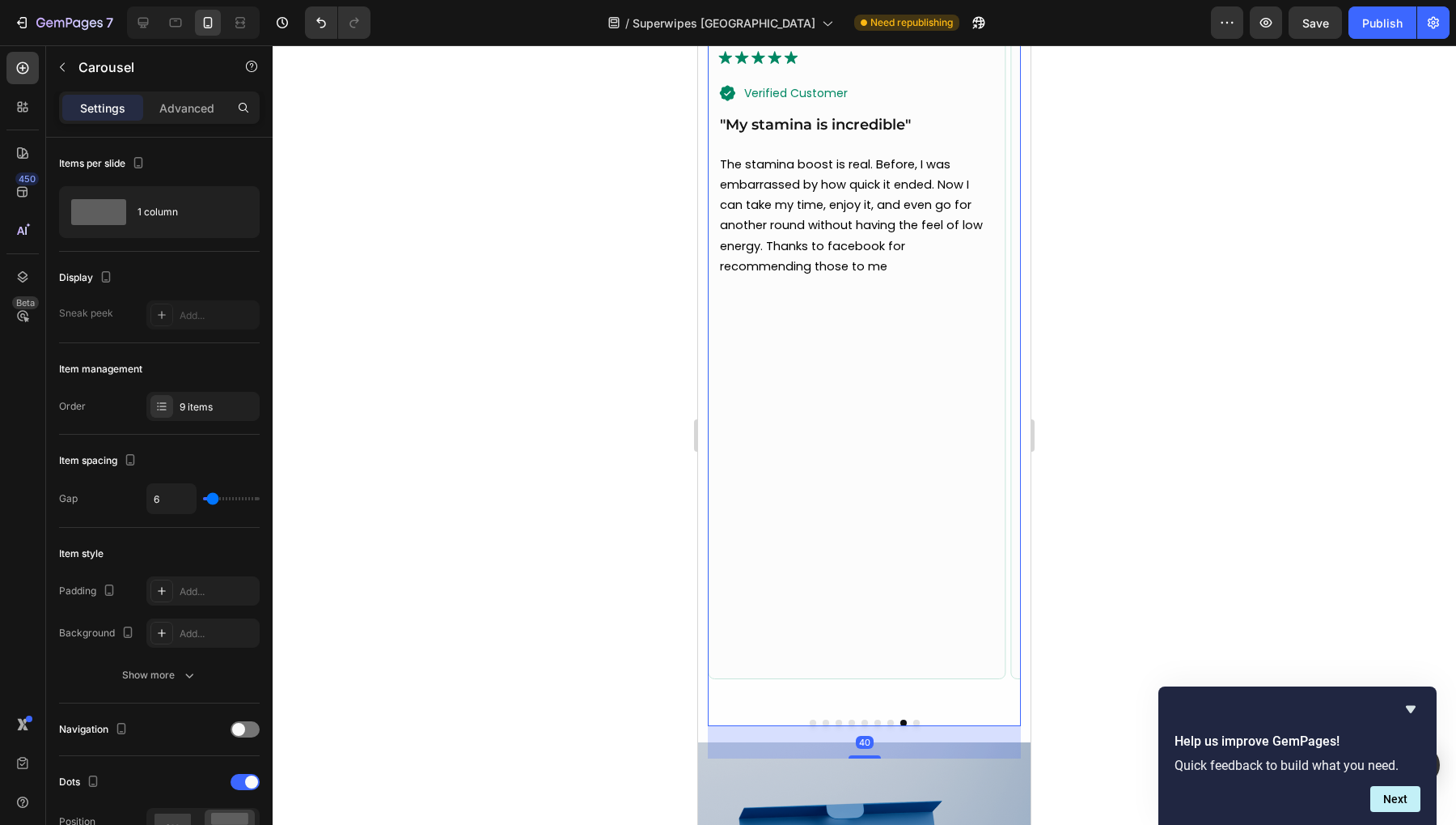
scroll to position [5547, 0]
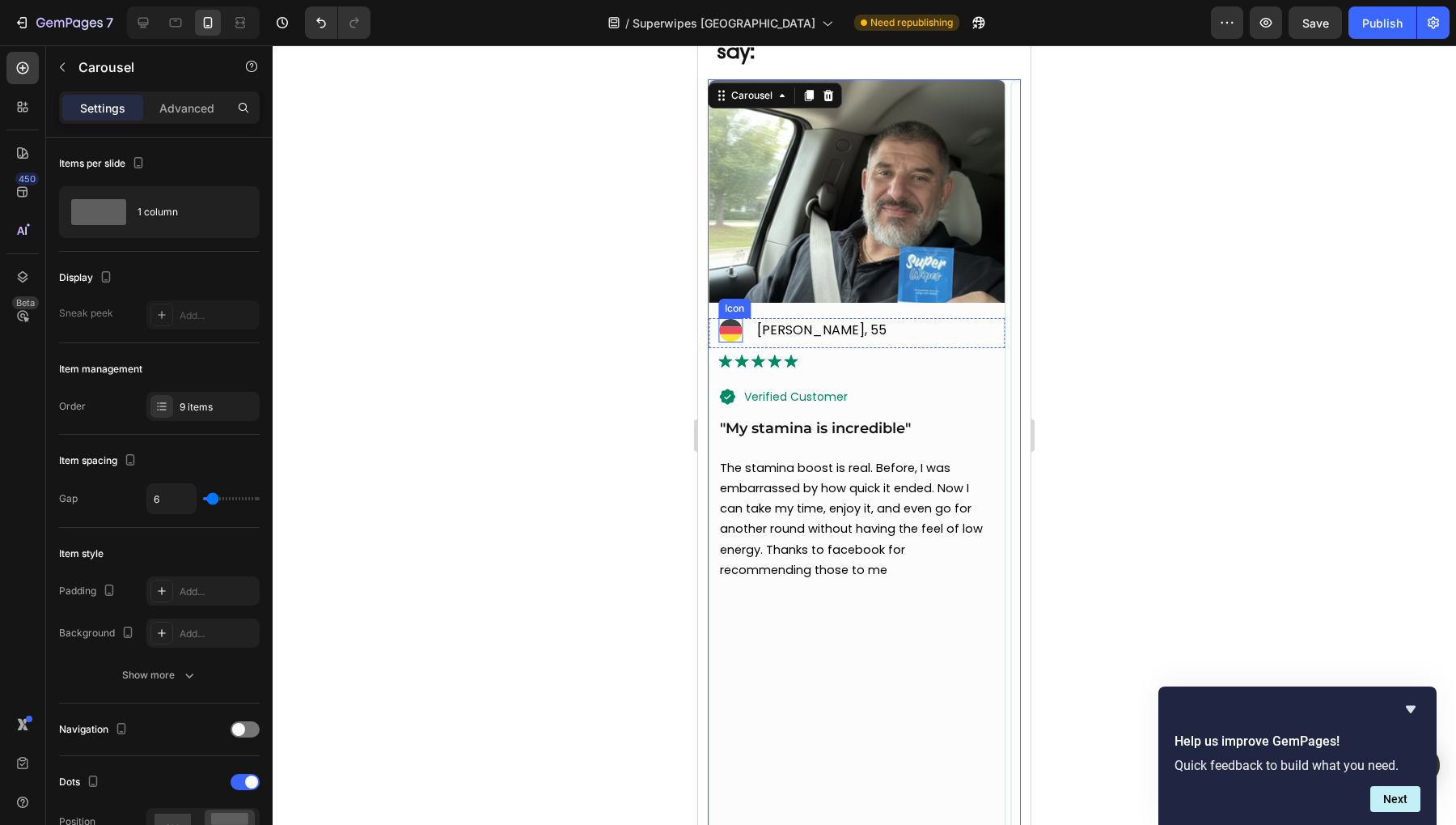
click at [731, 329] on icon at bounding box center [730, 329] width 23 height 7
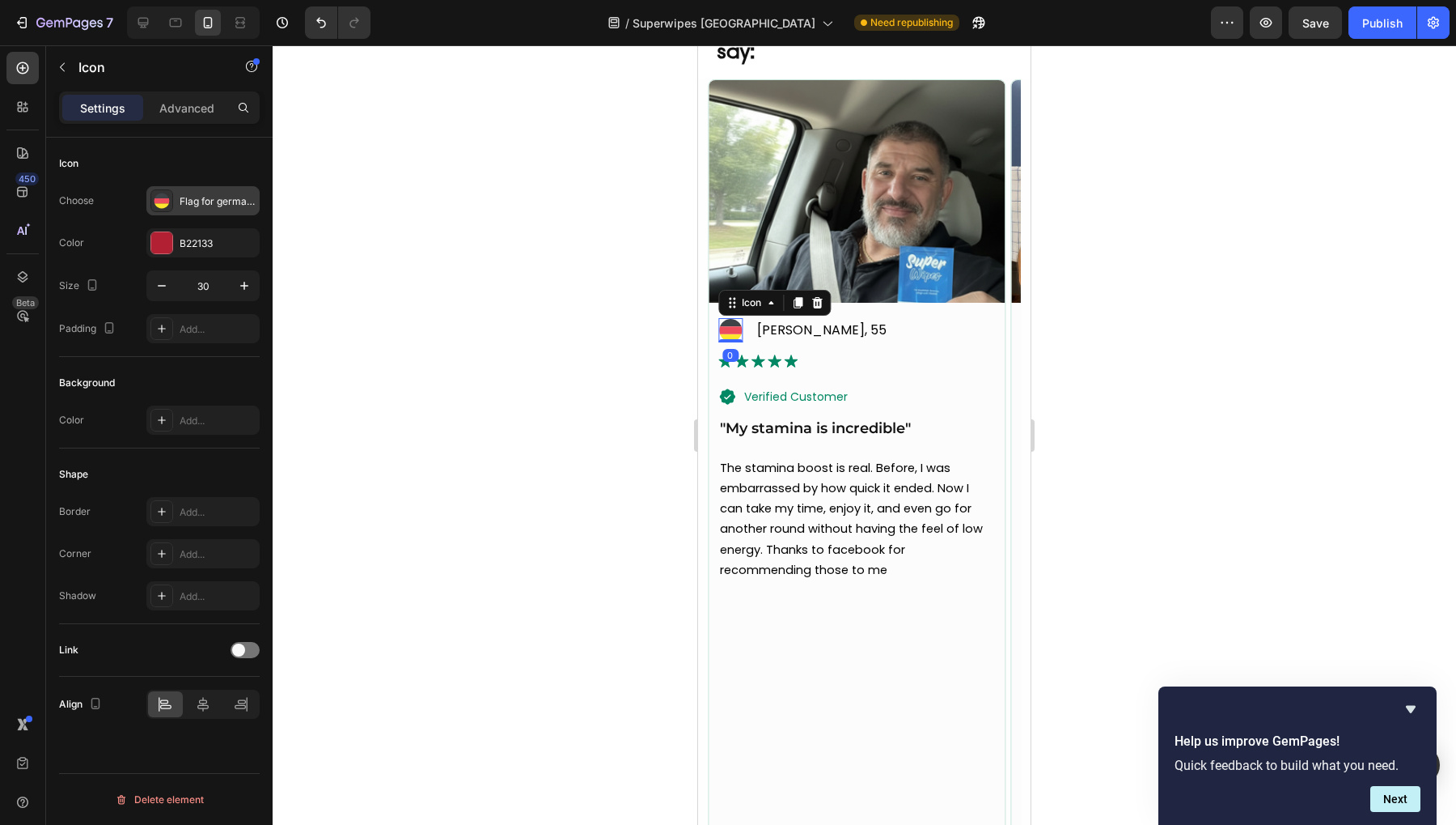
click at [174, 192] on div "Flag for germany svgrepo com" at bounding box center [203, 200] width 114 height 29
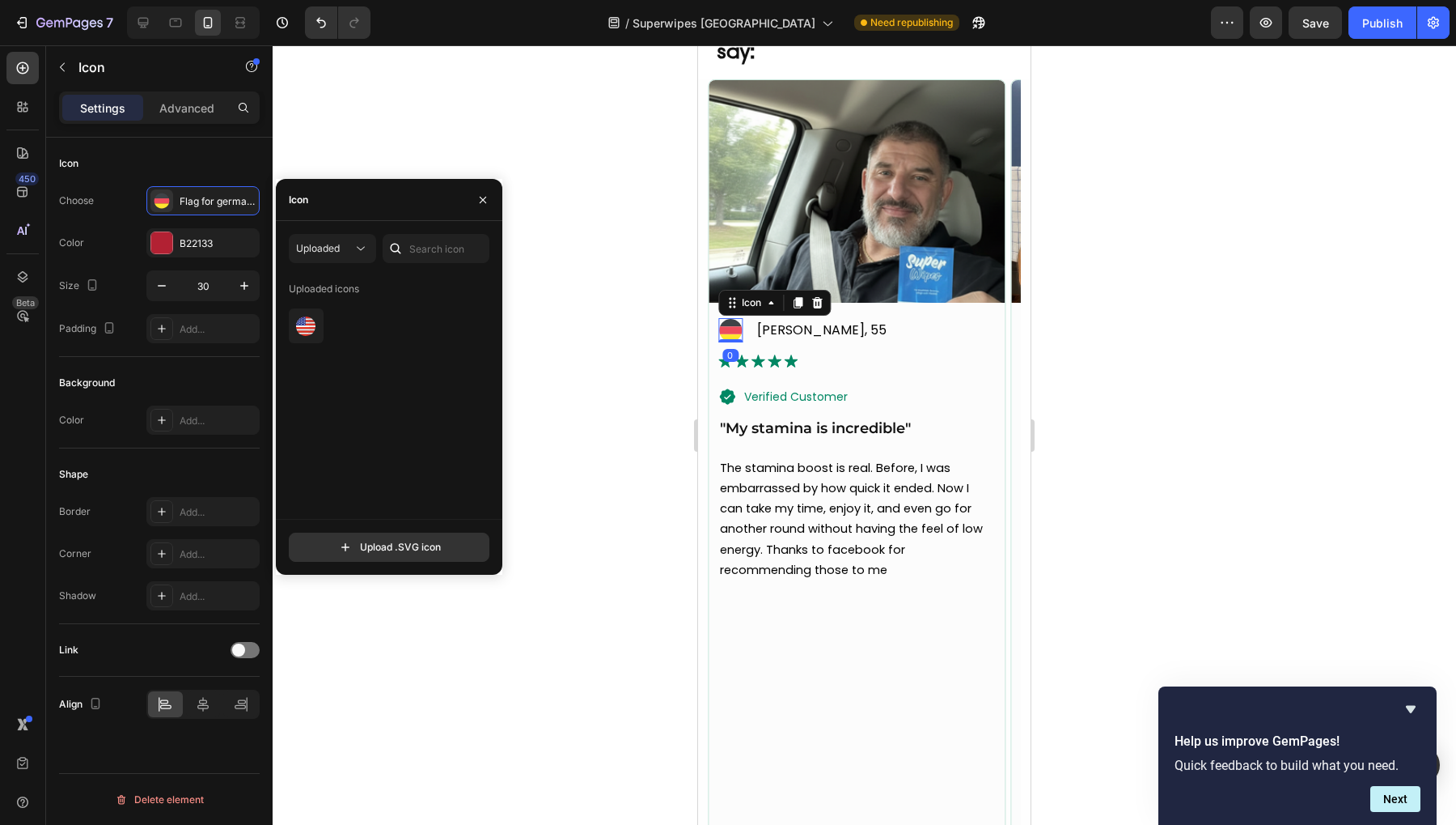
click at [287, 335] on div "Uploaded Uploaded icons Upload .SVG icon" at bounding box center [388, 398] width 226 height 328
click at [309, 333] on img at bounding box center [305, 326] width 19 height 19
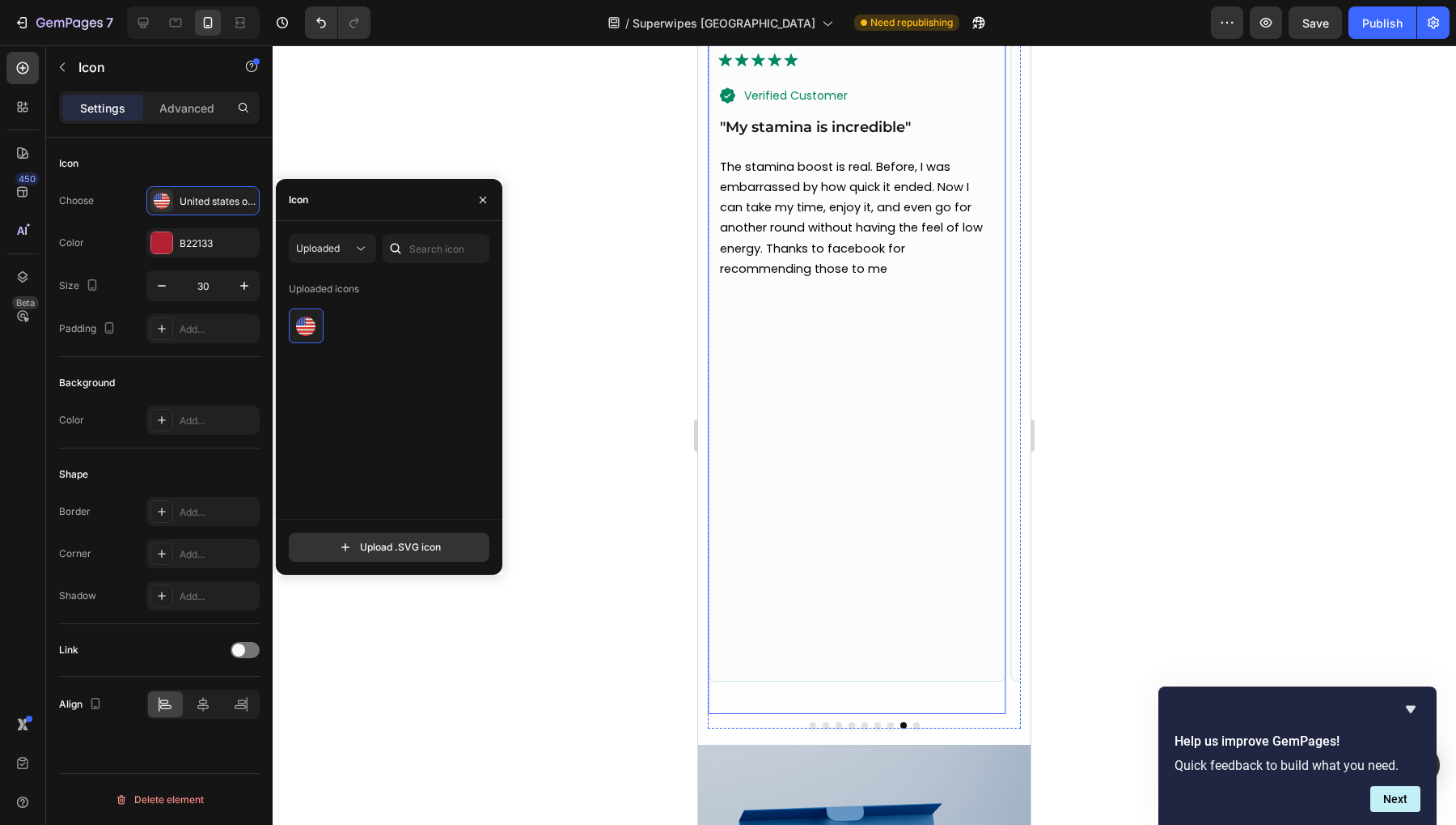
scroll to position [5851, 0]
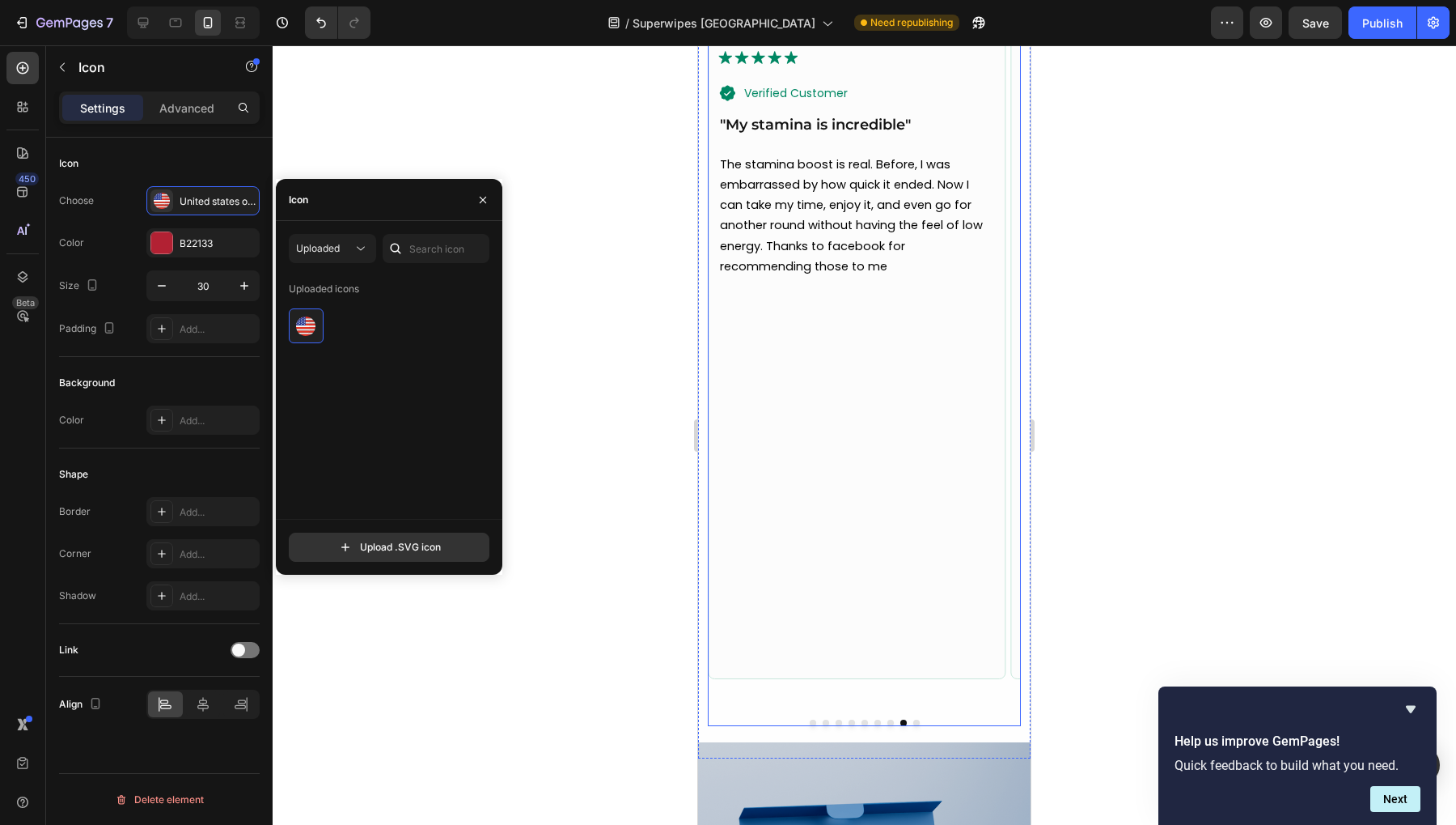
click at [906, 719] on div at bounding box center [864, 722] width 313 height 6
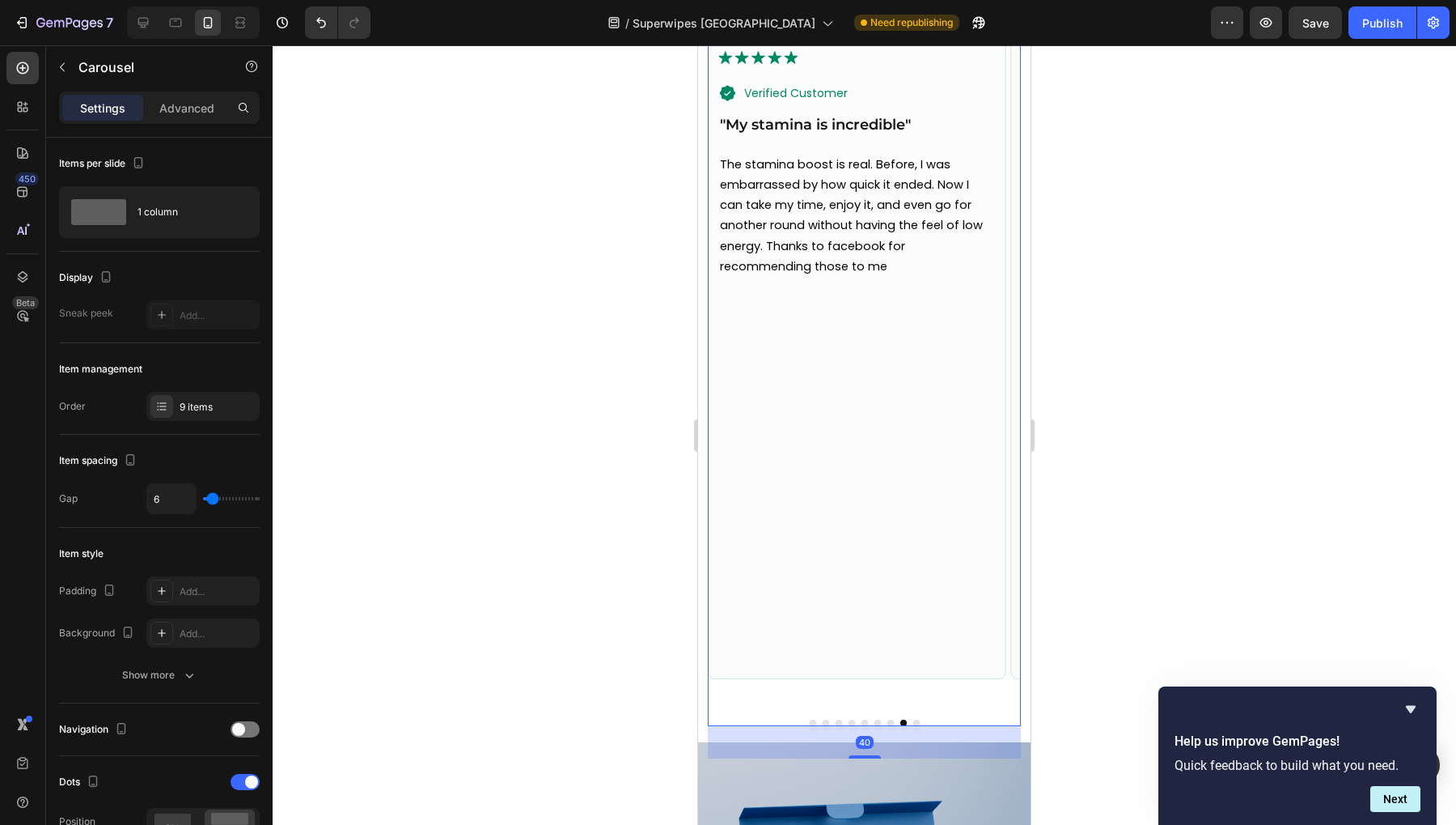
click at [913, 719] on button "Dot" at bounding box center [916, 722] width 6 height 6
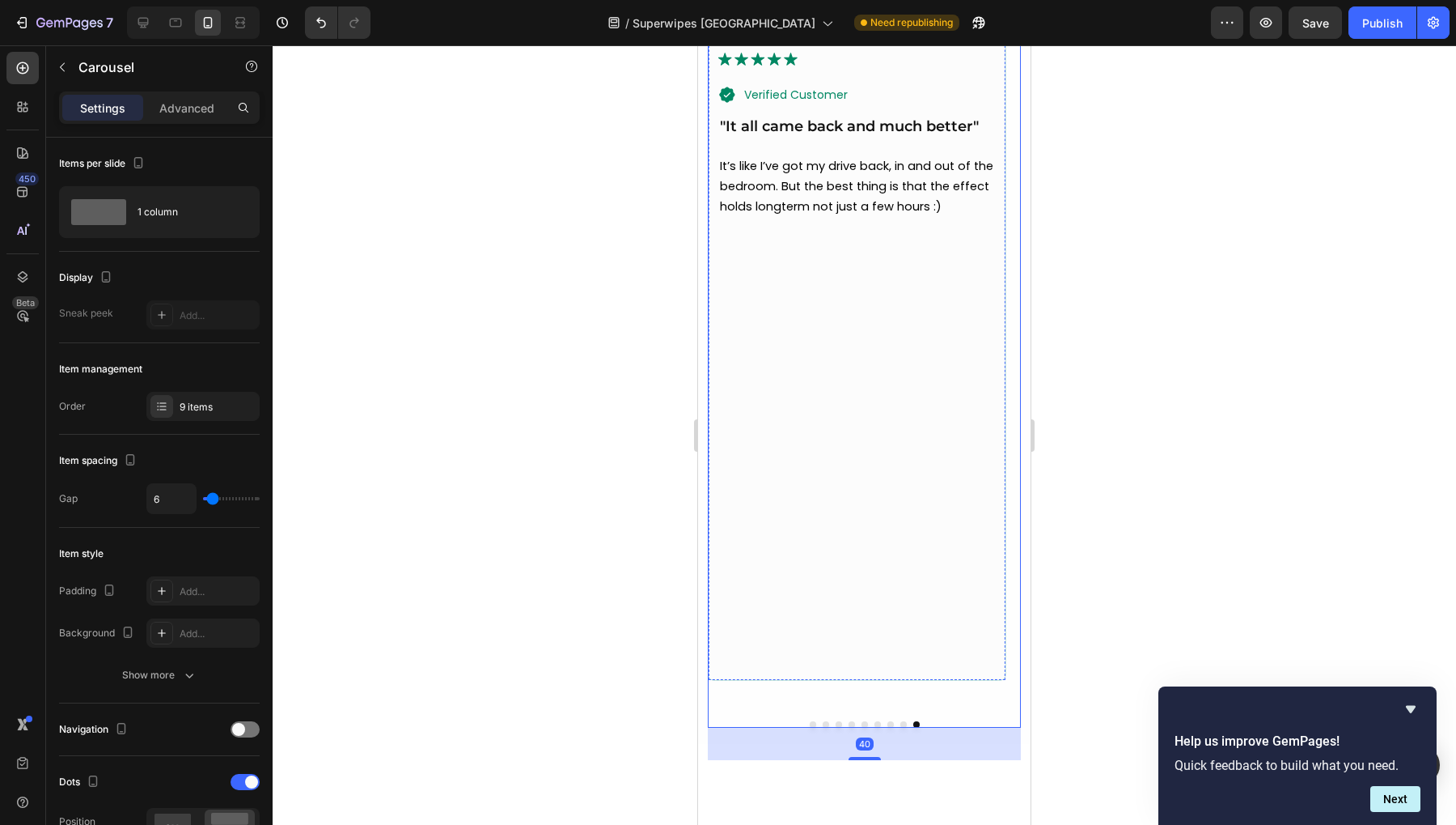
scroll to position [5446, 0]
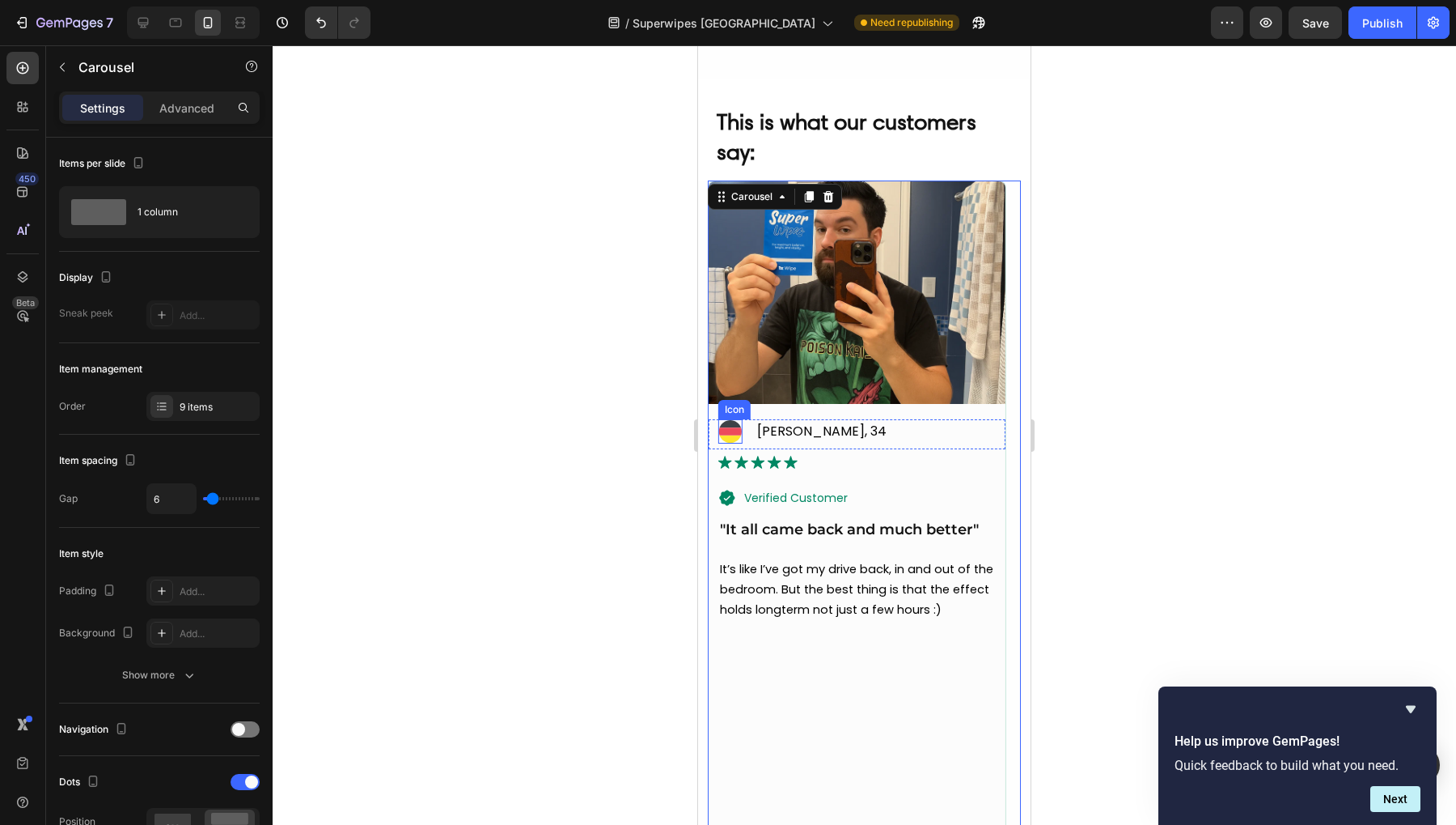
click at [726, 445] on div "Icon [PERSON_NAME], 34 Text Block" at bounding box center [857, 434] width 297 height 30
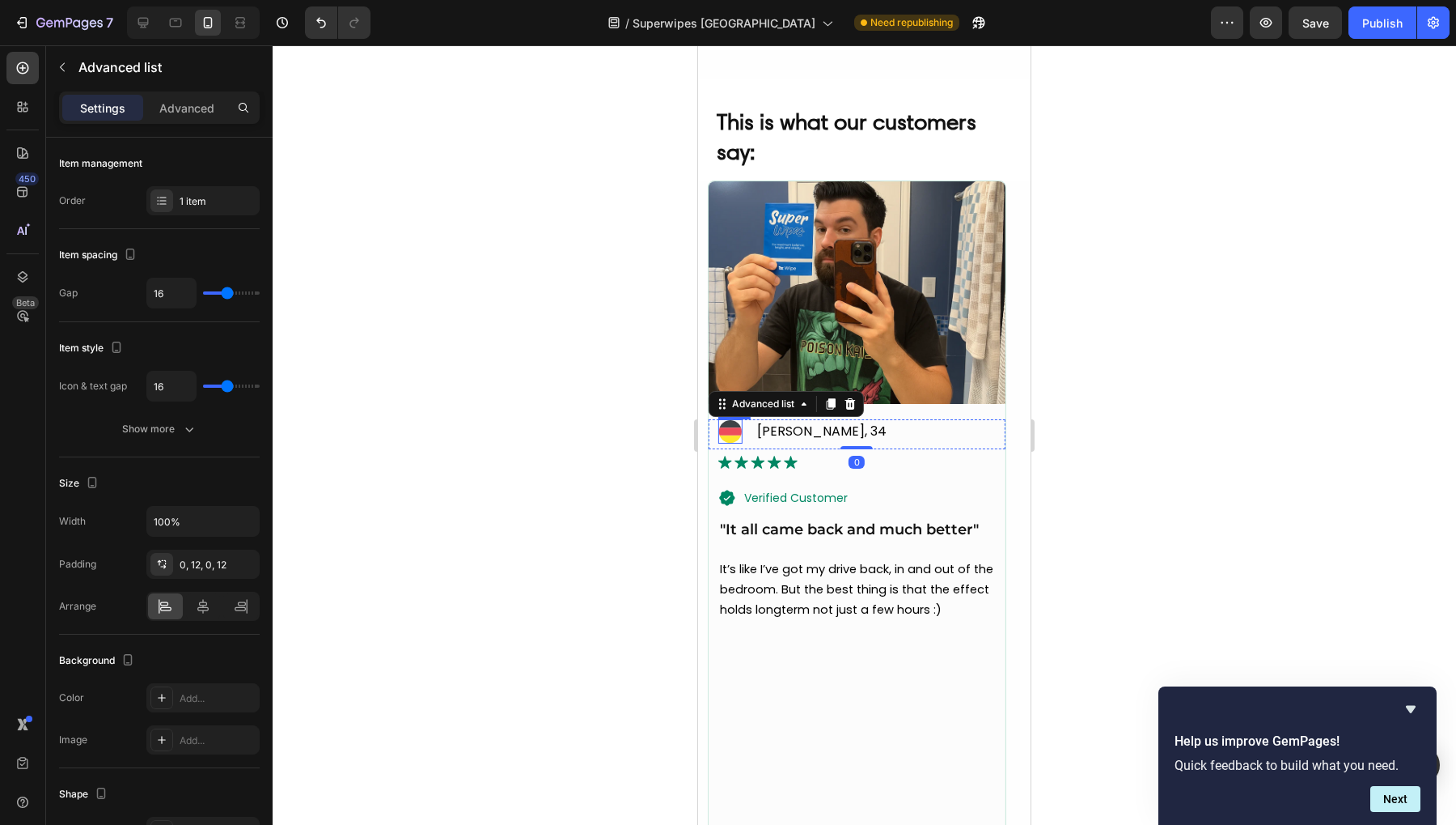
click at [734, 430] on icon at bounding box center [730, 430] width 23 height 7
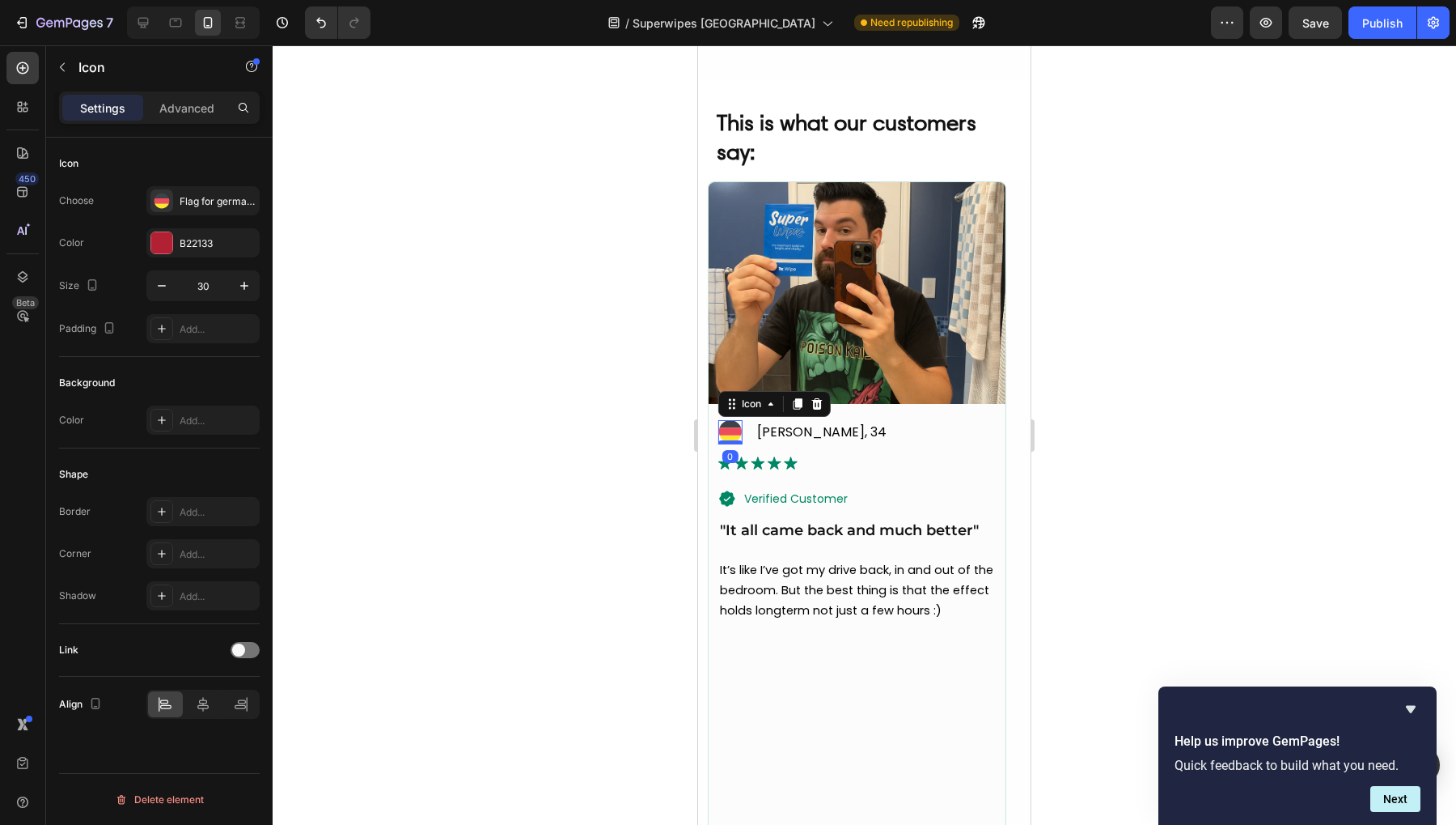
click at [194, 222] on div "Choose Flag for germany svgrepo com Color B22133 Size 30 Padding Add..." at bounding box center [158, 265] width 200 height 157
click at [202, 196] on div "Flag for germany svgrepo com" at bounding box center [217, 201] width 76 height 15
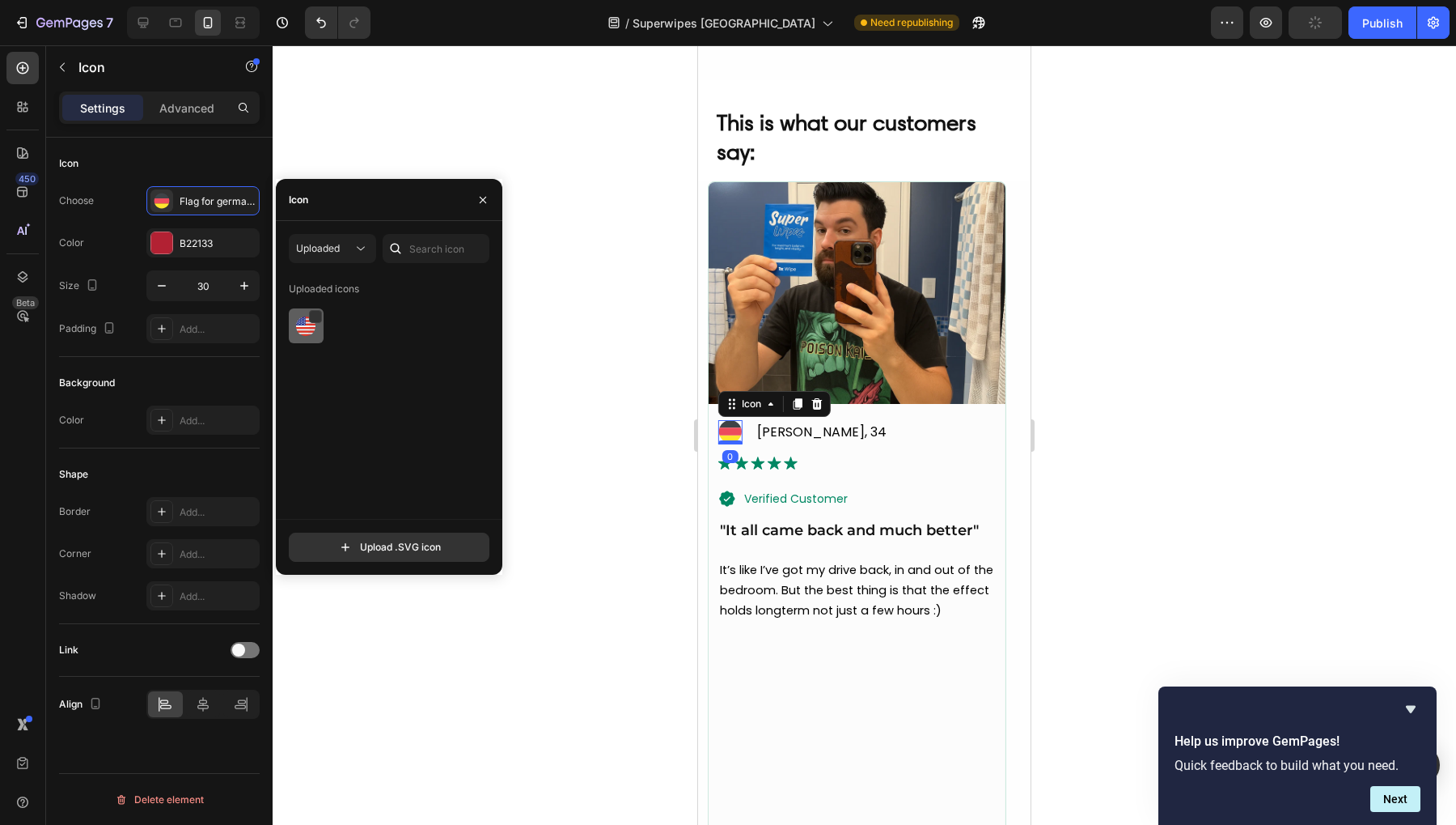
click at [304, 325] on img at bounding box center [305, 326] width 19 height 19
click at [484, 195] on icon "button" at bounding box center [482, 199] width 13 height 13
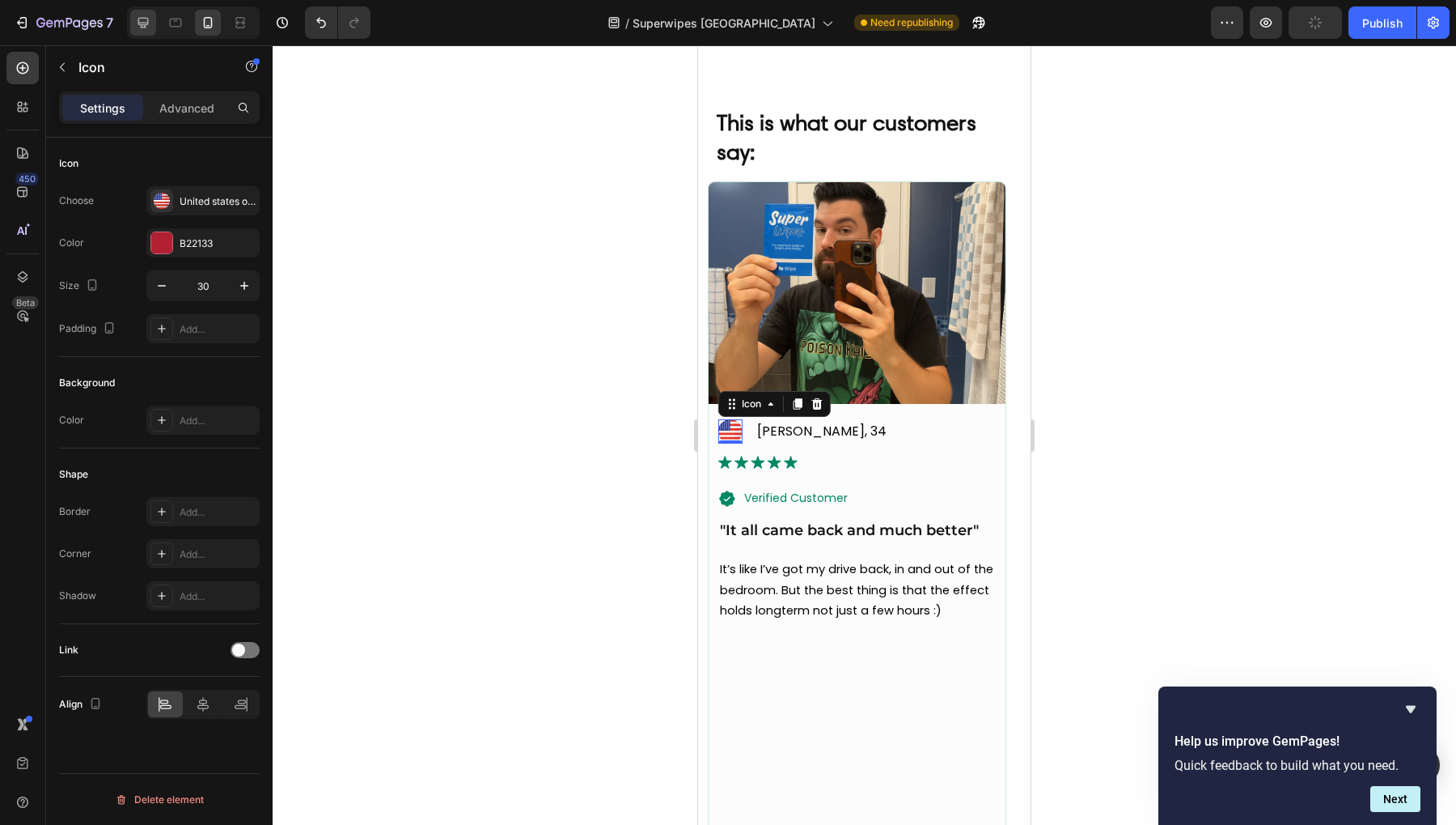
click at [140, 14] on div at bounding box center [143, 23] width 26 height 26
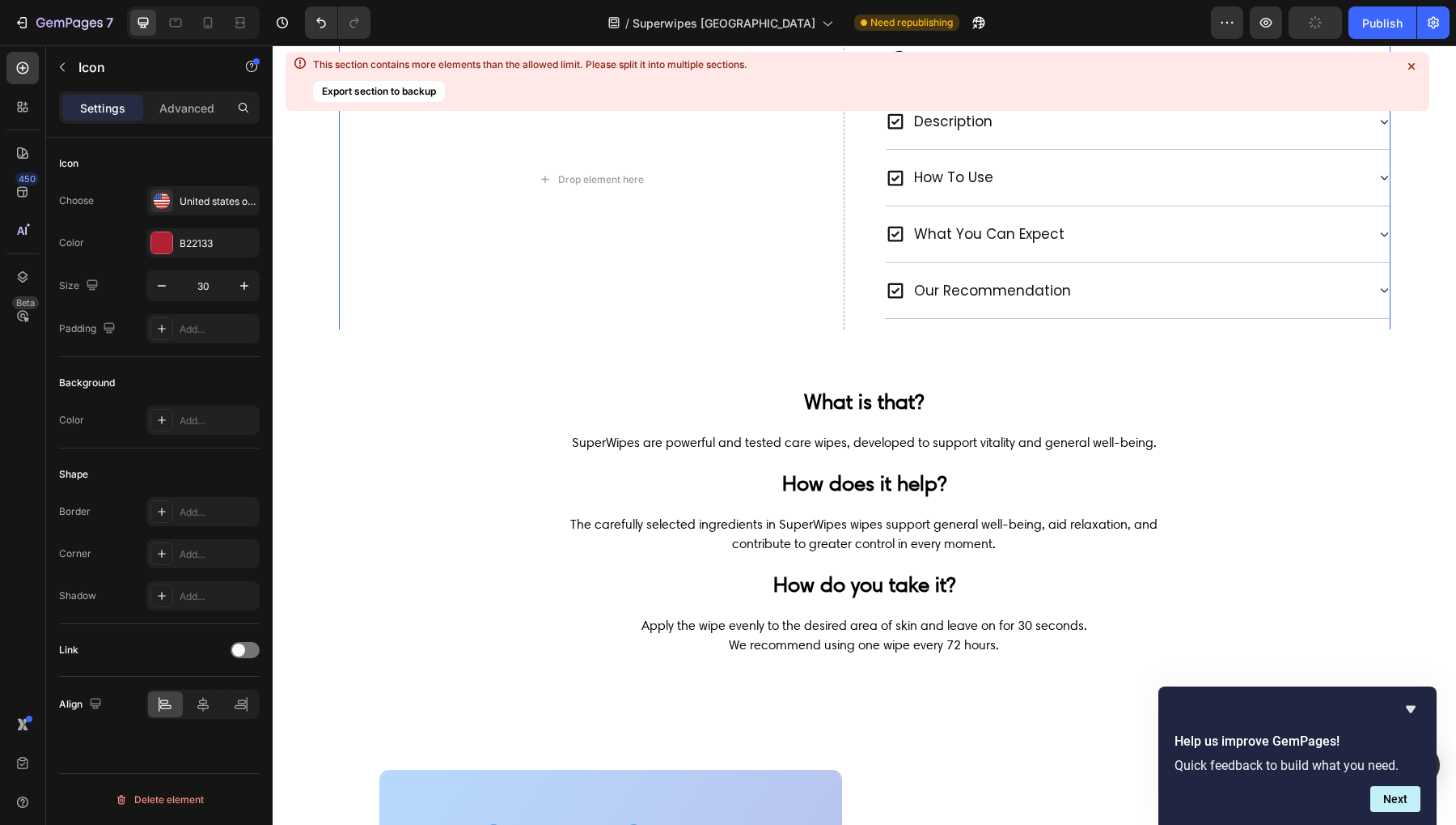
scroll to position [942, 0]
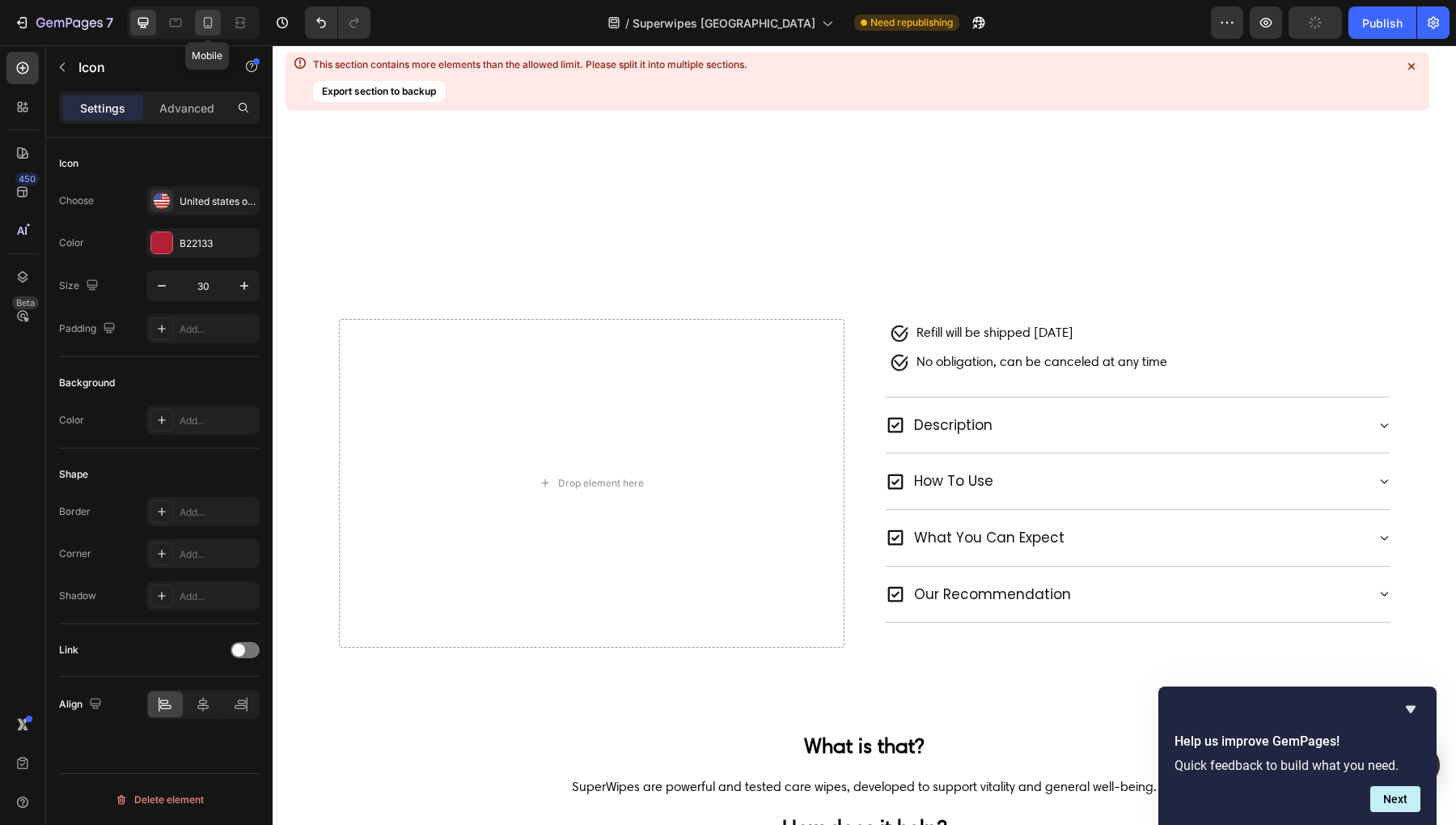
click at [213, 24] on icon at bounding box center [208, 23] width 16 height 16
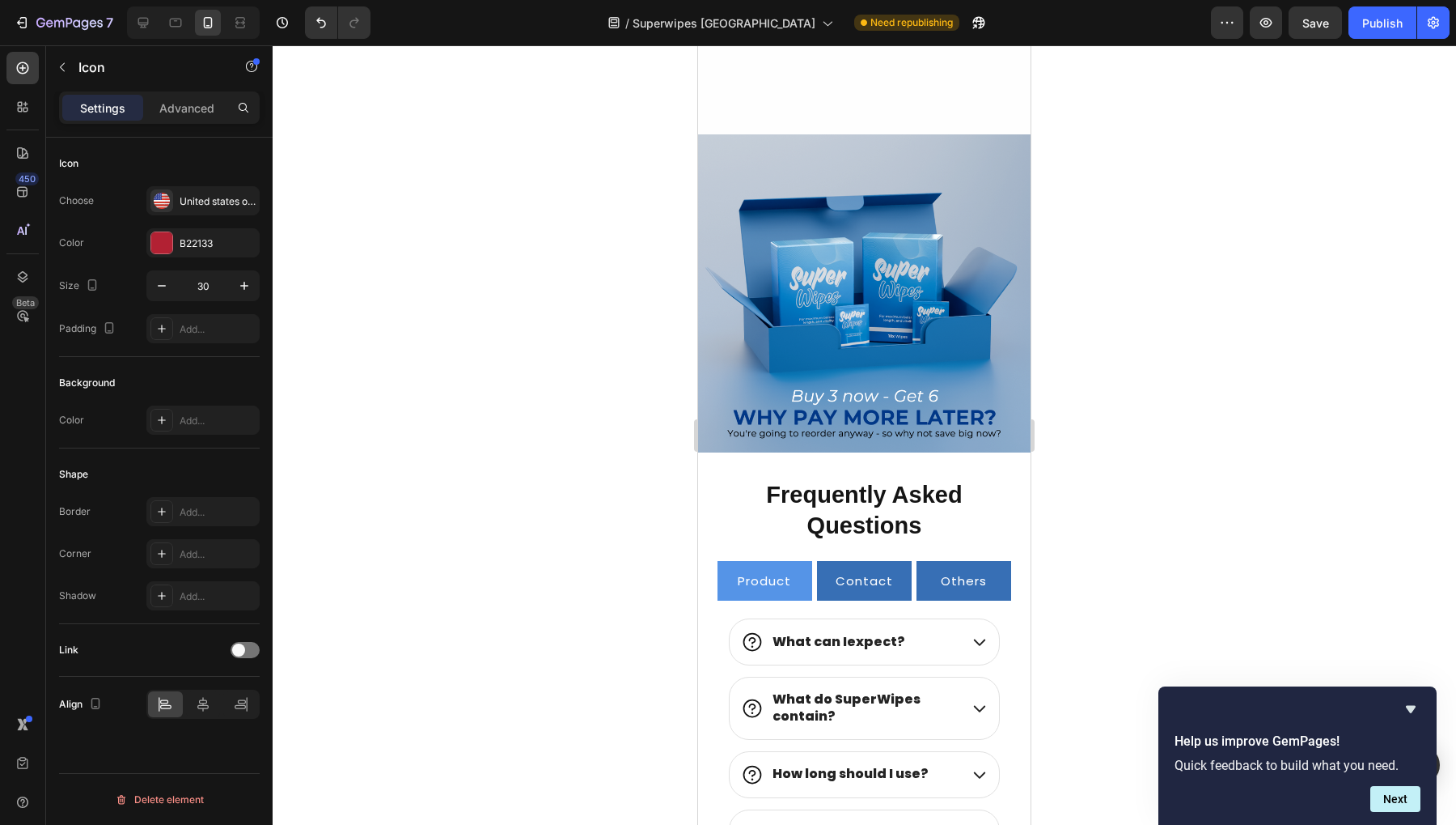
scroll to position [6843, 0]
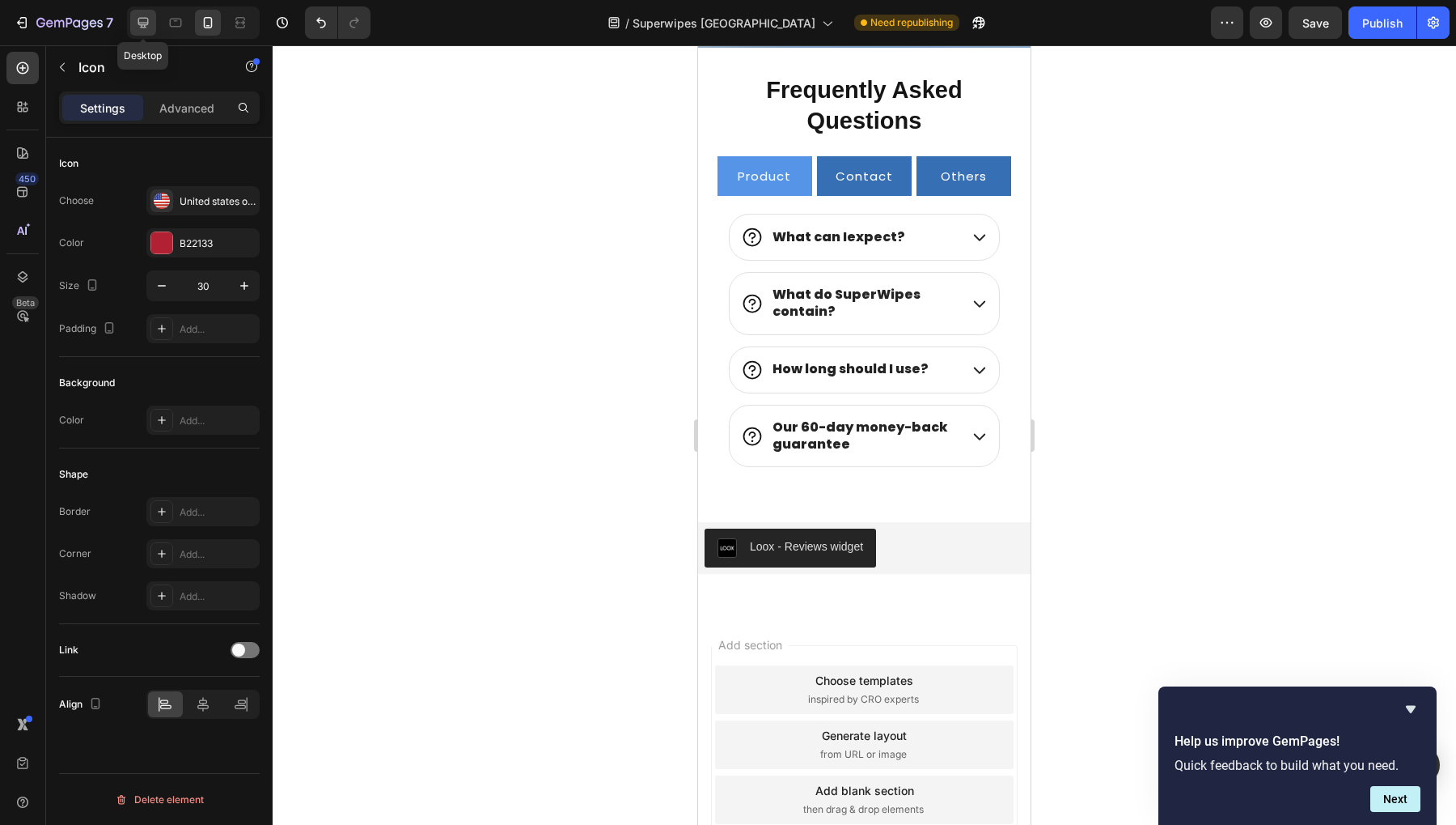
click at [141, 19] on icon at bounding box center [143, 23] width 16 height 16
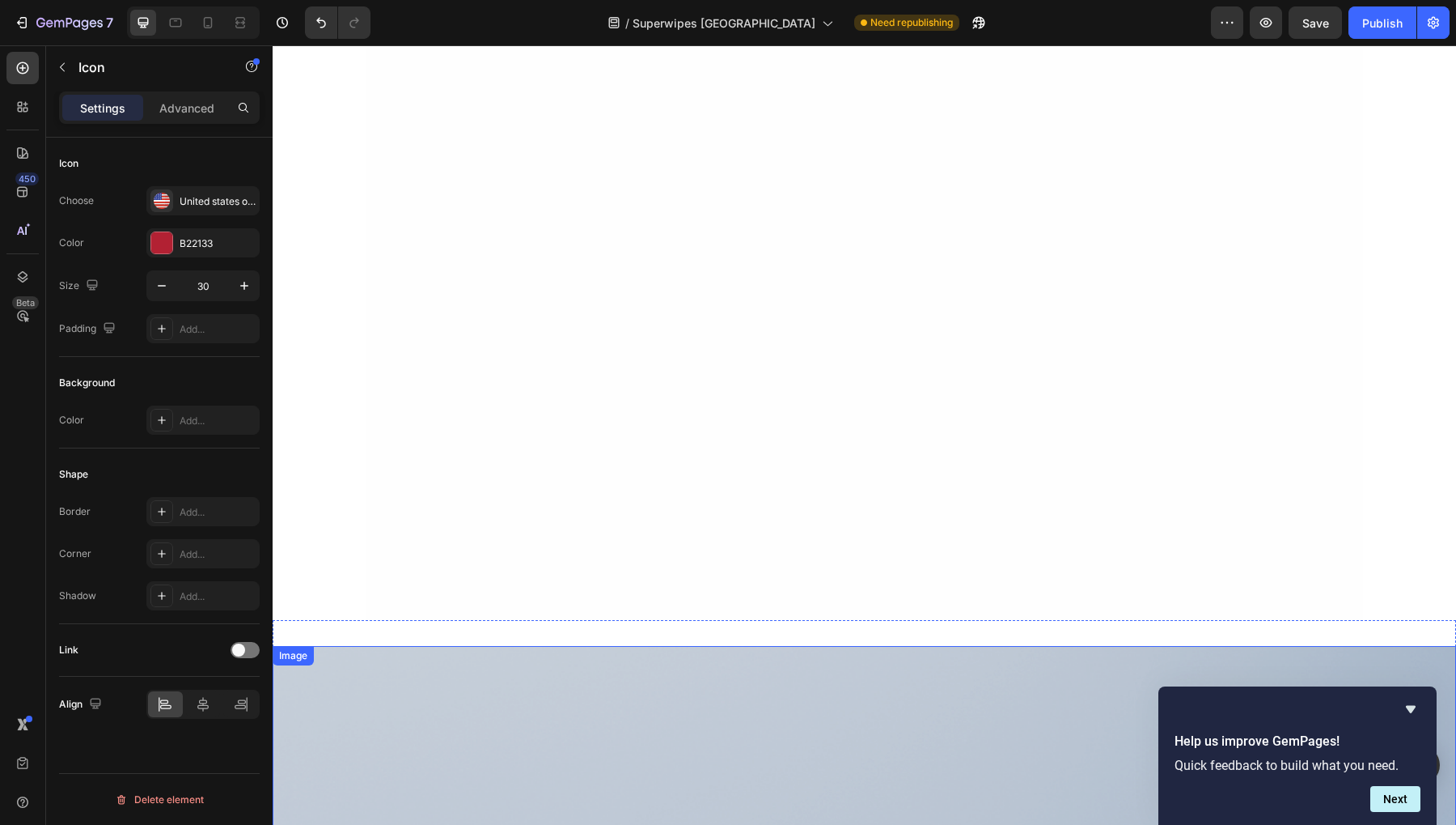
scroll to position [4304, 0]
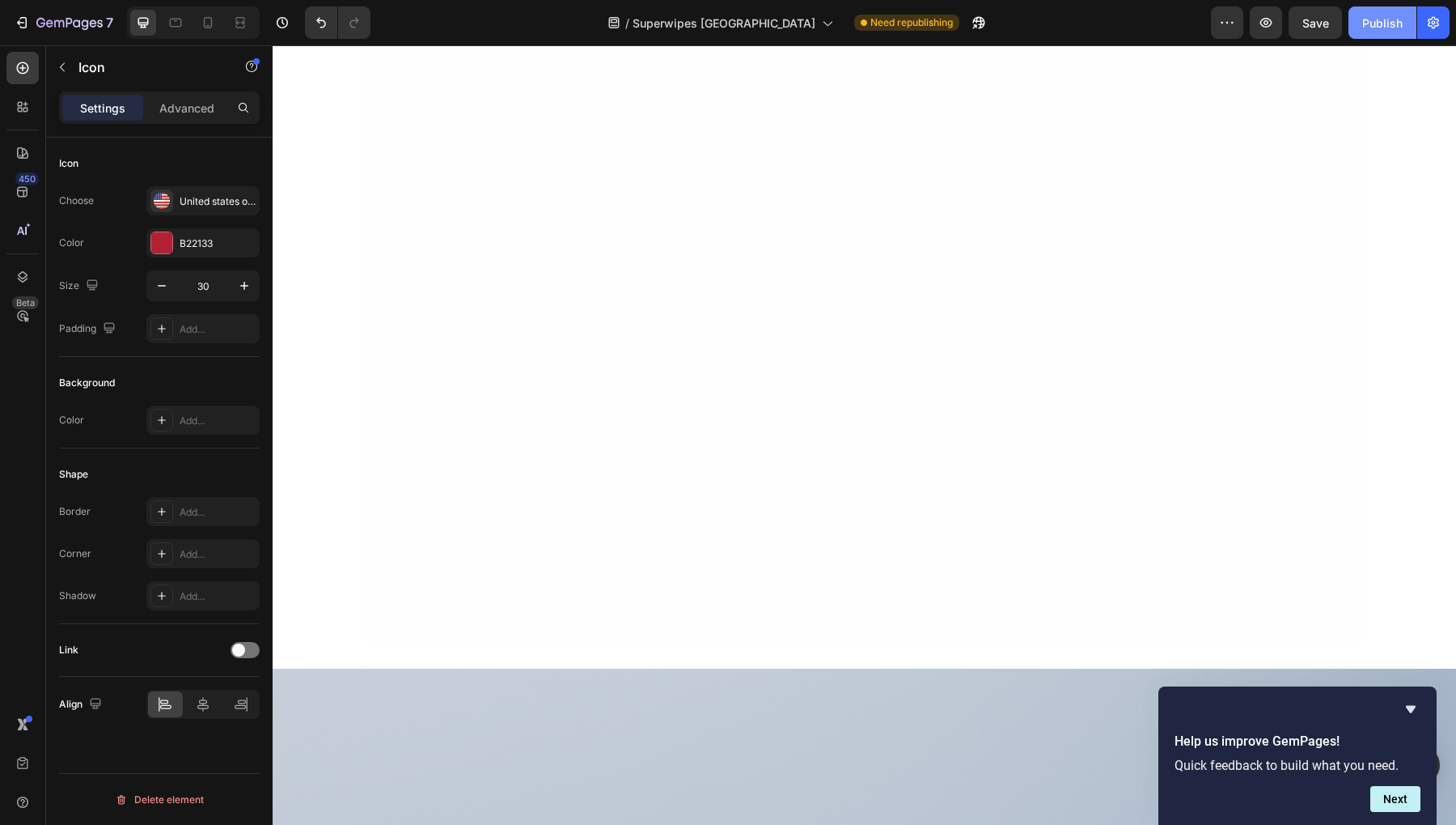
click at [1368, 15] on div "Publish" at bounding box center [1382, 23] width 41 height 17
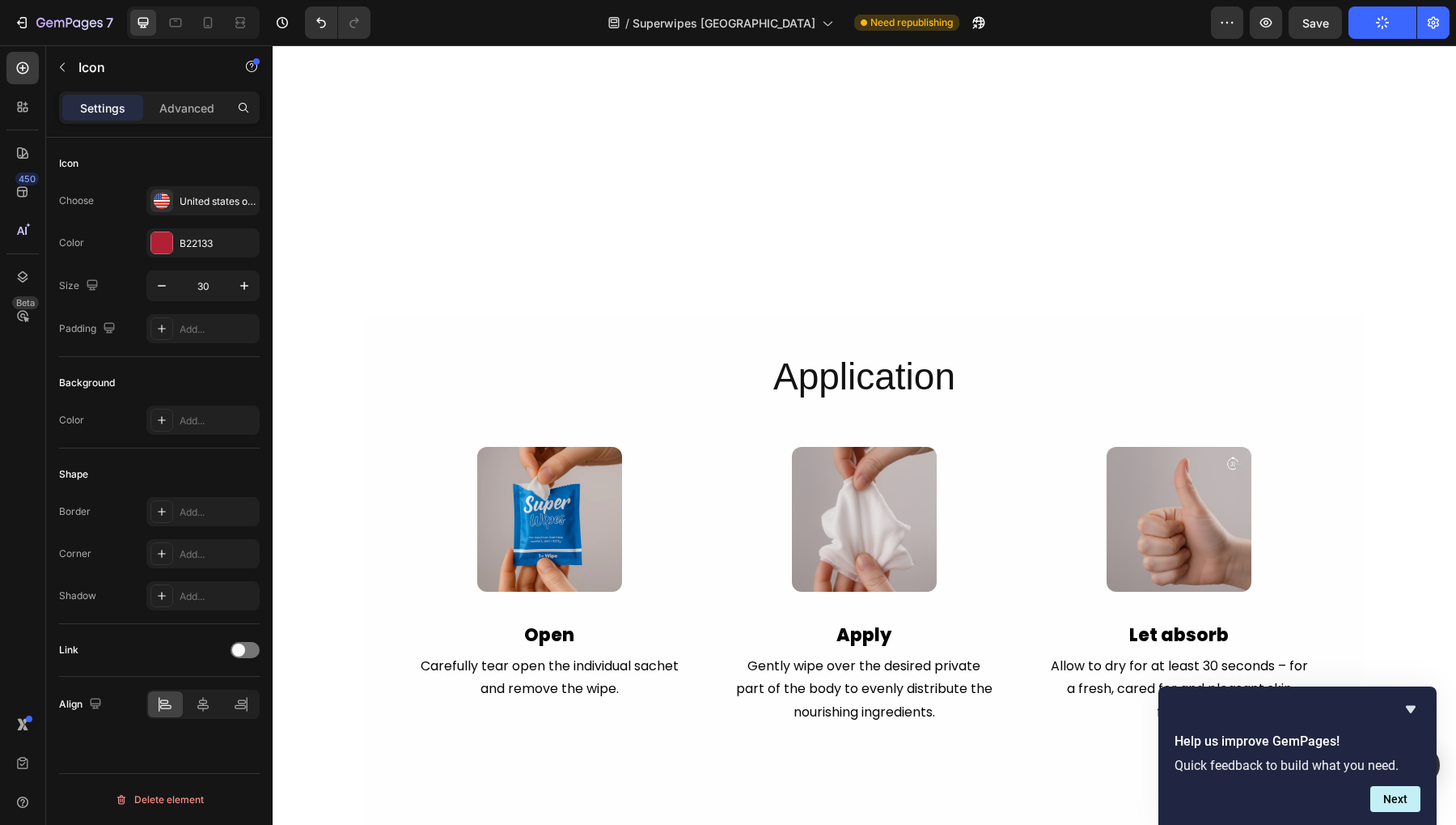
scroll to position [3698, 0]
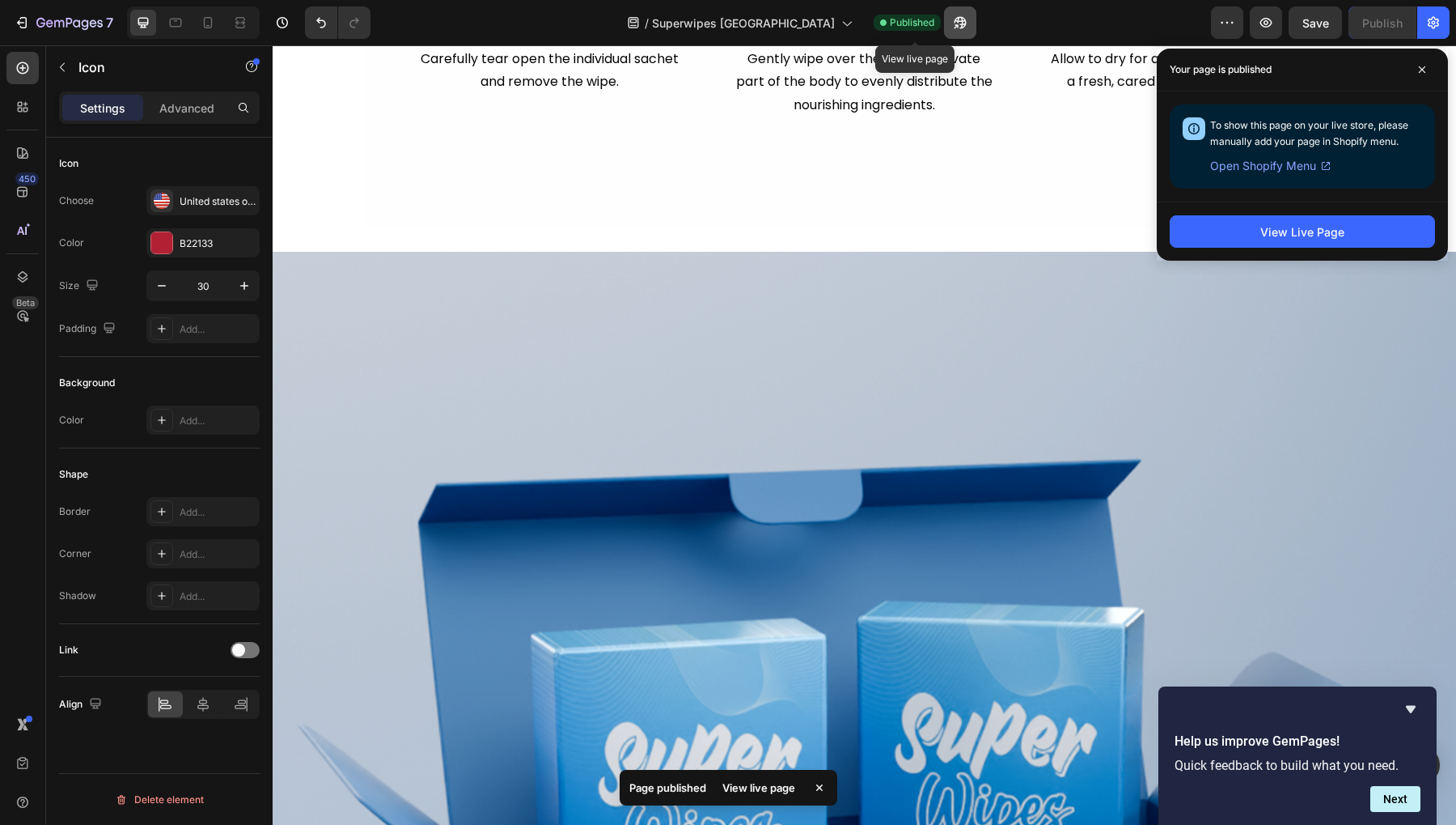
click at [952, 24] on icon "button" at bounding box center [960, 23] width 16 height 16
